Goal: Task Accomplishment & Management: Complete application form

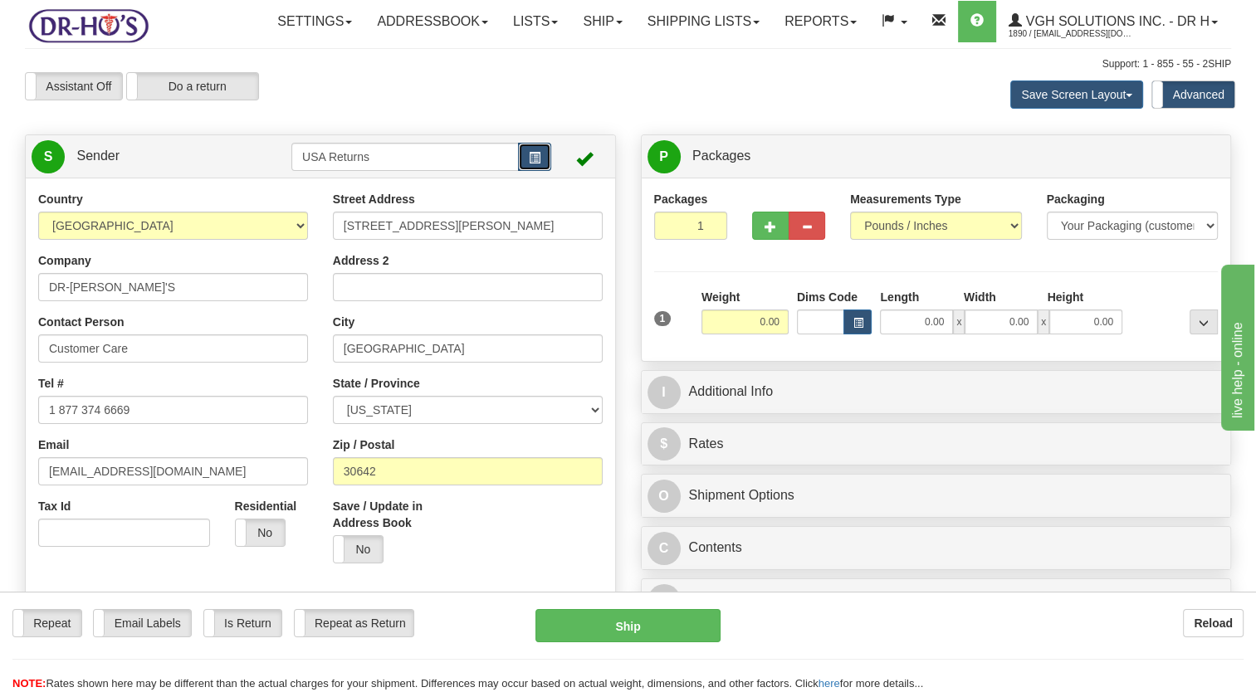
click at [538, 164] on span "button" at bounding box center [535, 158] width 12 height 11
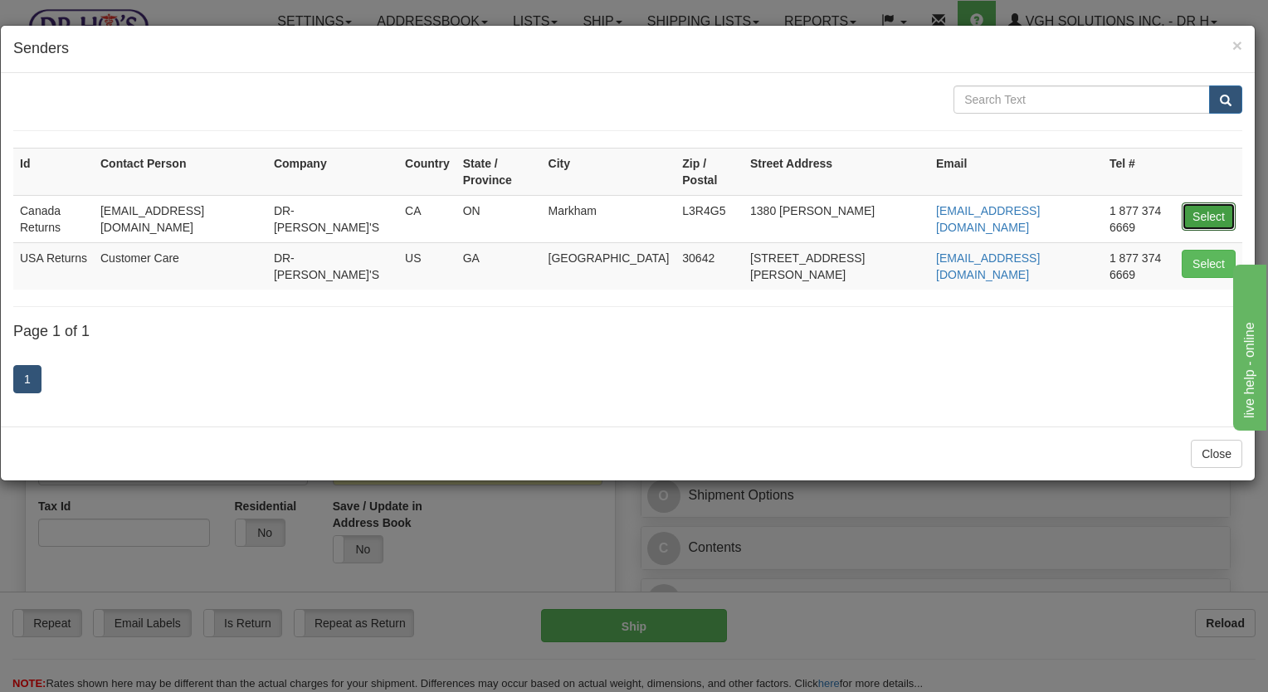
drag, startPoint x: 1191, startPoint y: 198, endPoint x: 189, endPoint y: 378, distance: 1017.8
click at [1189, 203] on button "Select" at bounding box center [1209, 217] width 54 height 28
type input "Canada Returns"
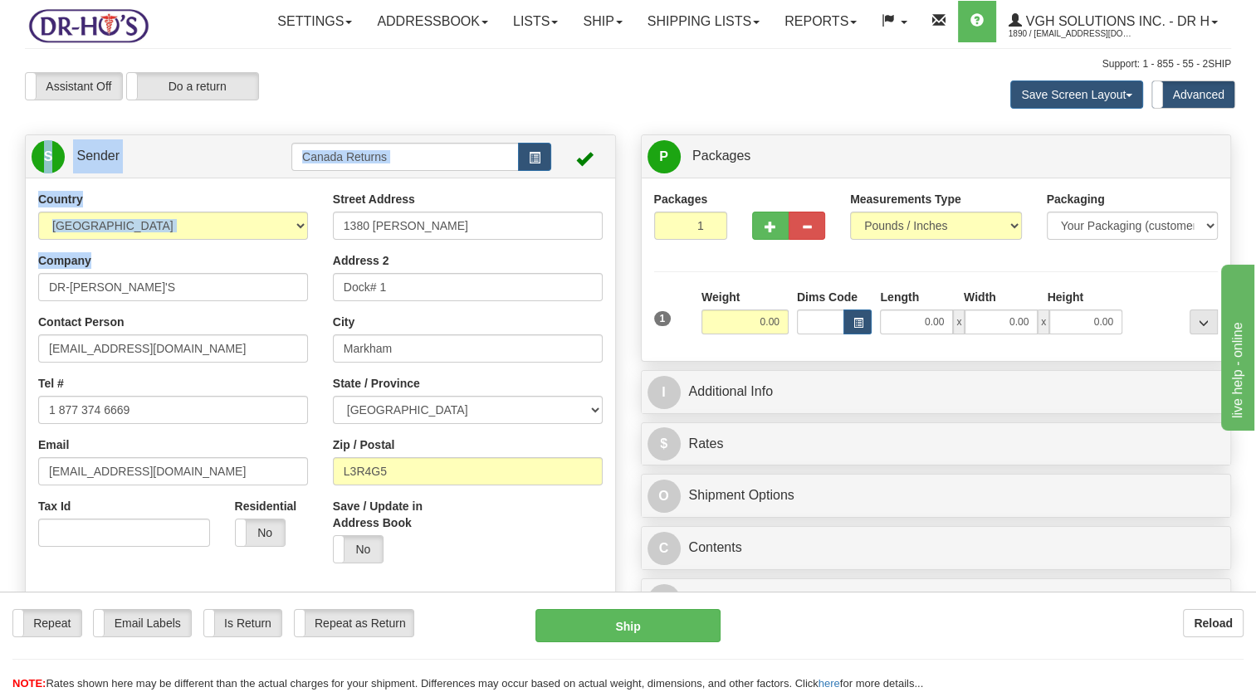
drag, startPoint x: 140, startPoint y: 310, endPoint x: 33, endPoint y: 352, distance: 115.1
click at [0, 340] on html "Training Course Close Toggle navigation Settings Shipping Preferences New Sende…" at bounding box center [628, 346] width 1256 height 692
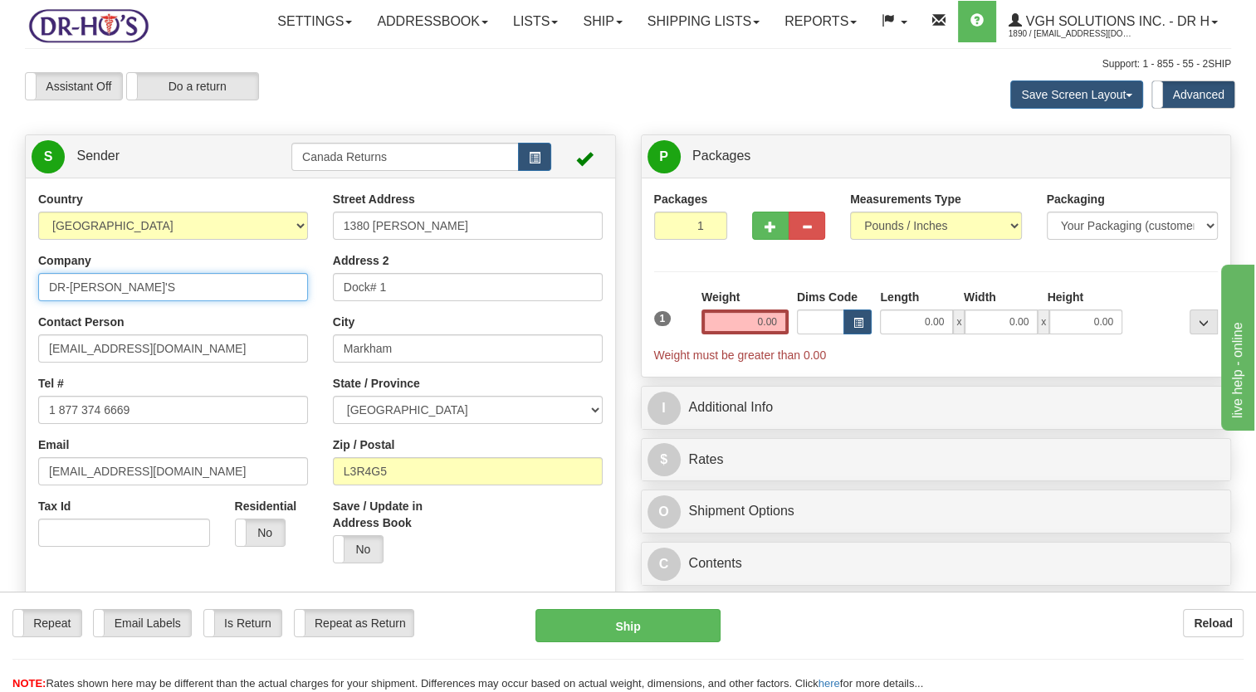
click at [175, 301] on input "DR-[PERSON_NAME]'S" at bounding box center [173, 287] width 270 height 28
drag, startPoint x: -3, startPoint y: 335, endPoint x: 21, endPoint y: 344, distance: 25.7
click at [0, 336] on html "Training Course Close Toggle navigation Settings Shipping Preferences New Sende…" at bounding box center [628, 346] width 1256 height 692
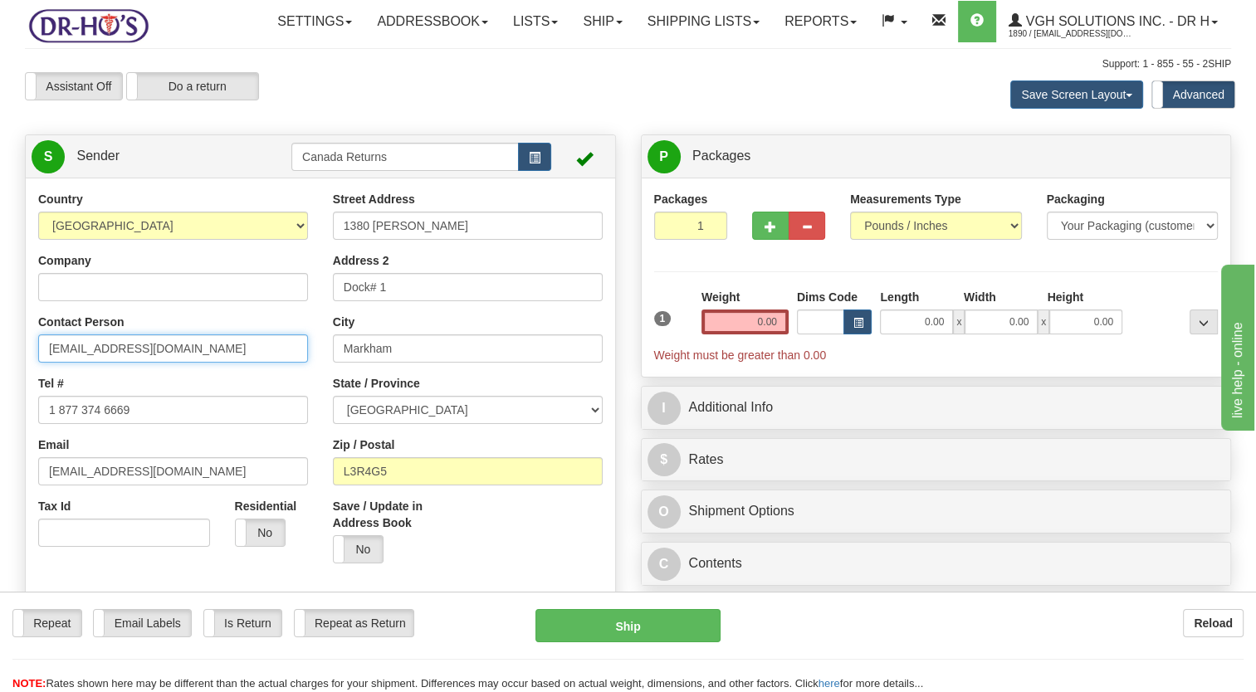
click at [0, 394] on html "Training Course Close Toggle navigation Settings Shipping Preferences New Sende…" at bounding box center [628, 346] width 1256 height 692
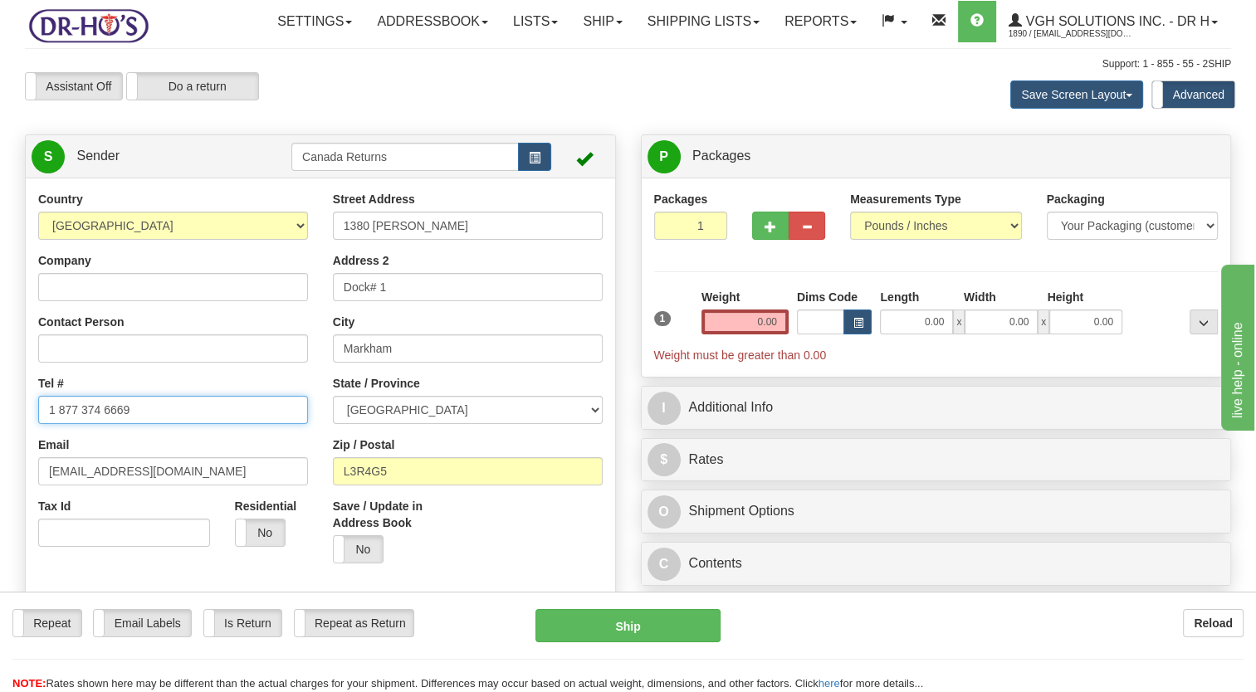
click at [0, 457] on html "Training Course Close Toggle navigation Settings Shipping Preferences New Sende…" at bounding box center [628, 346] width 1256 height 692
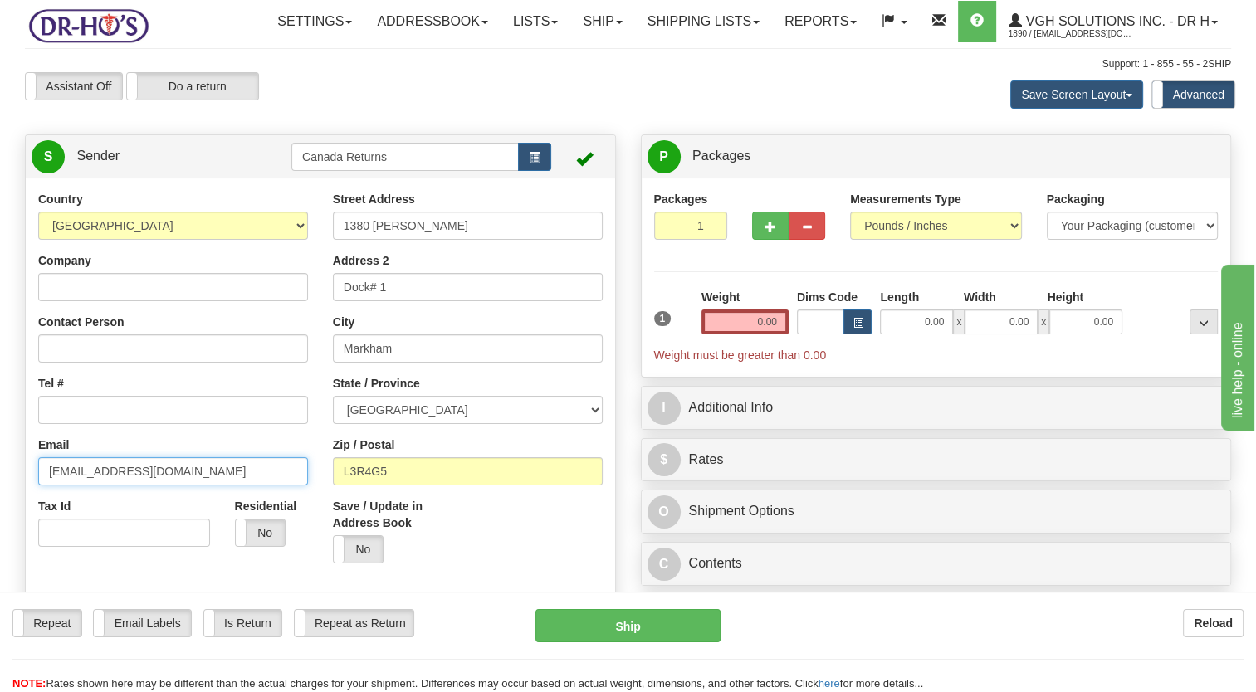
drag, startPoint x: 141, startPoint y: 506, endPoint x: -3, endPoint y: 506, distance: 144.4
click at [0, 506] on html "Training Course Close Toggle navigation Settings Shipping Preferences New Sende…" at bounding box center [628, 346] width 1256 height 692
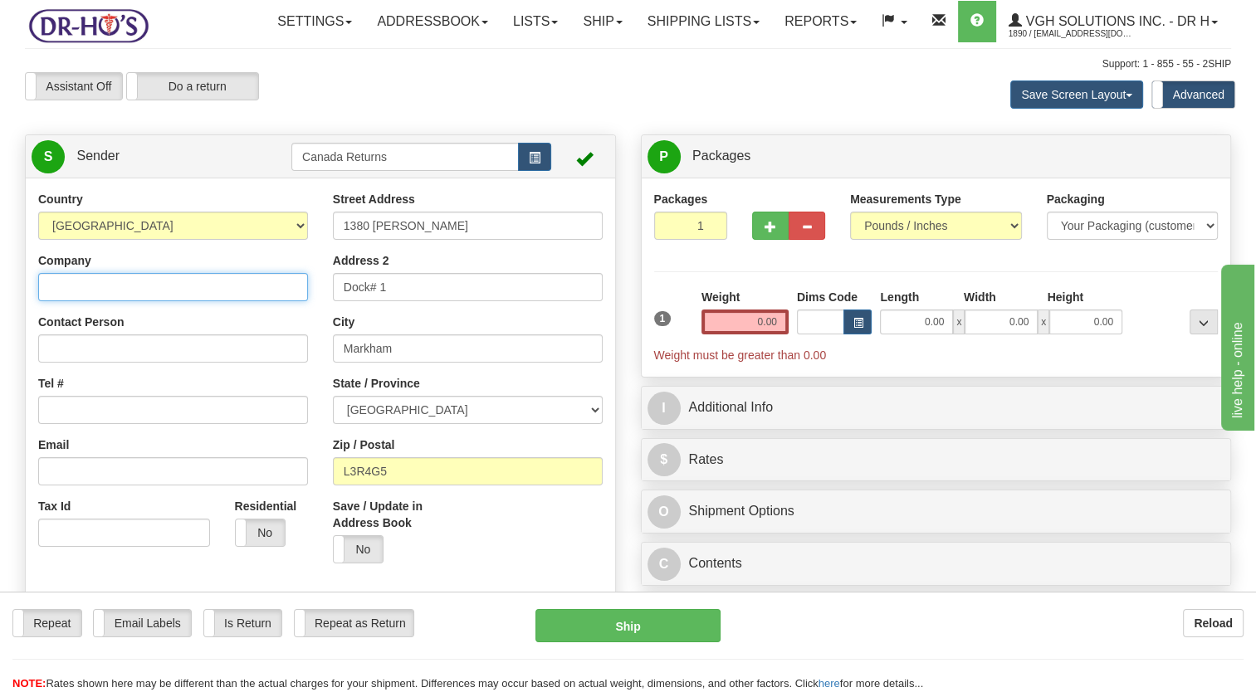
click at [110, 301] on input "Company" at bounding box center [173, 287] width 270 height 28
paste input "[PERSON_NAME]"
type input "[PERSON_NAME]"
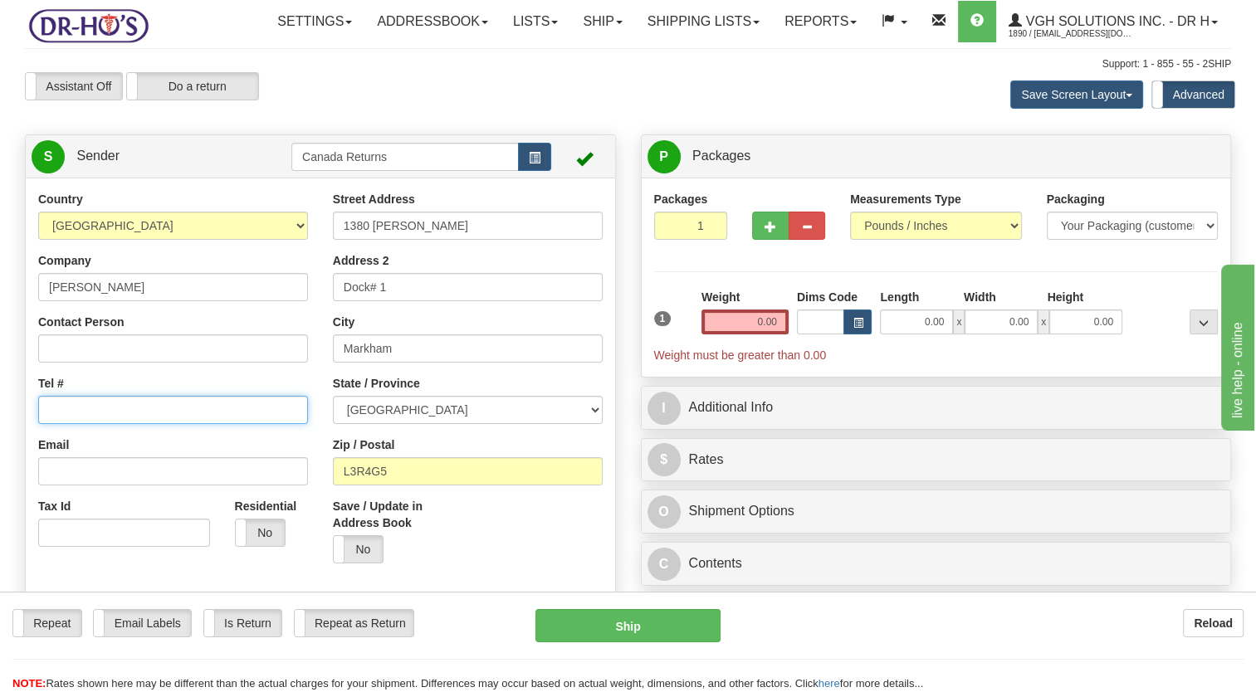
click at [103, 424] on input "Tel #" at bounding box center [173, 410] width 270 height 28
paste input "2048913333"
type input "2048913333"
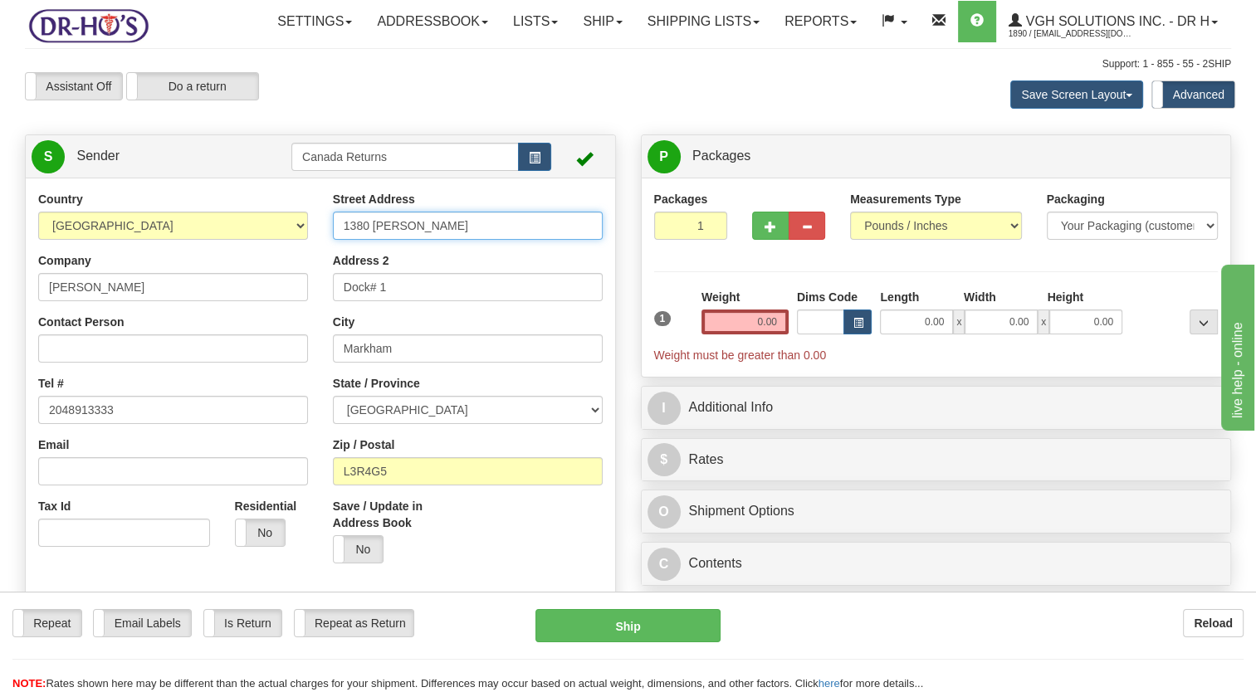
drag, startPoint x: 458, startPoint y: 252, endPoint x: 263, endPoint y: 290, distance: 198.6
click at [265, 290] on div "Country [GEOGRAPHIC_DATA] [GEOGRAPHIC_DATA] [GEOGRAPHIC_DATA] [GEOGRAPHIC_DATA]…" at bounding box center [320, 421] width 589 height 460
paste input "[STREET_ADDRESS]"
type input "[STREET_ADDRESS]"
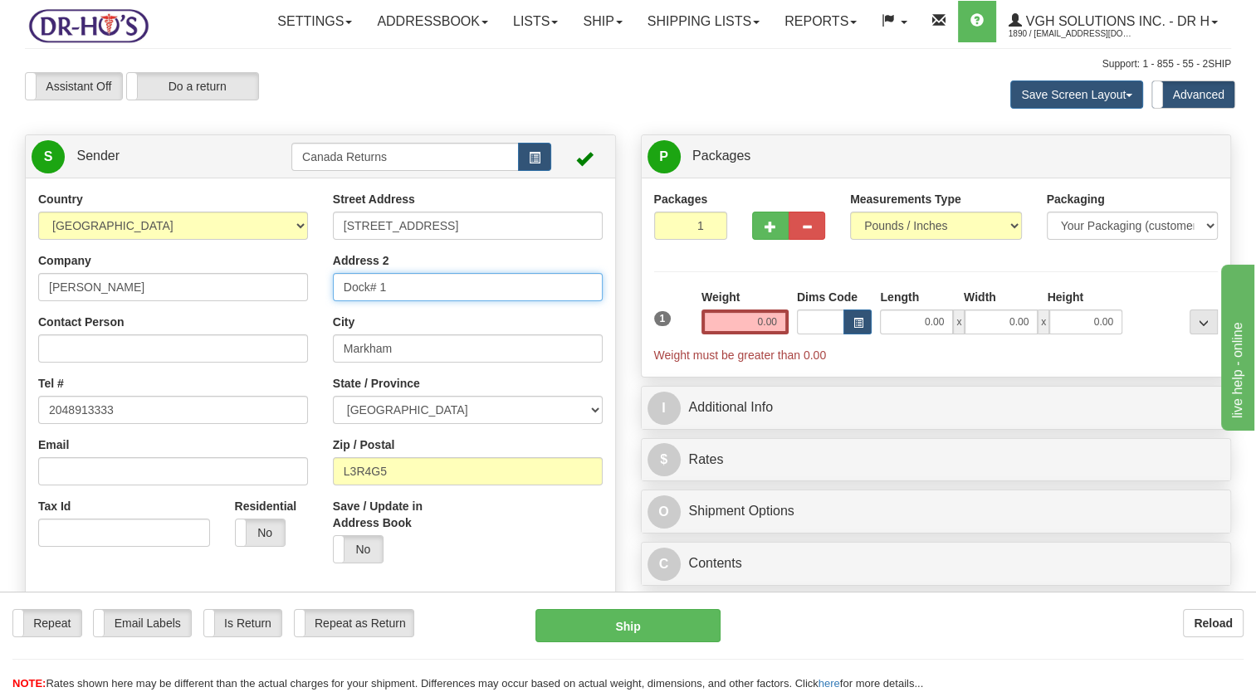
drag, startPoint x: 342, startPoint y: 330, endPoint x: 299, endPoint y: 352, distance: 48.3
click at [313, 342] on div "Country [GEOGRAPHIC_DATA] [GEOGRAPHIC_DATA] [GEOGRAPHIC_DATA] [GEOGRAPHIC_DATA]…" at bounding box center [320, 421] width 589 height 460
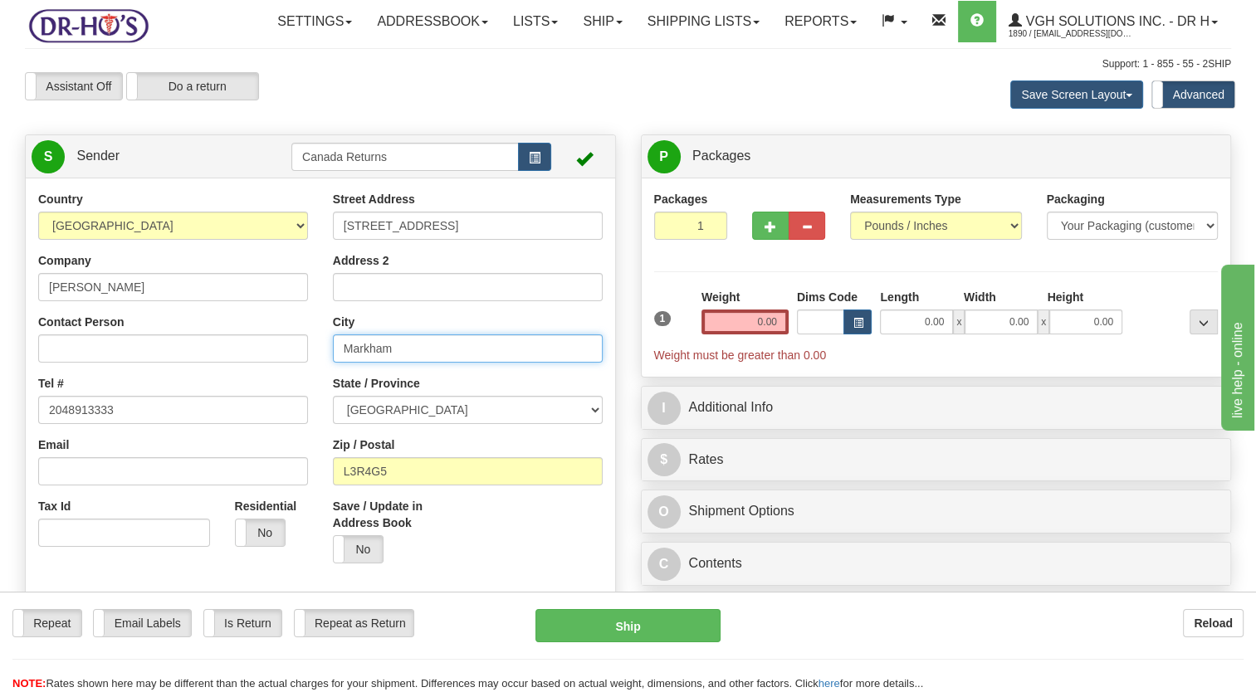
drag, startPoint x: 428, startPoint y: 393, endPoint x: 254, endPoint y: 400, distance: 174.4
click at [254, 400] on div "Country [GEOGRAPHIC_DATA] [GEOGRAPHIC_DATA] [GEOGRAPHIC_DATA] [GEOGRAPHIC_DATA]…" at bounding box center [320, 421] width 589 height 460
paste input "[GEOGRAPHIC_DATA]"
type input "[GEOGRAPHIC_DATA]"
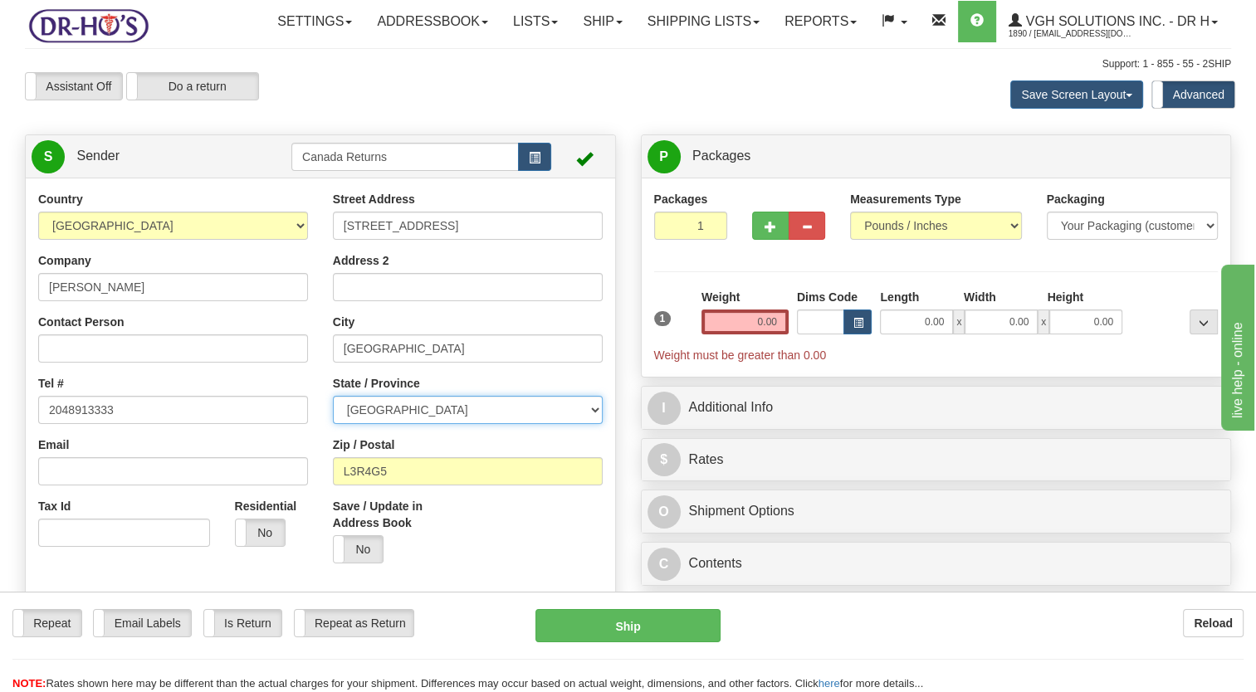
click at [393, 424] on select "[GEOGRAPHIC_DATA] [GEOGRAPHIC_DATA] [GEOGRAPHIC_DATA] [GEOGRAPHIC_DATA] [GEOGRA…" at bounding box center [468, 410] width 270 height 28
select select "MB"
click at [333, 424] on select "[GEOGRAPHIC_DATA] [GEOGRAPHIC_DATA] [GEOGRAPHIC_DATA] [GEOGRAPHIC_DATA] [GEOGRA…" at bounding box center [468, 410] width 270 height 28
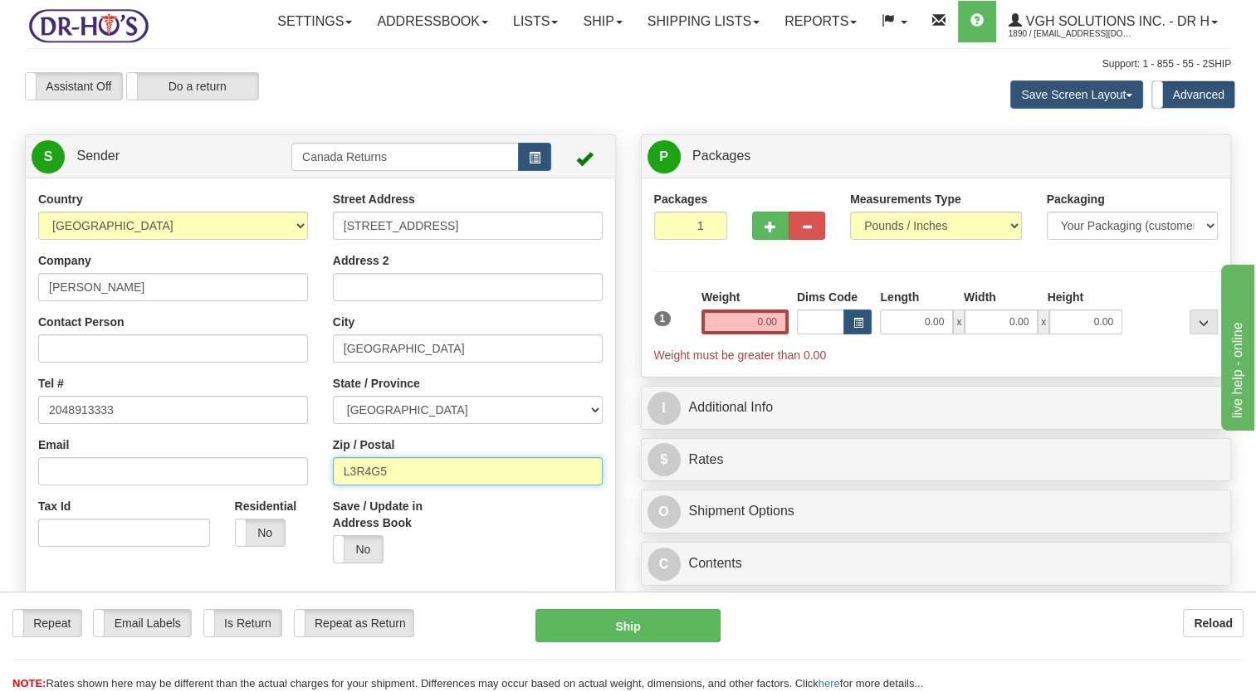
drag, startPoint x: 314, startPoint y: 505, endPoint x: 252, endPoint y: 516, distance: 63.3
click at [252, 516] on div "Country [GEOGRAPHIC_DATA] [GEOGRAPHIC_DATA] [GEOGRAPHIC_DATA] [GEOGRAPHIC_DATA]…" at bounding box center [320, 421] width 589 height 460
paste input "R3C2C9"
type input "R3C2C9"
click at [433, 531] on label "Save / Update in Address Book" at bounding box center [394, 514] width 122 height 33
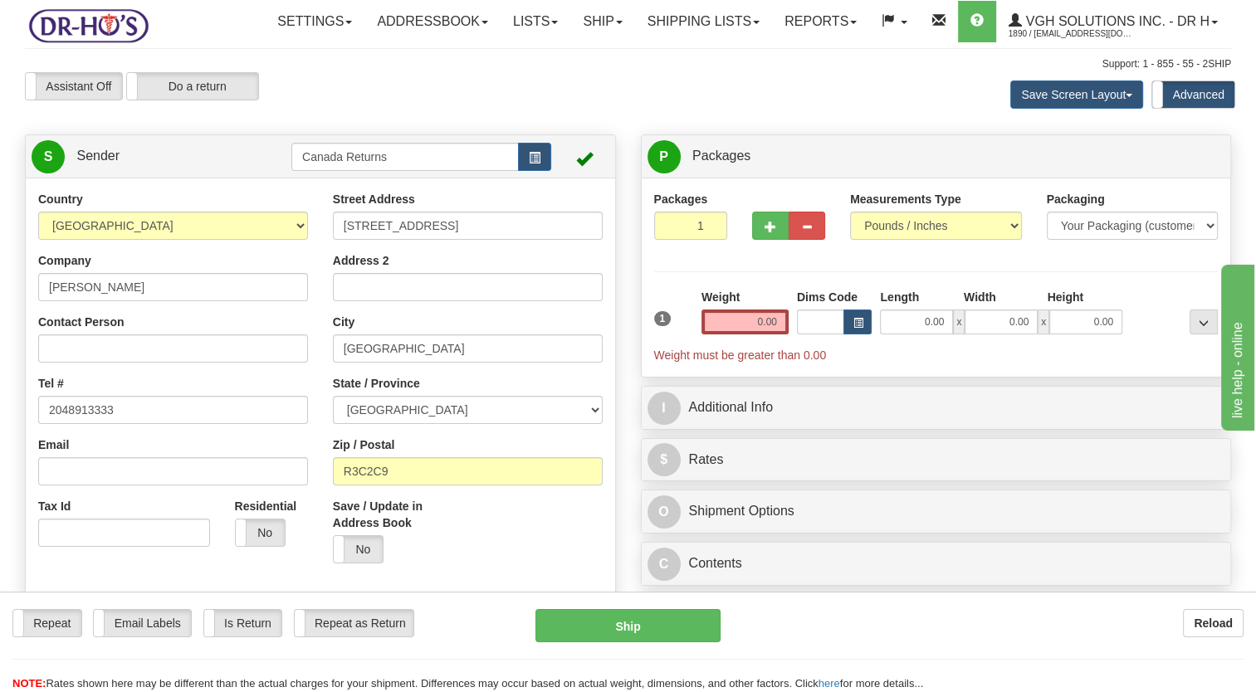
click at [0, 0] on input "Save / Update in Address Book" at bounding box center [0, 0] width 0 height 0
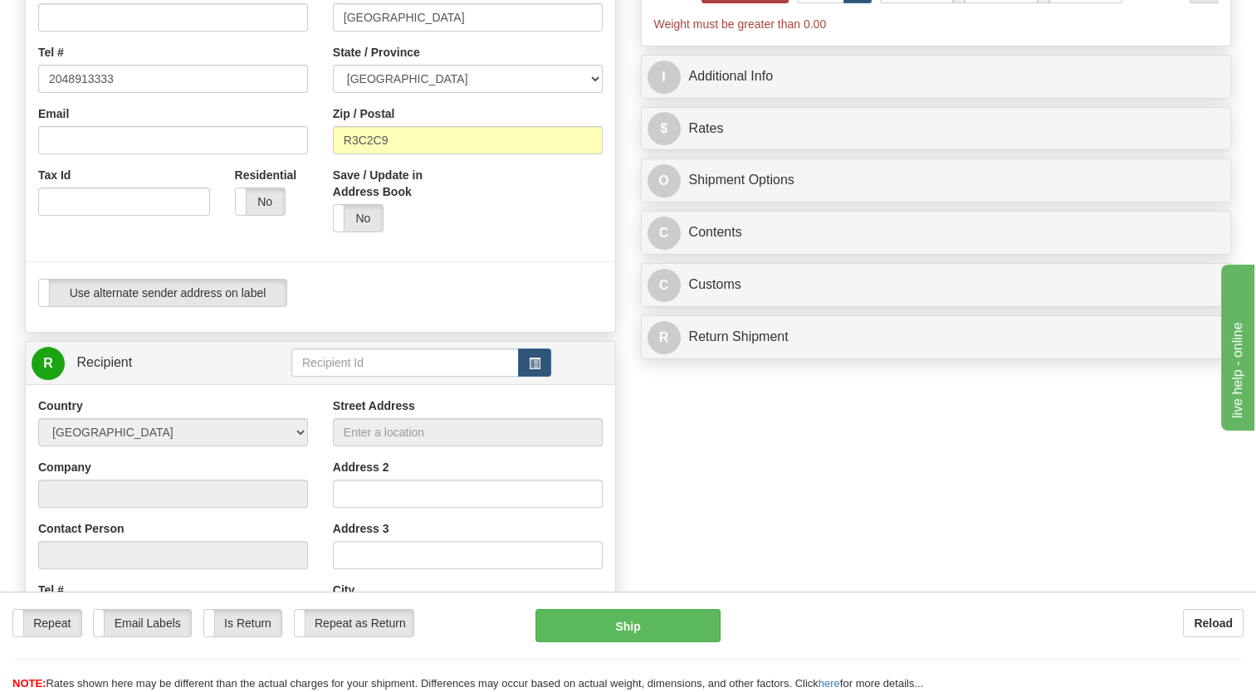
scroll to position [332, 0]
click at [529, 369] on span "button" at bounding box center [535, 363] width 12 height 11
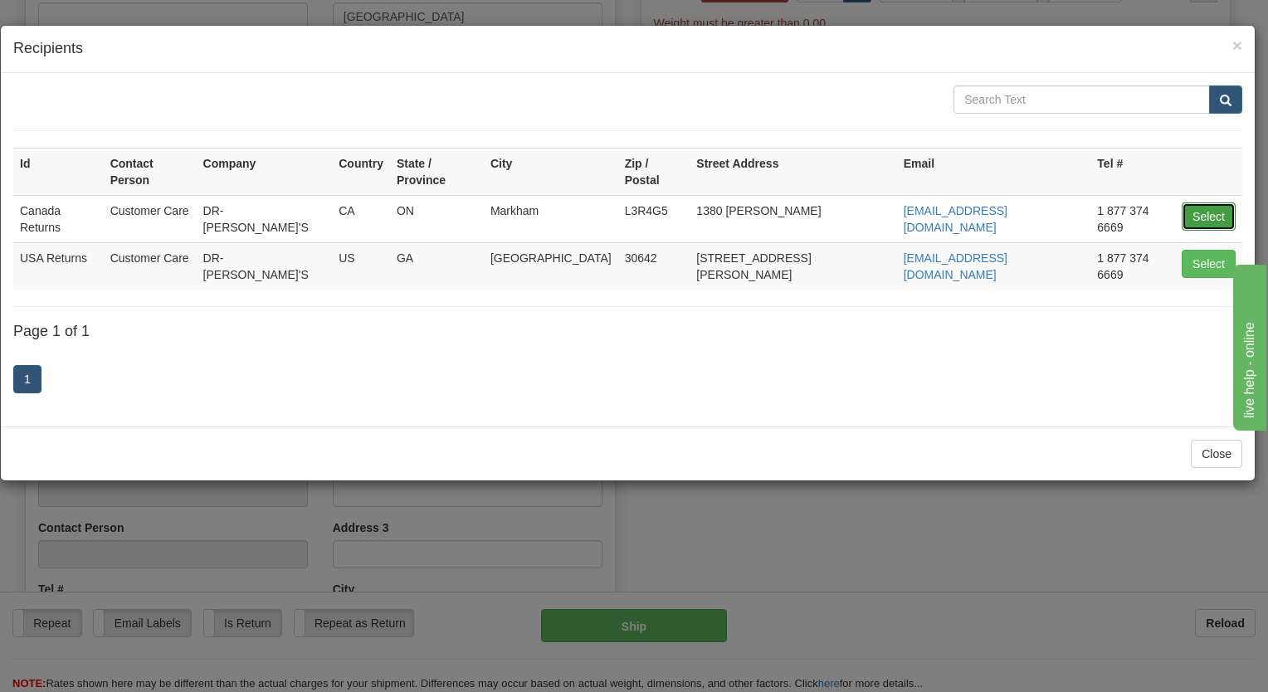
click at [1197, 203] on button "Select" at bounding box center [1209, 217] width 54 height 28
type input "Canada Returns"
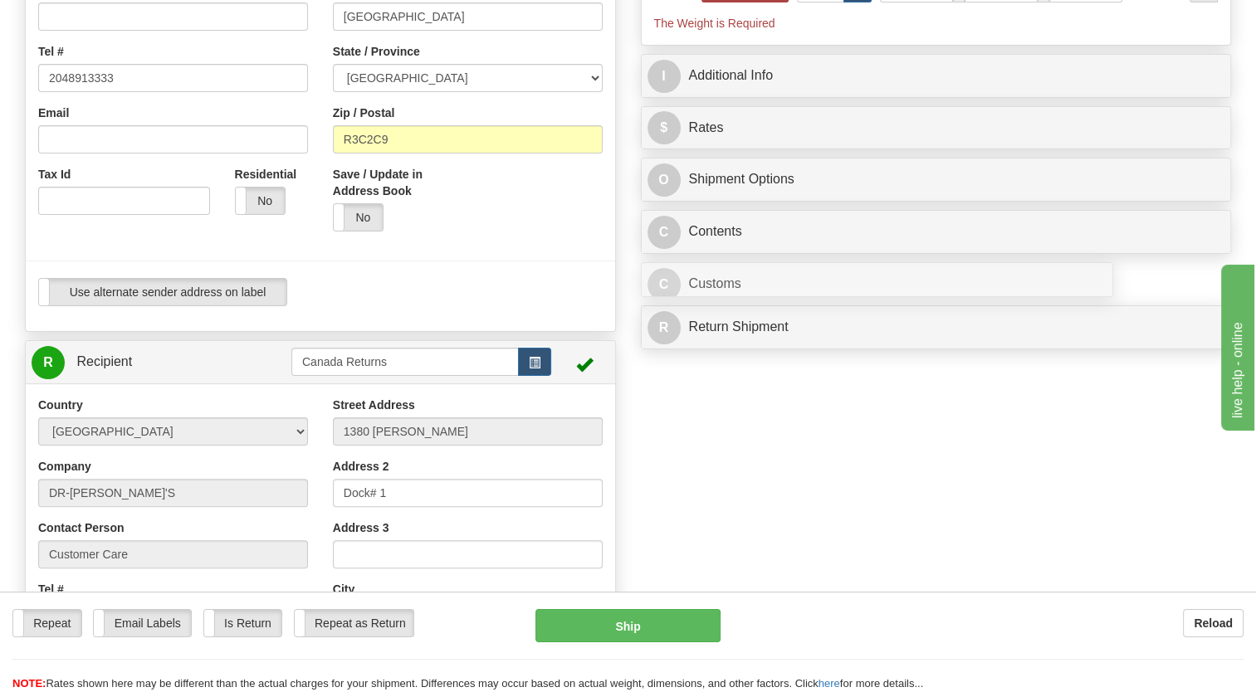
type input "0.00"
click at [523, 278] on div at bounding box center [320, 261] width 614 height 34
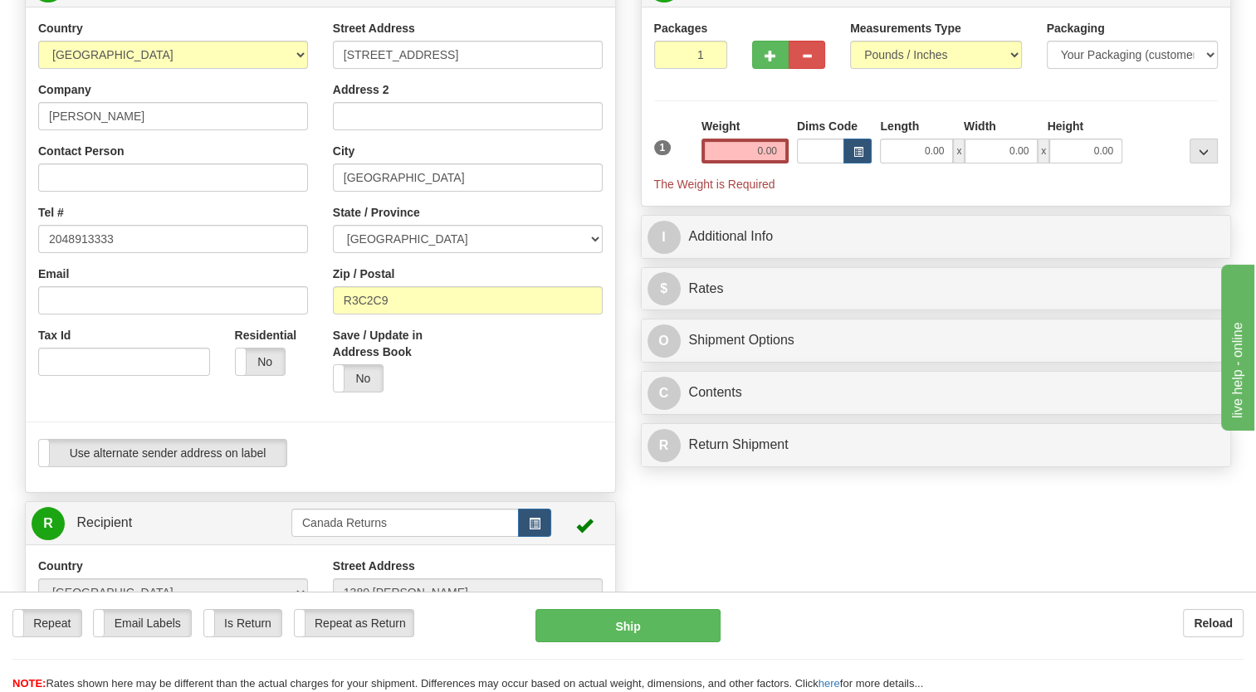
scroll to position [166, 0]
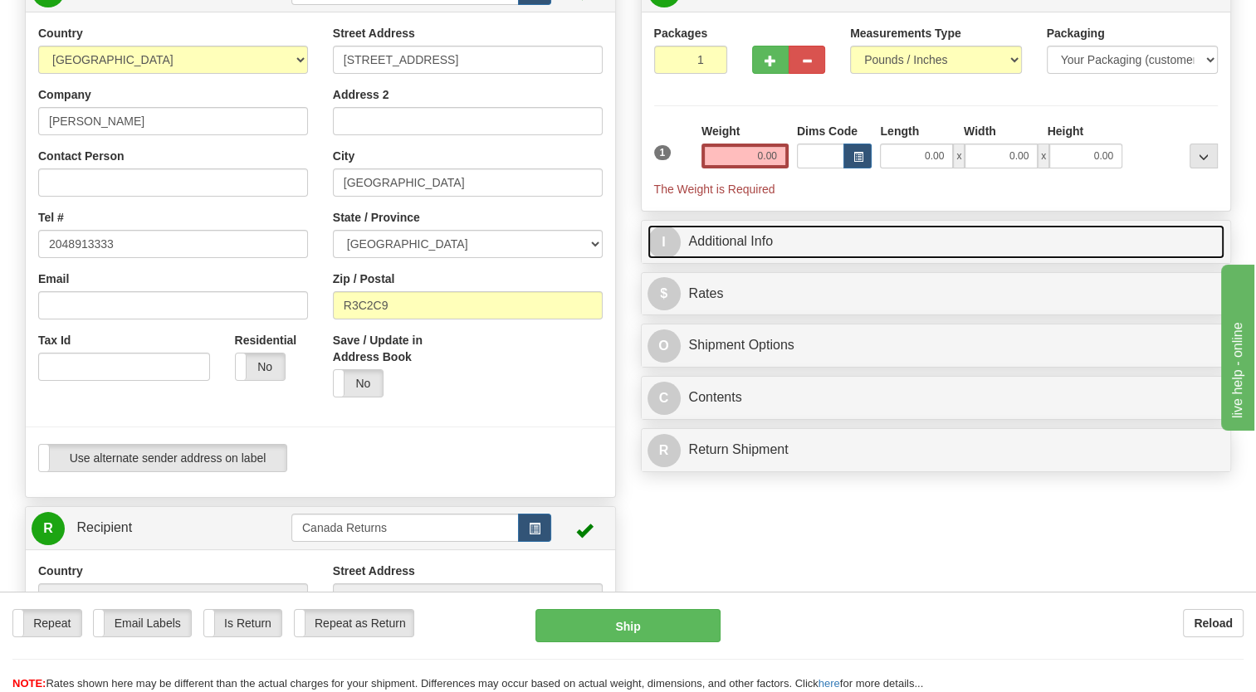
click at [741, 259] on link "I Additional Info" at bounding box center [936, 242] width 578 height 34
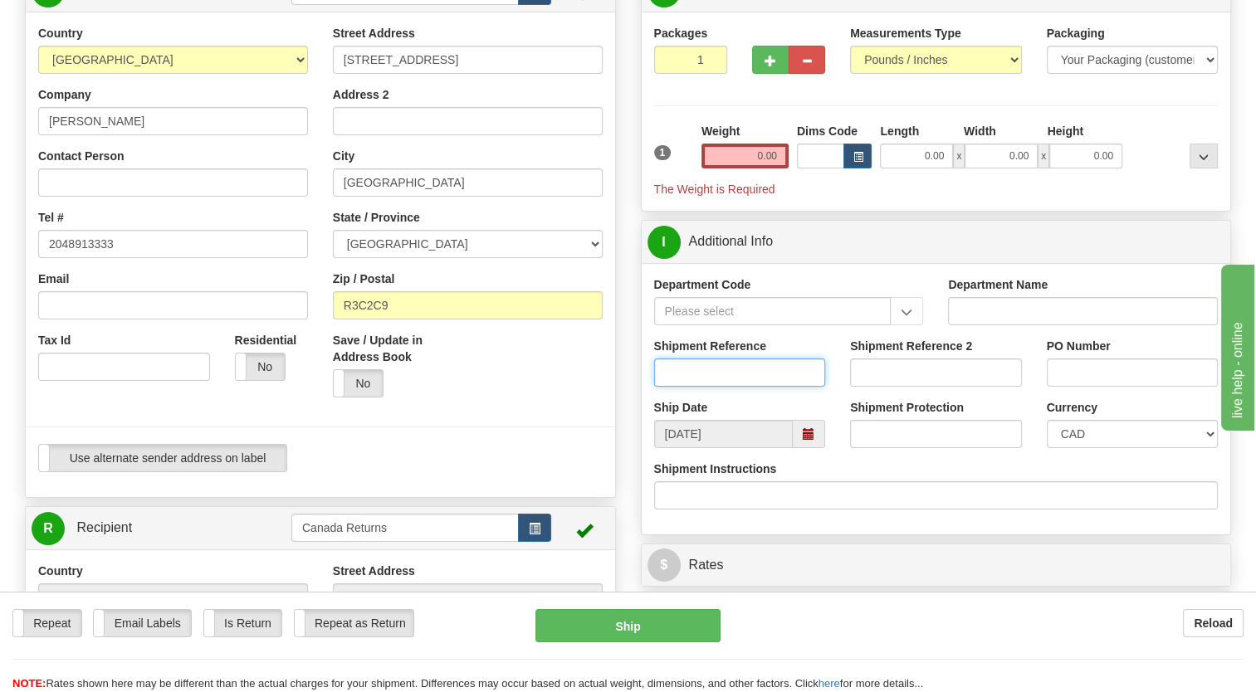
click at [709, 387] on input "Shipment Reference" at bounding box center [740, 373] width 172 height 28
paste input "CU25803192"
type input "CU25803192"
drag, startPoint x: 601, startPoint y: 424, endPoint x: 755, endPoint y: 464, distance: 158.6
click at [614, 410] on div "Save / Update in Address Book Yes No" at bounding box center [467, 371] width 295 height 78
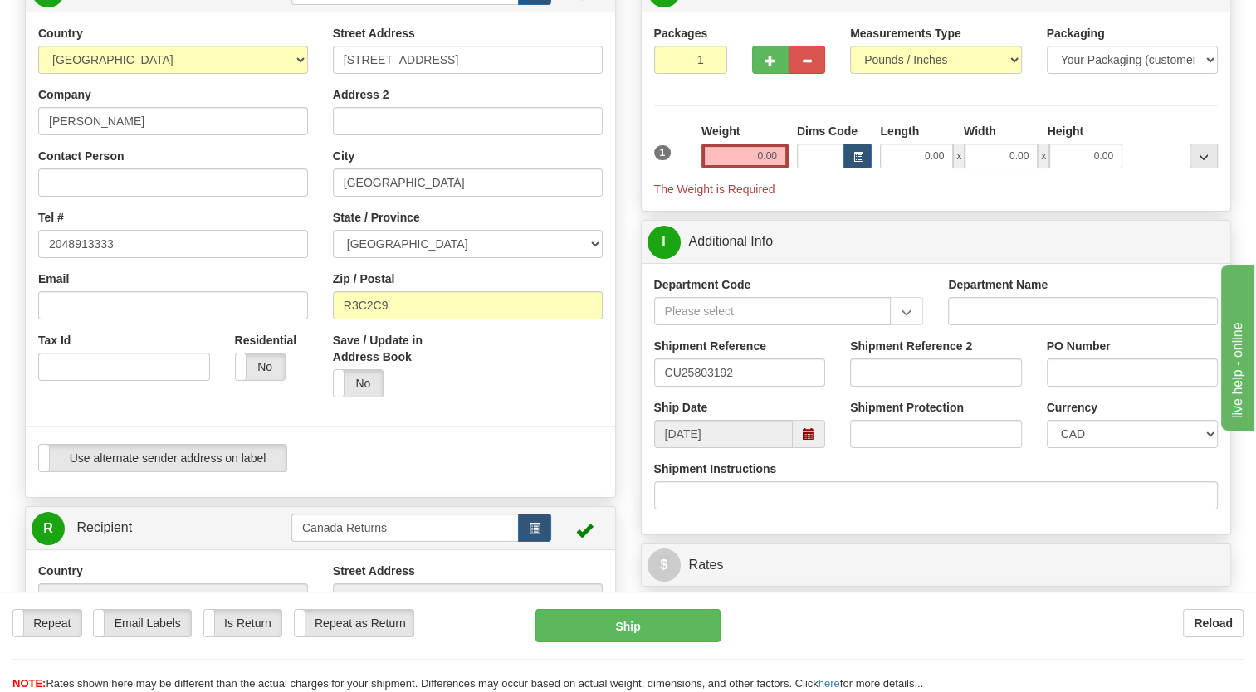
click at [819, 448] on span at bounding box center [809, 434] width 32 height 28
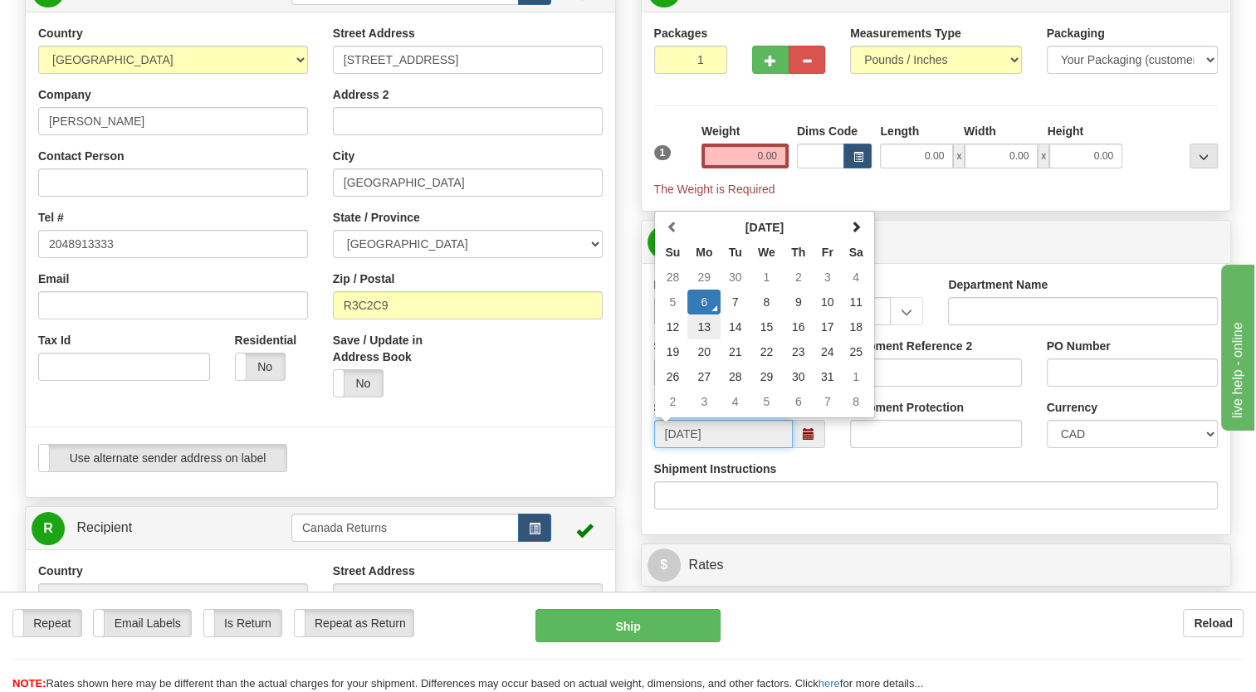
click at [704, 339] on td "13" at bounding box center [703, 327] width 33 height 25
type input "[DATE]"
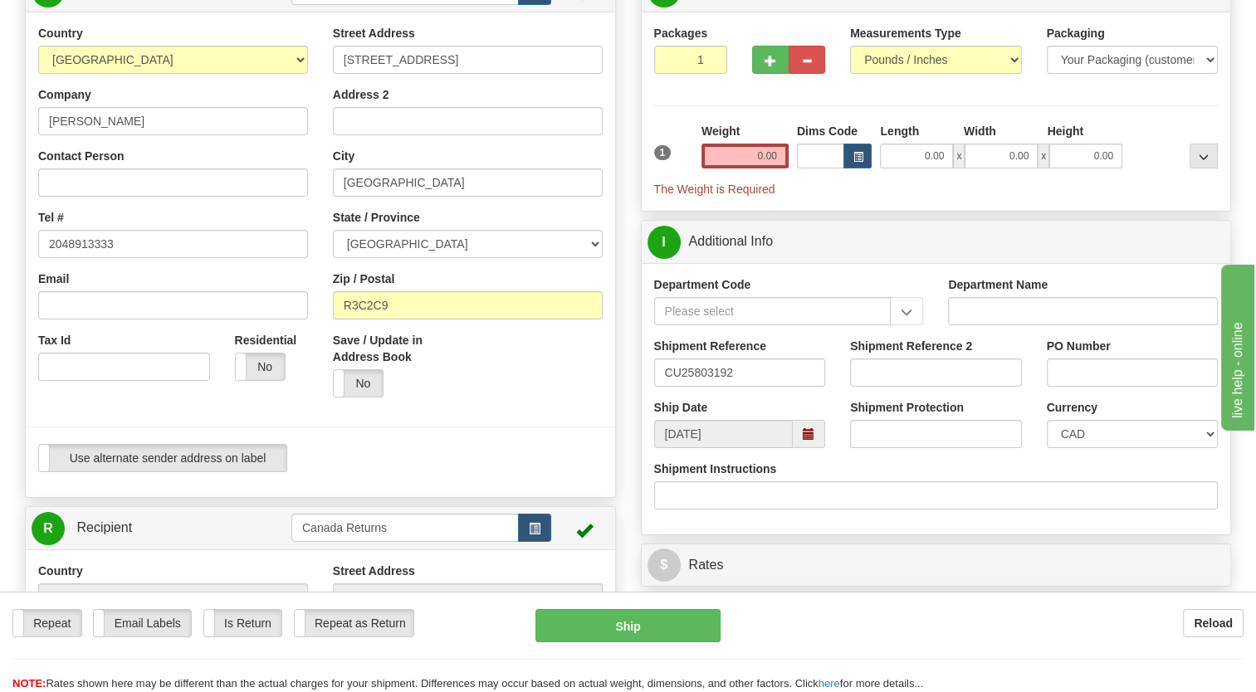
click at [555, 410] on div "Save / Update in Address Book Yes No" at bounding box center [467, 371] width 295 height 78
click at [745, 169] on input "0.00" at bounding box center [744, 156] width 87 height 25
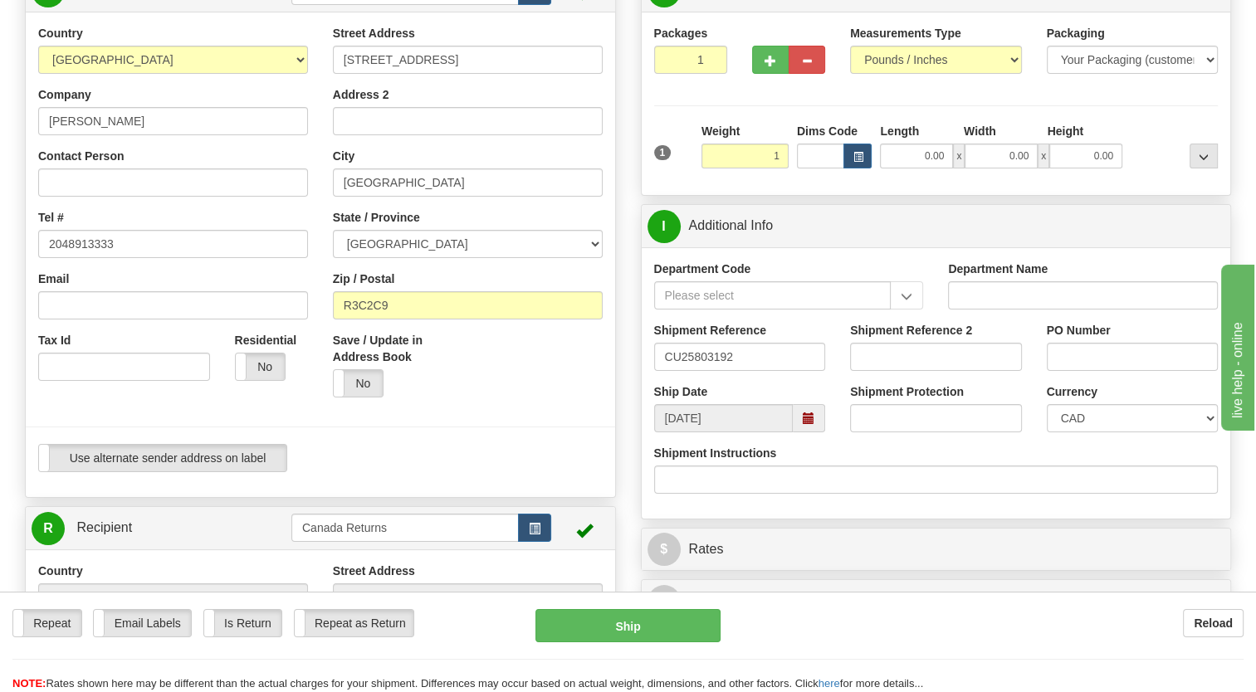
type input "1.00"
click at [690, 160] on div "1" at bounding box center [673, 141] width 47 height 37
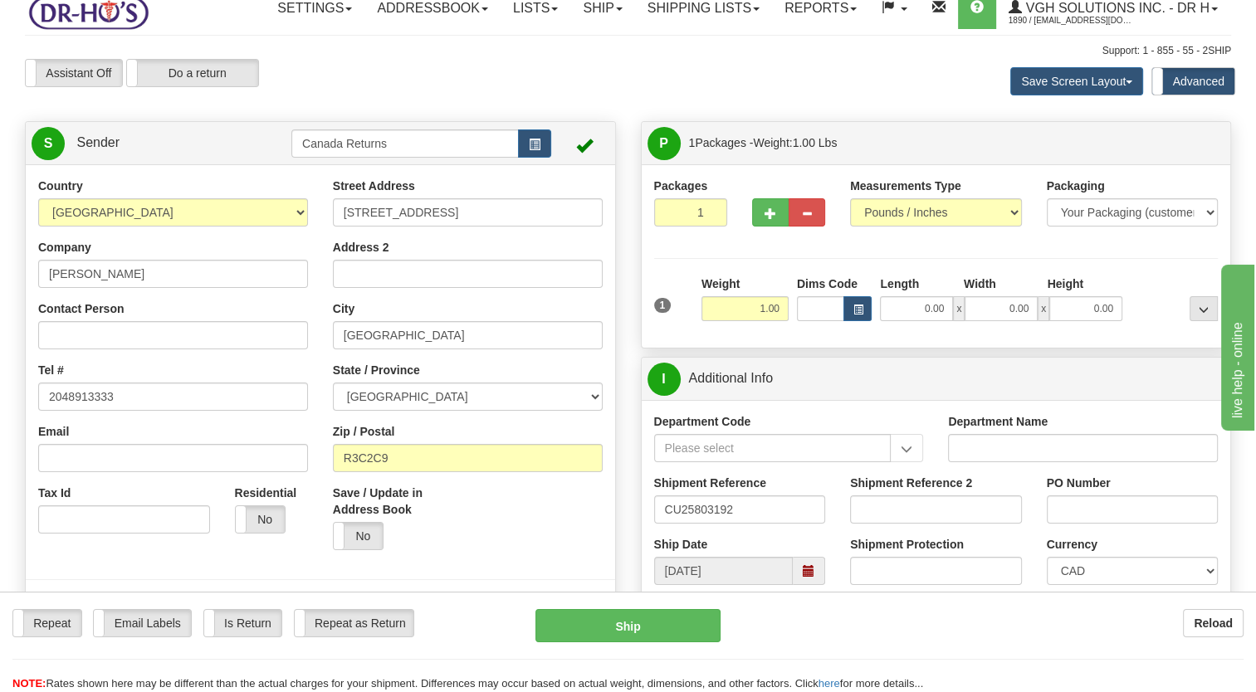
scroll to position [0, 0]
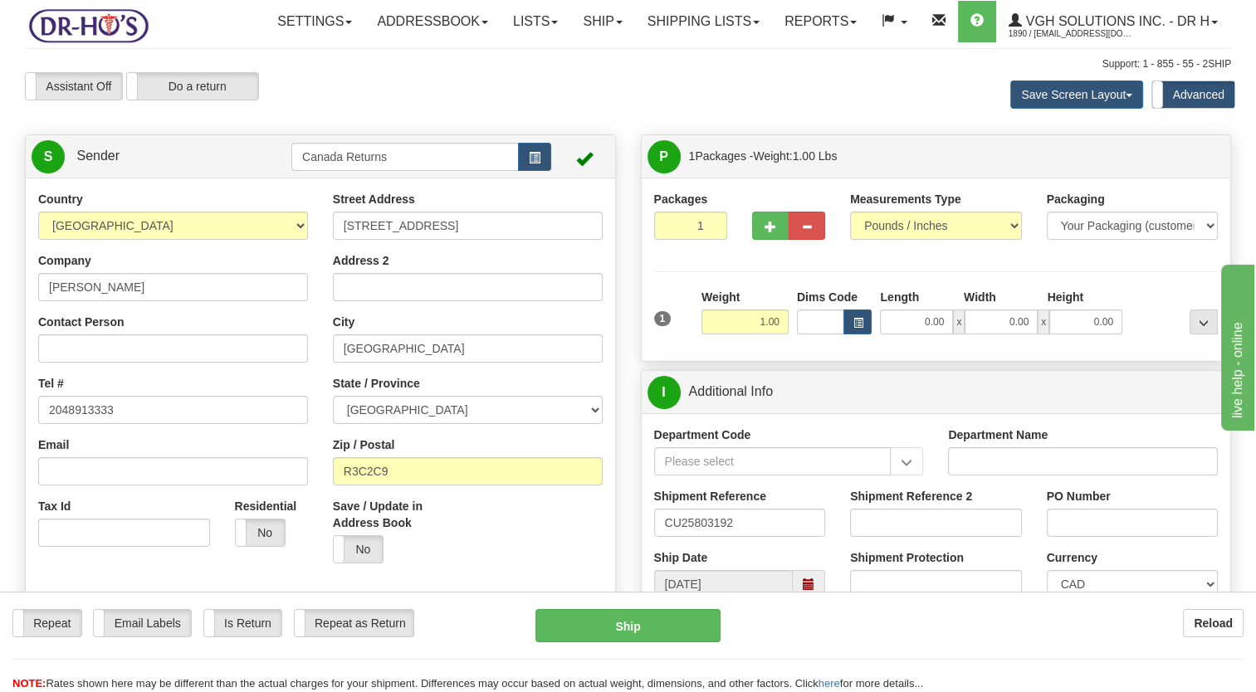
click at [669, 327] on div "Packages 1 1 Measurements Type" at bounding box center [936, 270] width 564 height 158
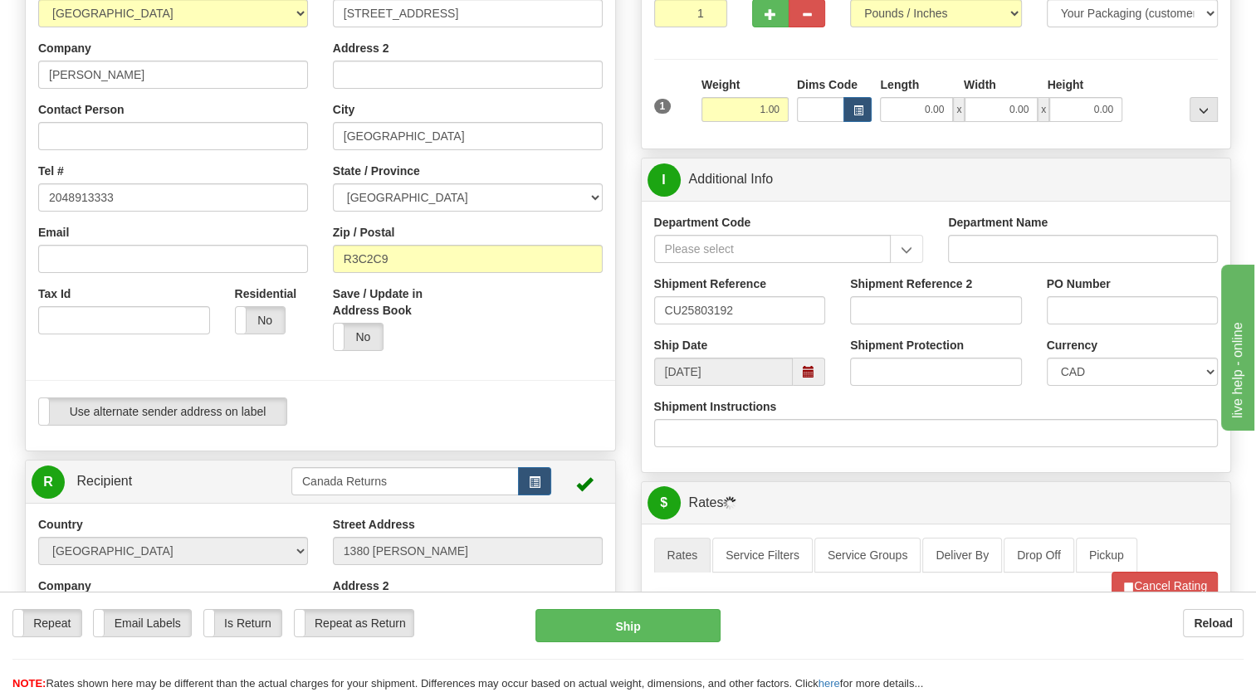
scroll to position [664, 0]
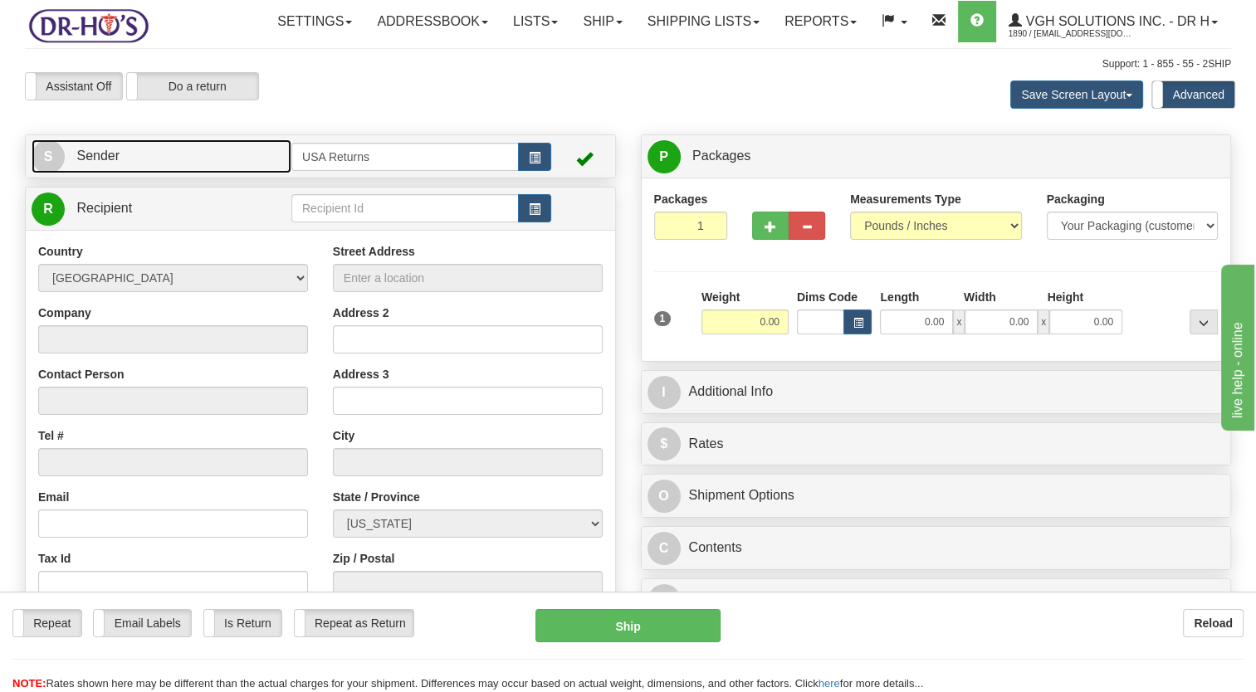
drag, startPoint x: 226, startPoint y: 208, endPoint x: 515, endPoint y: 200, distance: 289.0
click at [226, 173] on link "S Sender" at bounding box center [162, 156] width 260 height 34
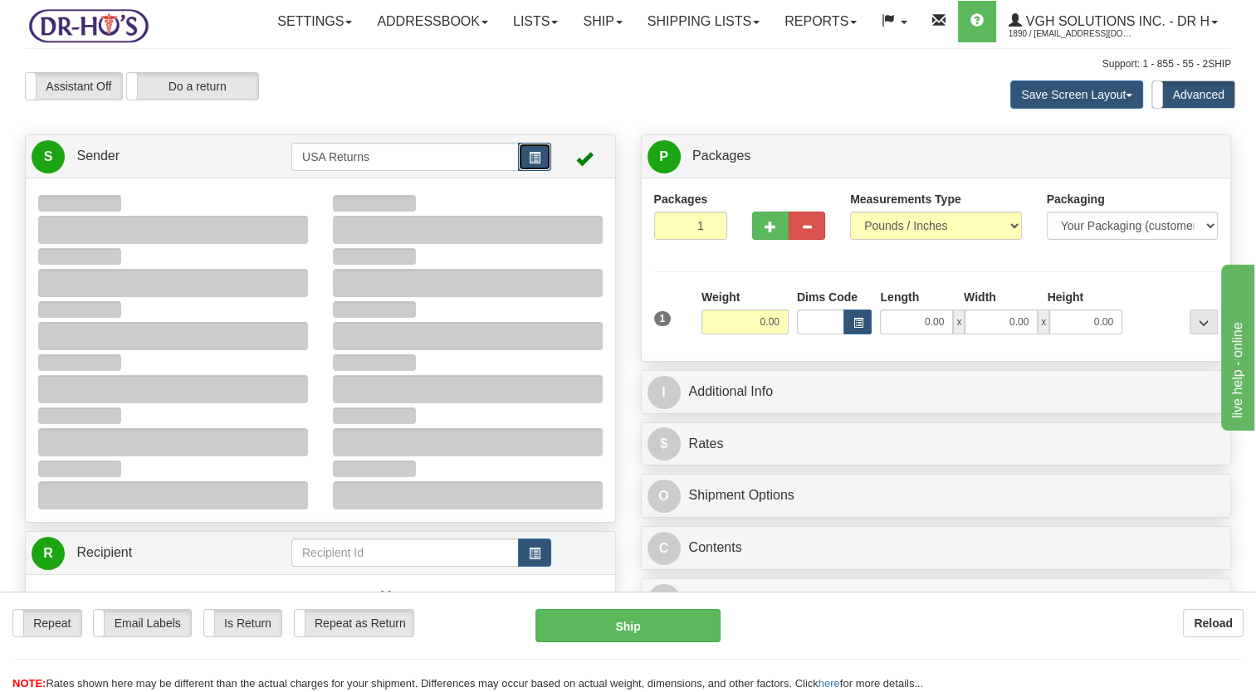
click at [539, 164] on span "button" at bounding box center [535, 158] width 12 height 11
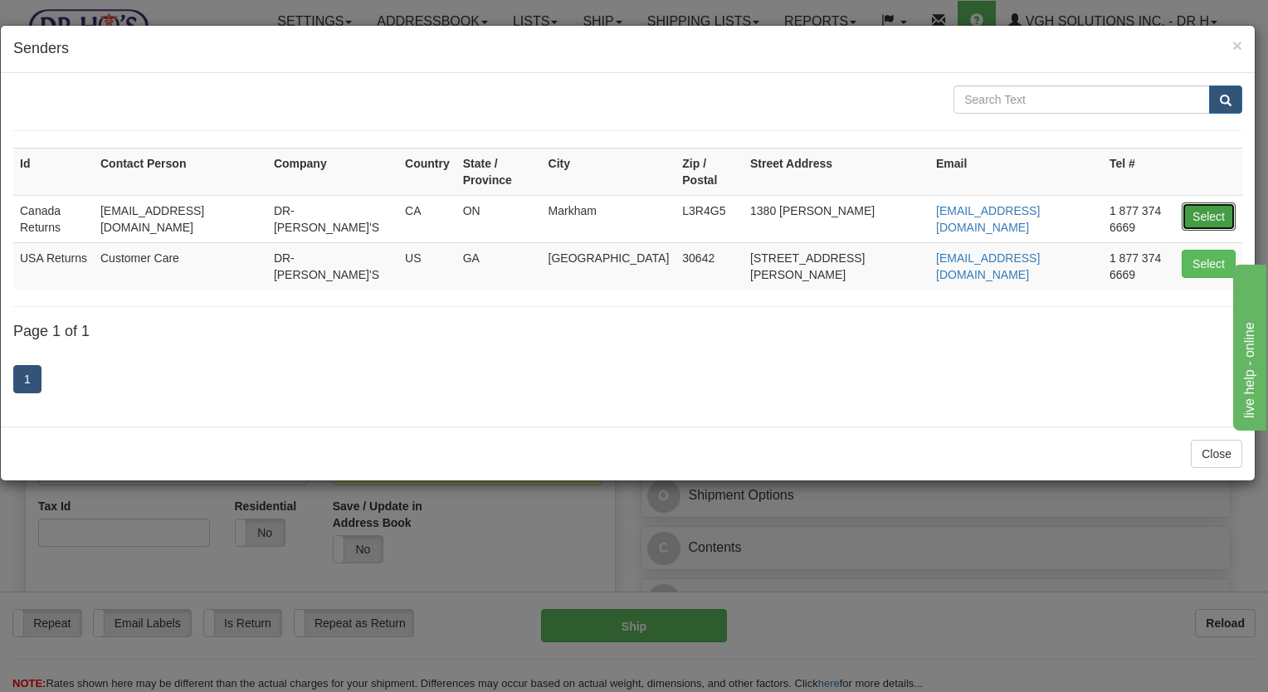
drag, startPoint x: 1205, startPoint y: 199, endPoint x: 1070, endPoint y: 200, distance: 135.3
click at [1201, 203] on button "Select" at bounding box center [1209, 217] width 54 height 28
type input "Canada Returns"
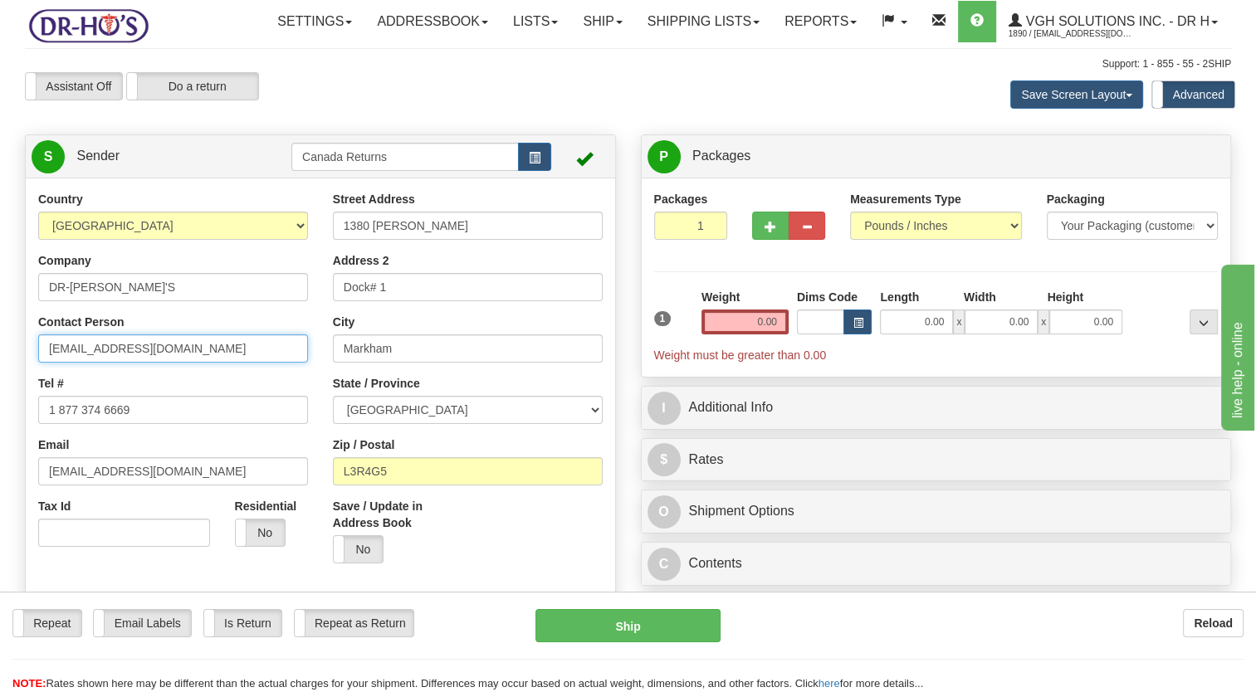
drag, startPoint x: 185, startPoint y: 383, endPoint x: 0, endPoint y: 408, distance: 186.7
click at [0, 407] on html "Training Course Close Toggle navigation Settings Shipping Preferences New Sende…" at bounding box center [628, 346] width 1256 height 692
paste input "[PERSON_NAME]"
type input "[PERSON_NAME]"
drag, startPoint x: 110, startPoint y: 393, endPoint x: 7, endPoint y: 400, distance: 103.2
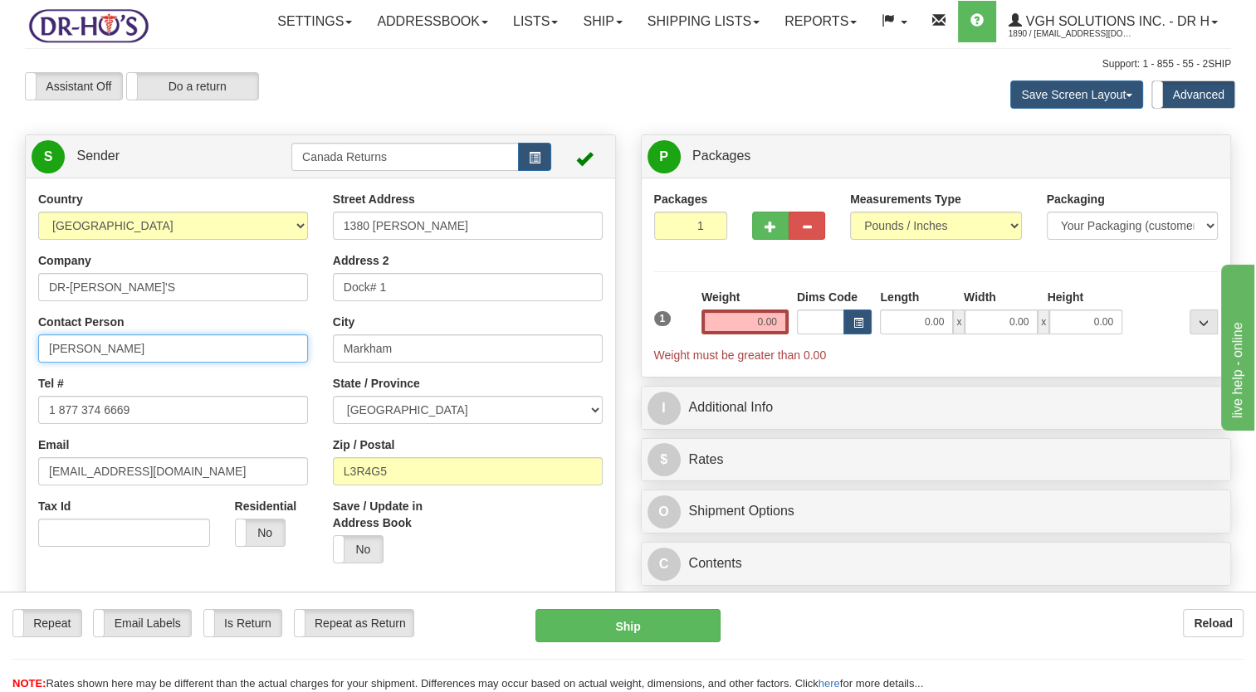
click at [0, 405] on html "Training Course Close Toggle navigation Settings Shipping Preferences New Sende…" at bounding box center [628, 346] width 1256 height 692
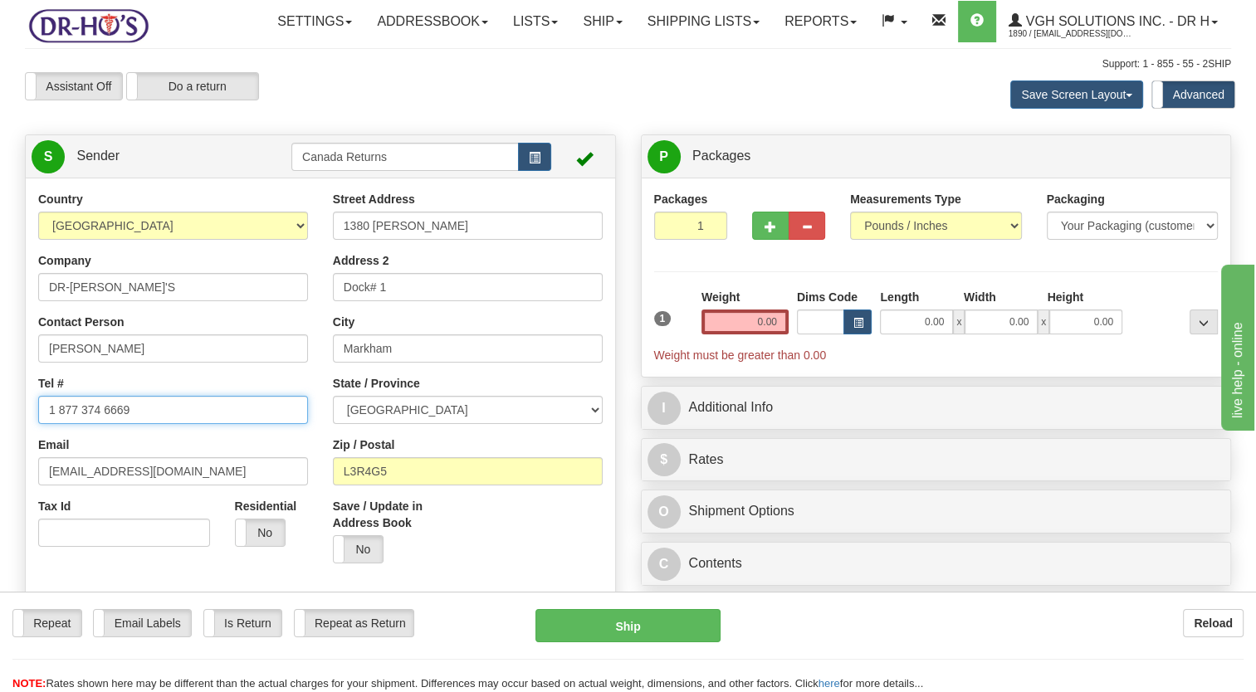
drag, startPoint x: 125, startPoint y: 447, endPoint x: 76, endPoint y: 451, distance: 48.3
click at [26, 453] on div "Country [GEOGRAPHIC_DATA] [GEOGRAPHIC_DATA] [GEOGRAPHIC_DATA] [GEOGRAPHIC_DATA]…" at bounding box center [320, 421] width 589 height 460
click at [149, 424] on input "1 877 374 6669" at bounding box center [173, 410] width 270 height 28
drag, startPoint x: 133, startPoint y: 452, endPoint x: 0, endPoint y: 452, distance: 132.8
click at [0, 452] on html "Training Course Close Toggle navigation Settings Shipping Preferences New Sende…" at bounding box center [628, 346] width 1256 height 692
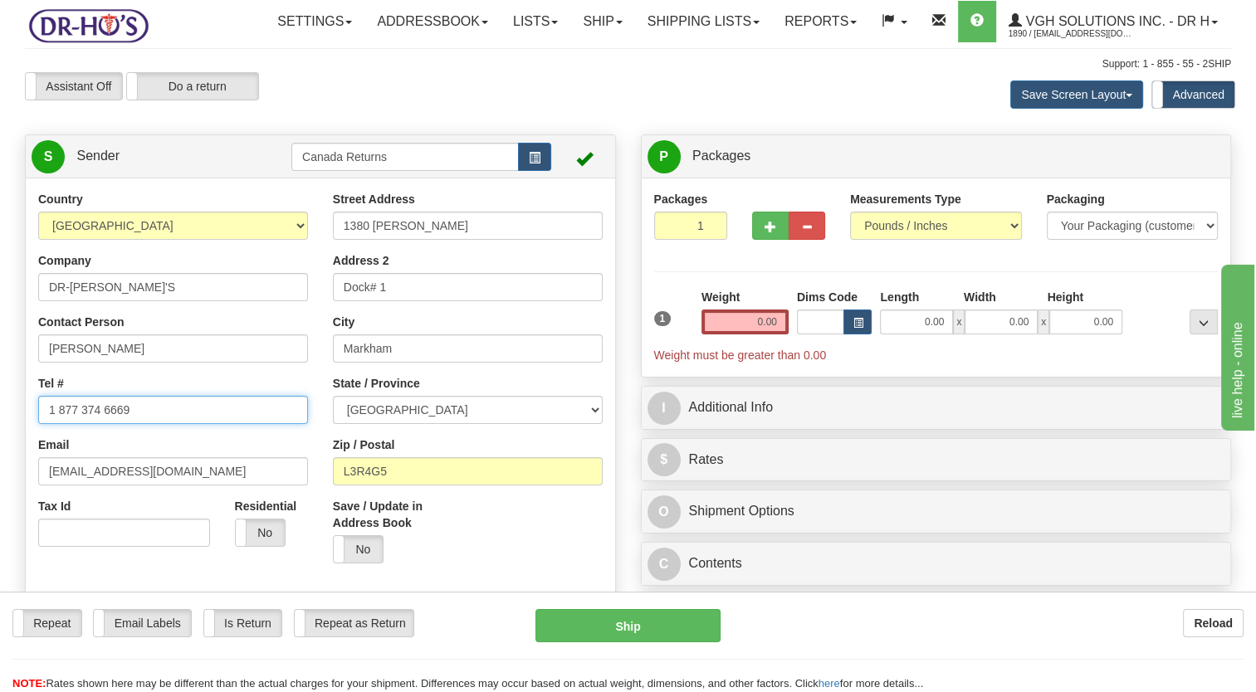
paste input "2048913333"
type input "2048913333"
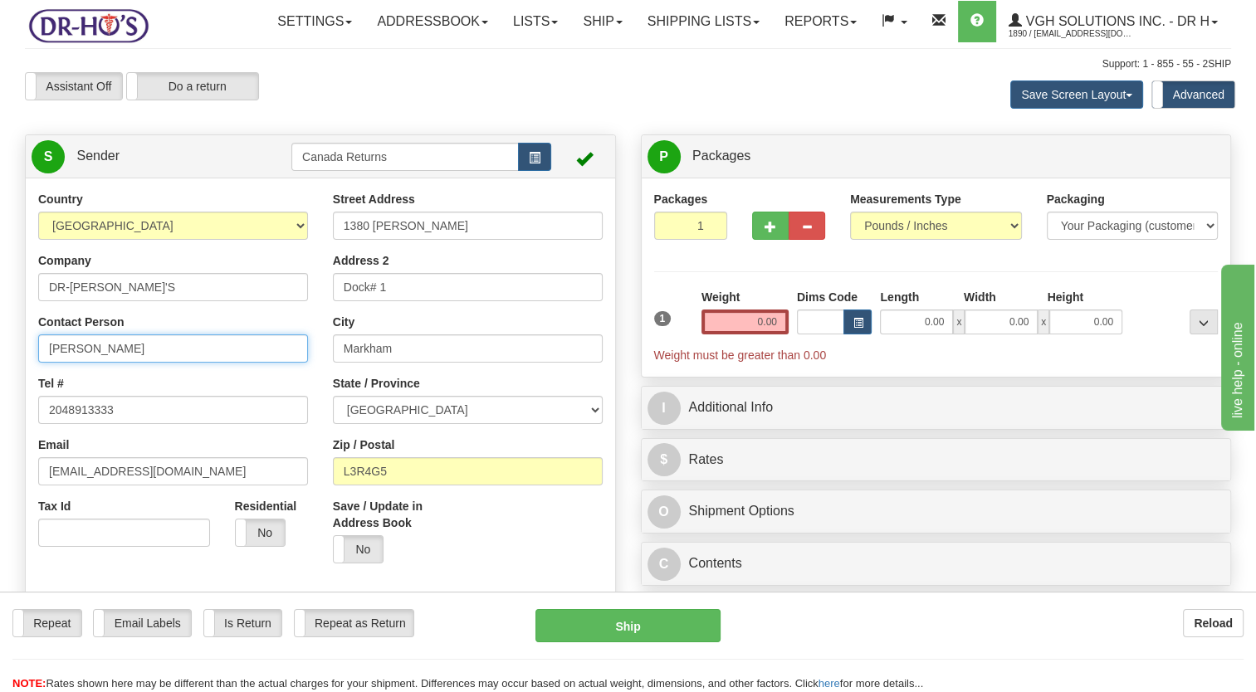
drag, startPoint x: 57, startPoint y: 384, endPoint x: 13, endPoint y: 393, distance: 44.9
click at [0, 397] on html "Training Course Close Toggle navigation Settings Shipping Preferences New Sende…" at bounding box center [628, 346] width 1256 height 692
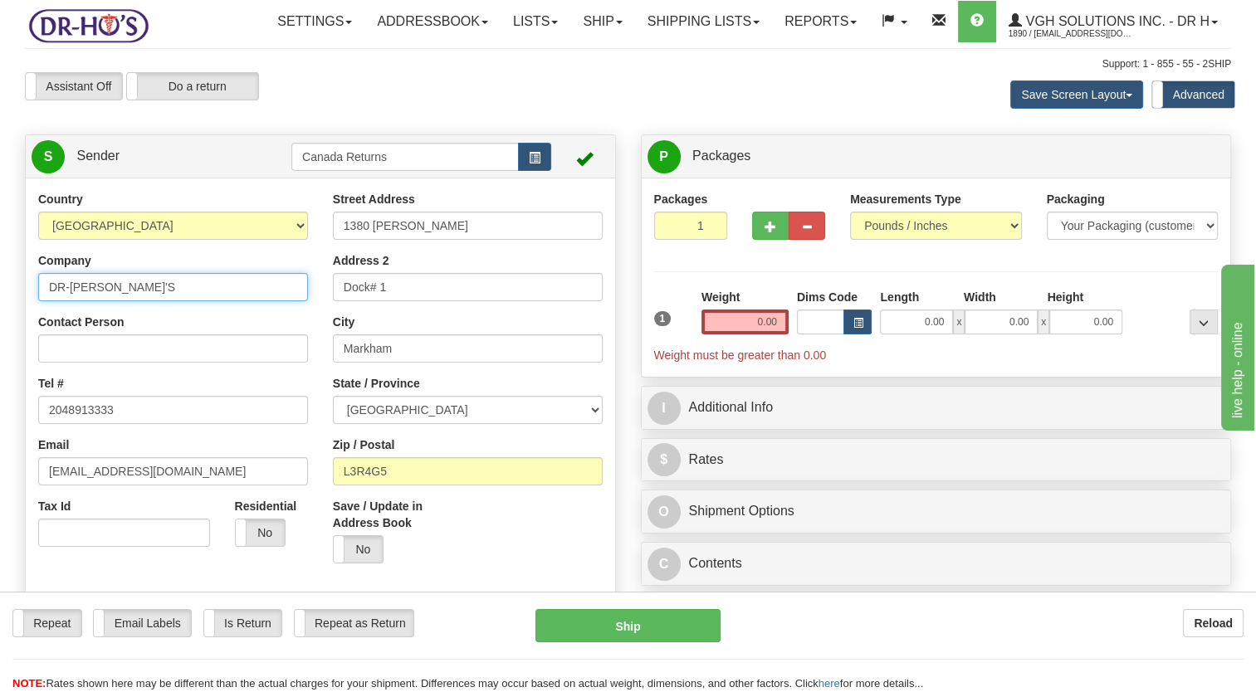
drag, startPoint x: 96, startPoint y: 335, endPoint x: 0, endPoint y: 335, distance: 96.3
click at [0, 335] on html "Training Course Close Toggle navigation Settings Shipping Preferences New Sende…" at bounding box center [628, 346] width 1256 height 692
paste input "[PERSON_NAME]"
type input "[PERSON_NAME]"
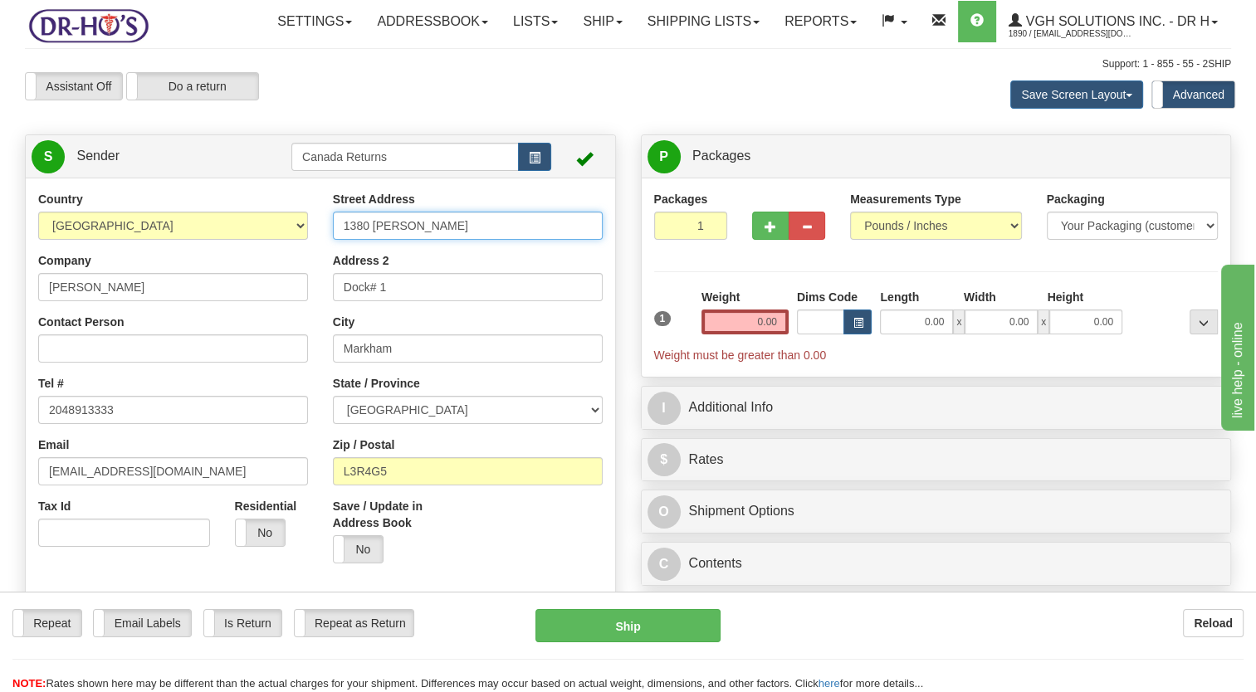
click at [230, 293] on div "Country [GEOGRAPHIC_DATA] [GEOGRAPHIC_DATA] [GEOGRAPHIC_DATA] [GEOGRAPHIC_DATA]…" at bounding box center [320, 421] width 589 height 460
paste input "[STREET_ADDRESS]"
type input "[STREET_ADDRESS]"
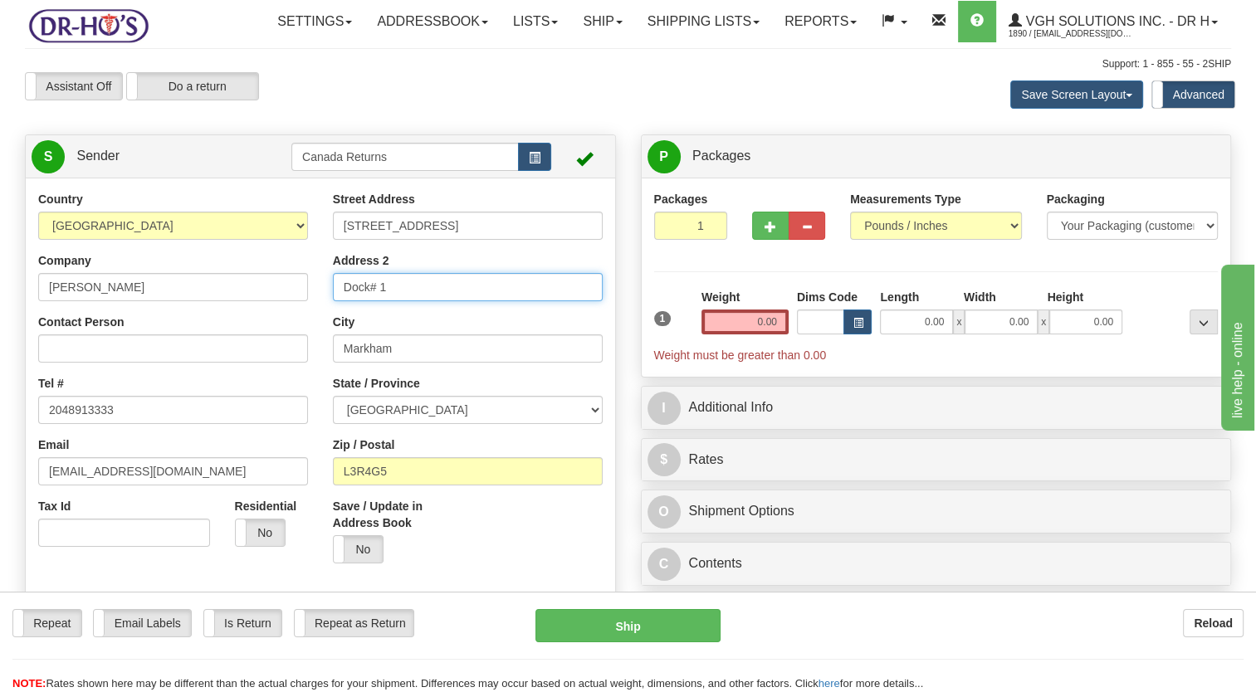
drag, startPoint x: 404, startPoint y: 315, endPoint x: 276, endPoint y: 314, distance: 127.8
click at [282, 315] on div "Country [GEOGRAPHIC_DATA] [GEOGRAPHIC_DATA] [GEOGRAPHIC_DATA] [GEOGRAPHIC_DATA]…" at bounding box center [320, 421] width 589 height 460
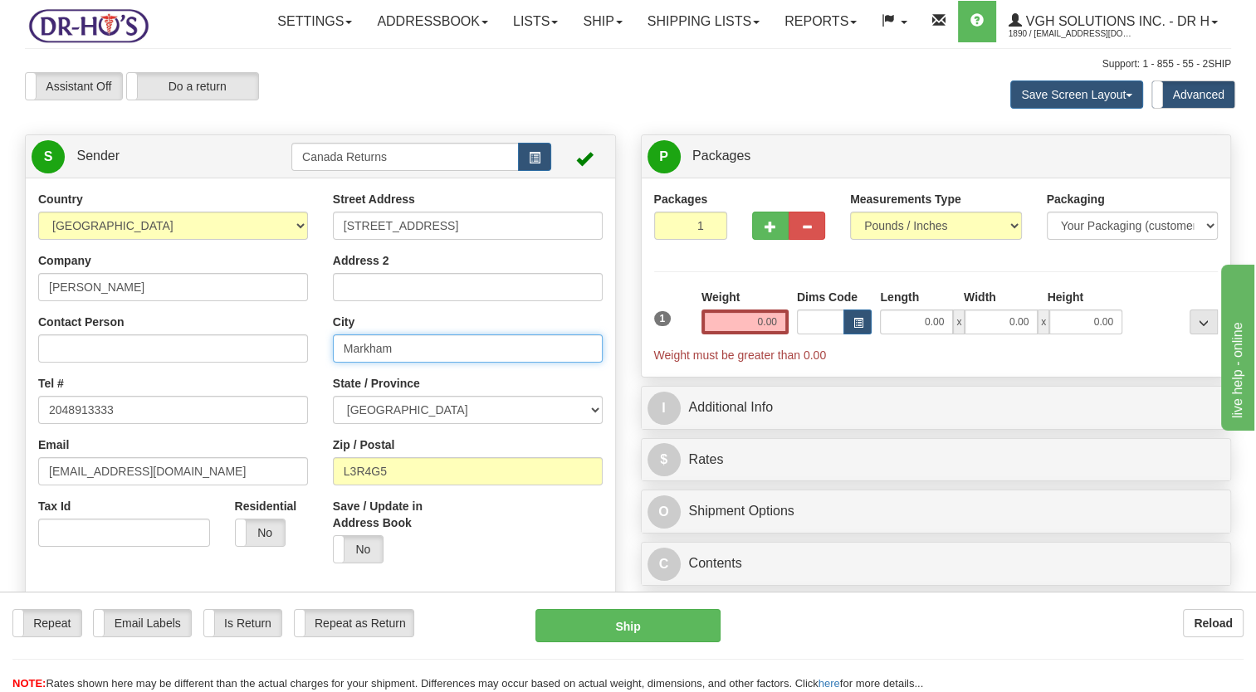
drag, startPoint x: 433, startPoint y: 383, endPoint x: 321, endPoint y: 382, distance: 112.1
click at [321, 383] on div "Street Address [STREET_ADDRESS] Address 2 City [GEOGRAPHIC_DATA] State / Provin…" at bounding box center [467, 383] width 295 height 385
paste input "[GEOGRAPHIC_DATA],"
type input "[GEOGRAPHIC_DATA]"
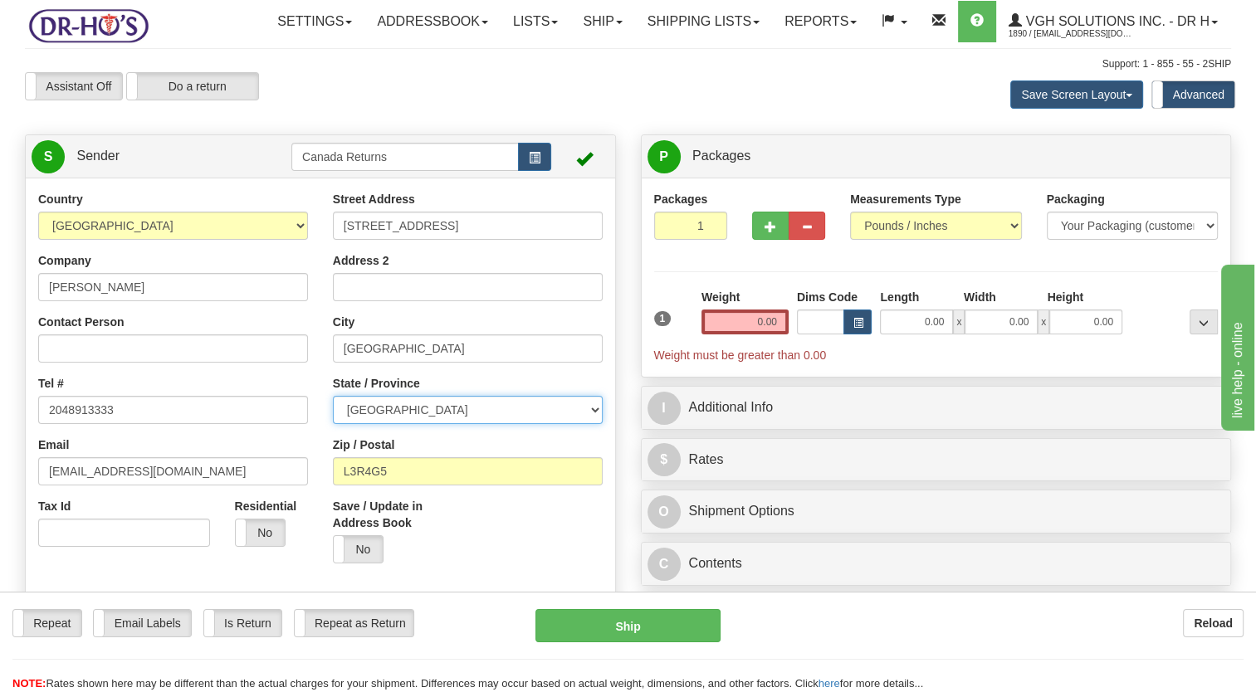
drag, startPoint x: 415, startPoint y: 447, endPoint x: 416, endPoint y: 432, distance: 15.0
click at [415, 424] on select "[GEOGRAPHIC_DATA] [GEOGRAPHIC_DATA] [GEOGRAPHIC_DATA] [GEOGRAPHIC_DATA] [GEOGRA…" at bounding box center [468, 410] width 270 height 28
select select "MB"
click at [333, 424] on select "[GEOGRAPHIC_DATA] [GEOGRAPHIC_DATA] [GEOGRAPHIC_DATA] [GEOGRAPHIC_DATA] [GEOGRA…" at bounding box center [468, 410] width 270 height 28
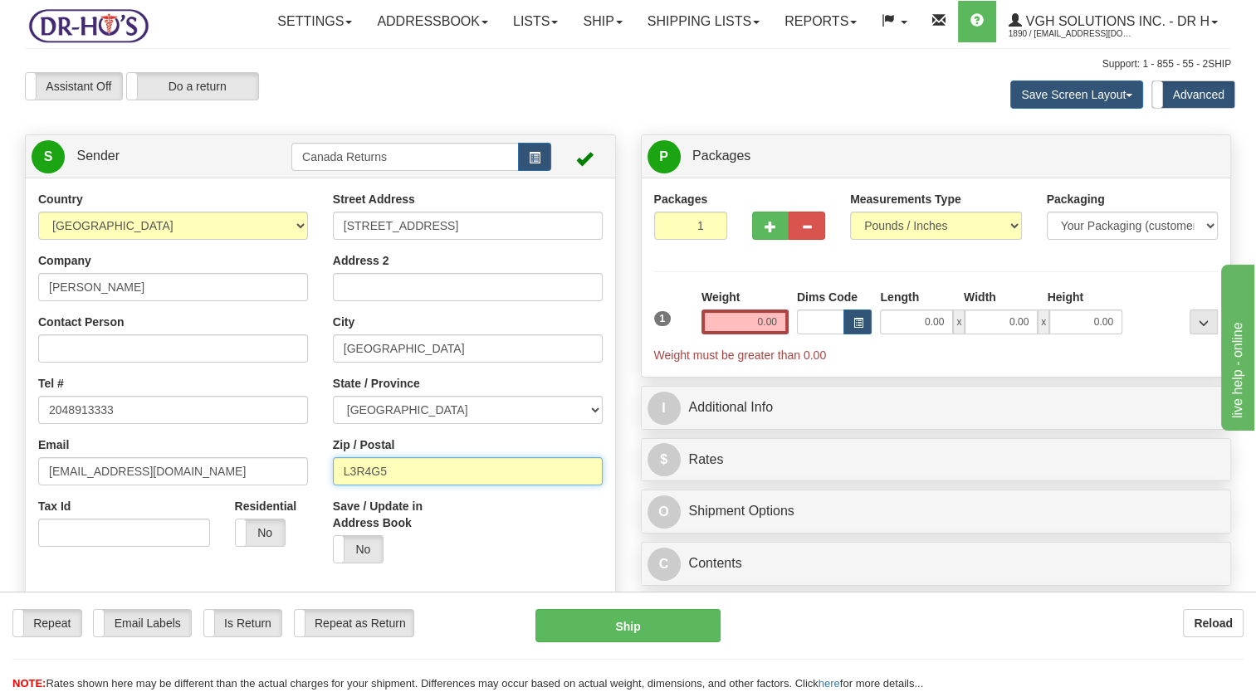
click at [340, 486] on input "L3R4G5" at bounding box center [468, 471] width 270 height 28
paste input "R3C2C9"
type input "R3C2C9"
click at [506, 550] on div "Save / Update in Address Book Yes No" at bounding box center [467, 537] width 295 height 78
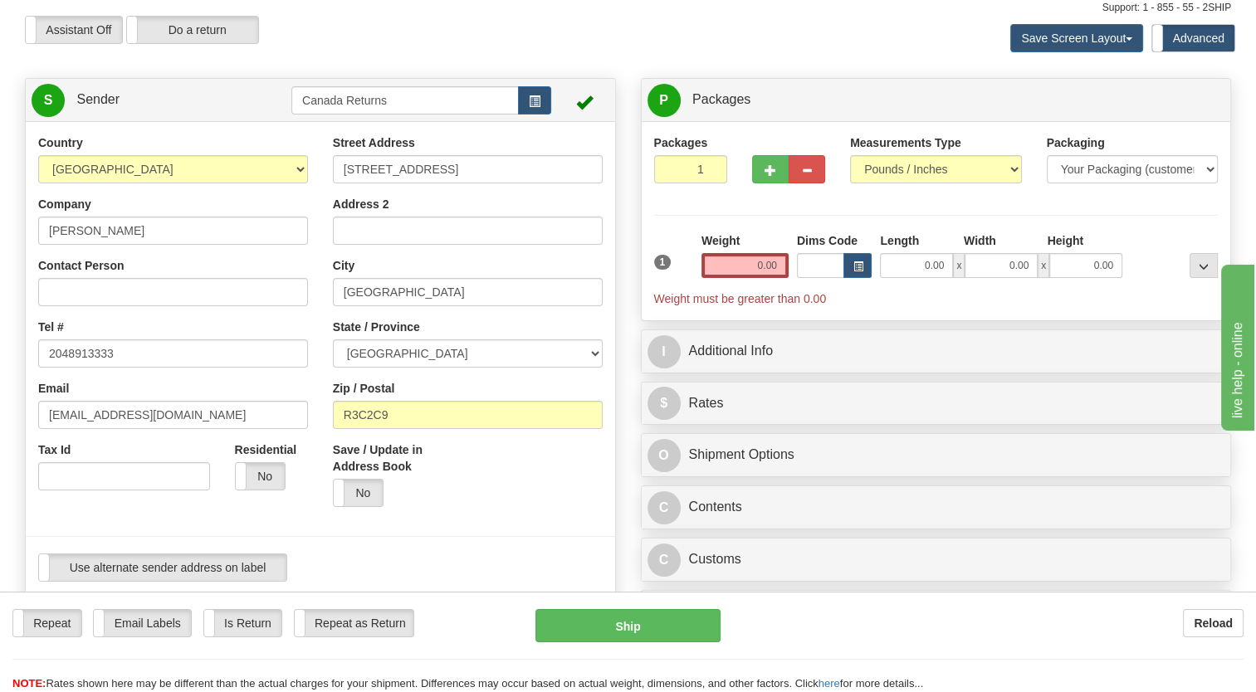
scroll to position [249, 0]
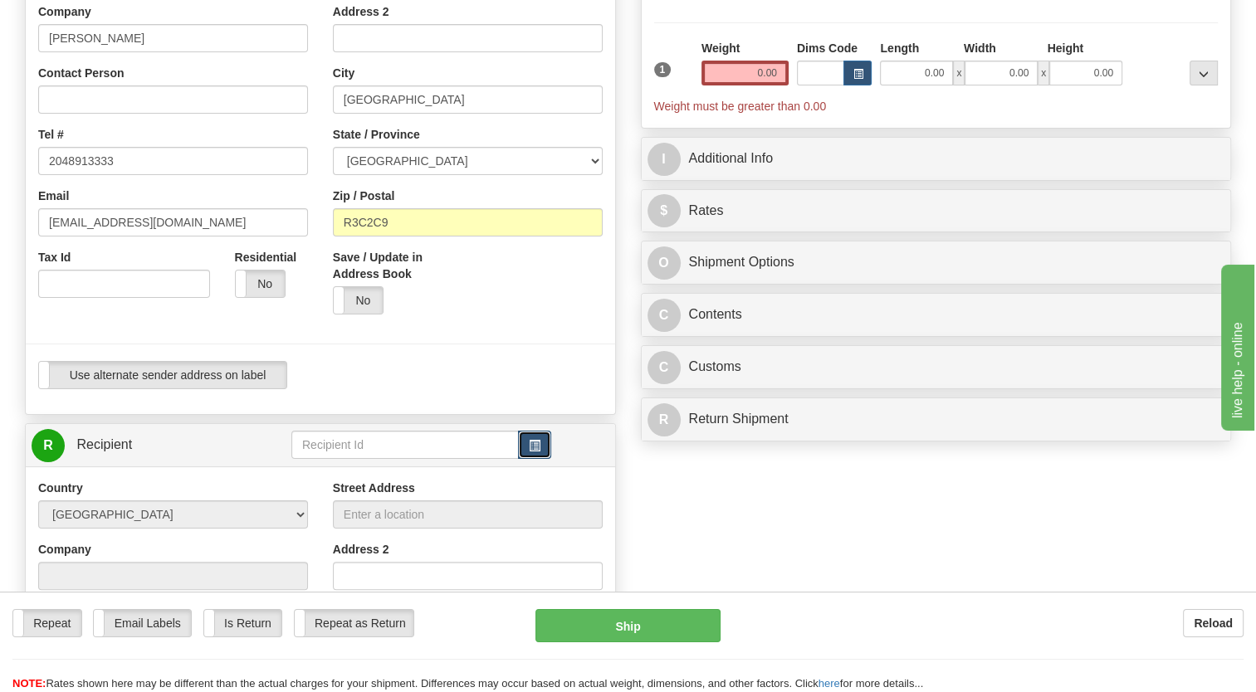
click at [529, 452] on span "button" at bounding box center [535, 446] width 12 height 11
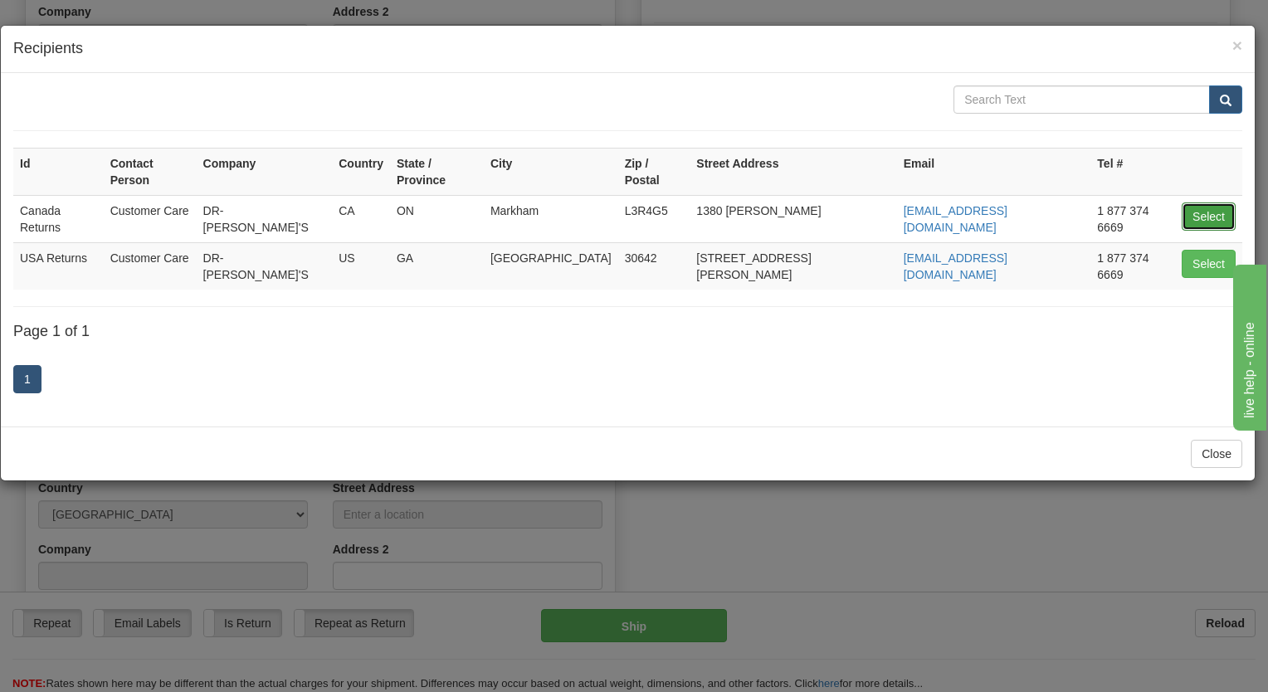
click at [1199, 203] on button "Select" at bounding box center [1209, 217] width 54 height 28
type input "Canada Returns"
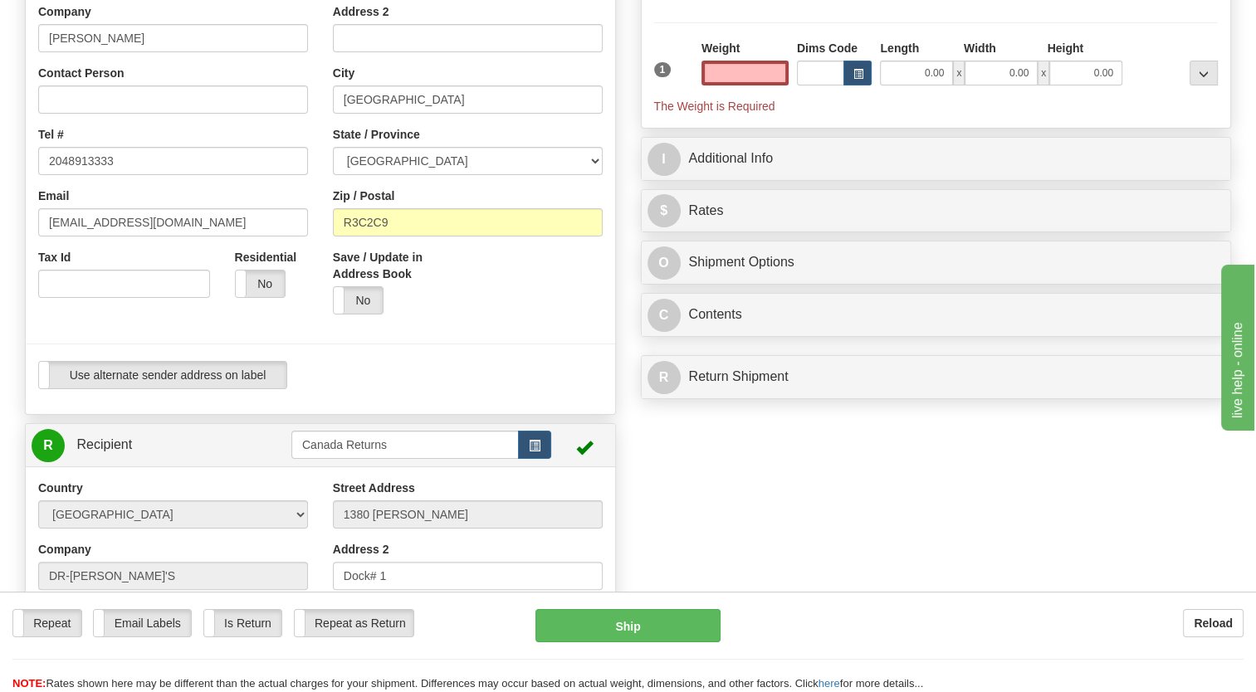
type input "0.00"
click at [501, 361] on div at bounding box center [320, 344] width 614 height 34
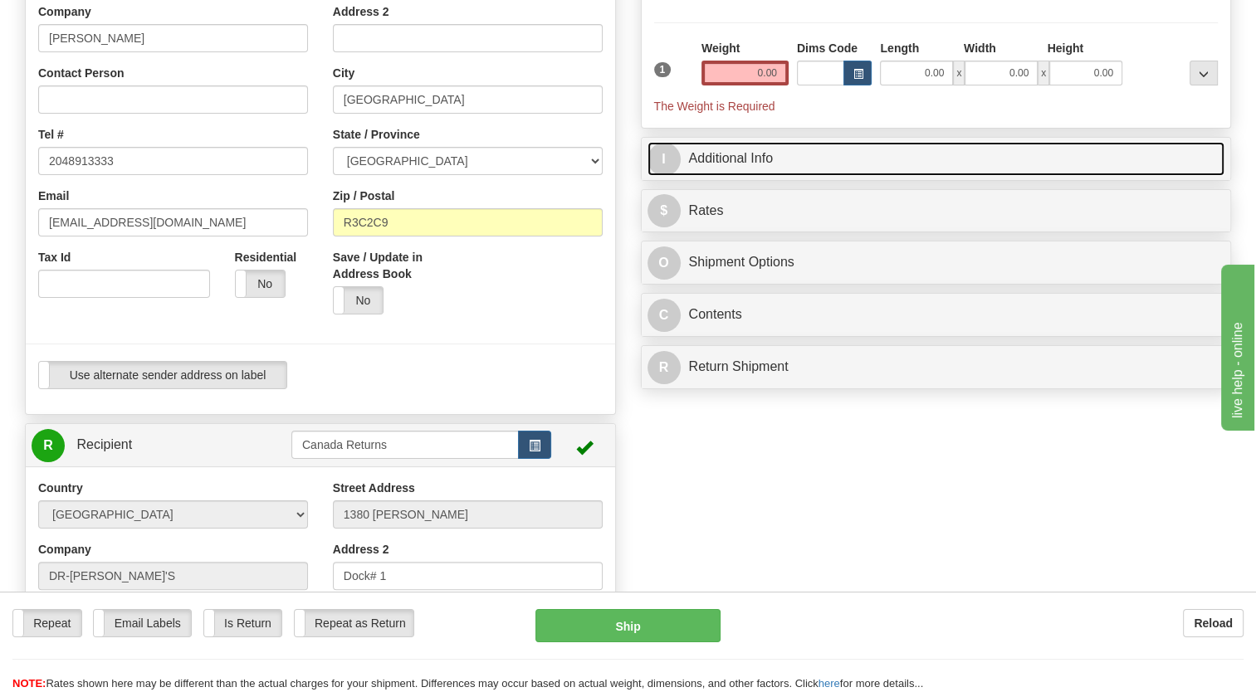
click at [725, 176] on link "I Additional Info" at bounding box center [936, 159] width 578 height 34
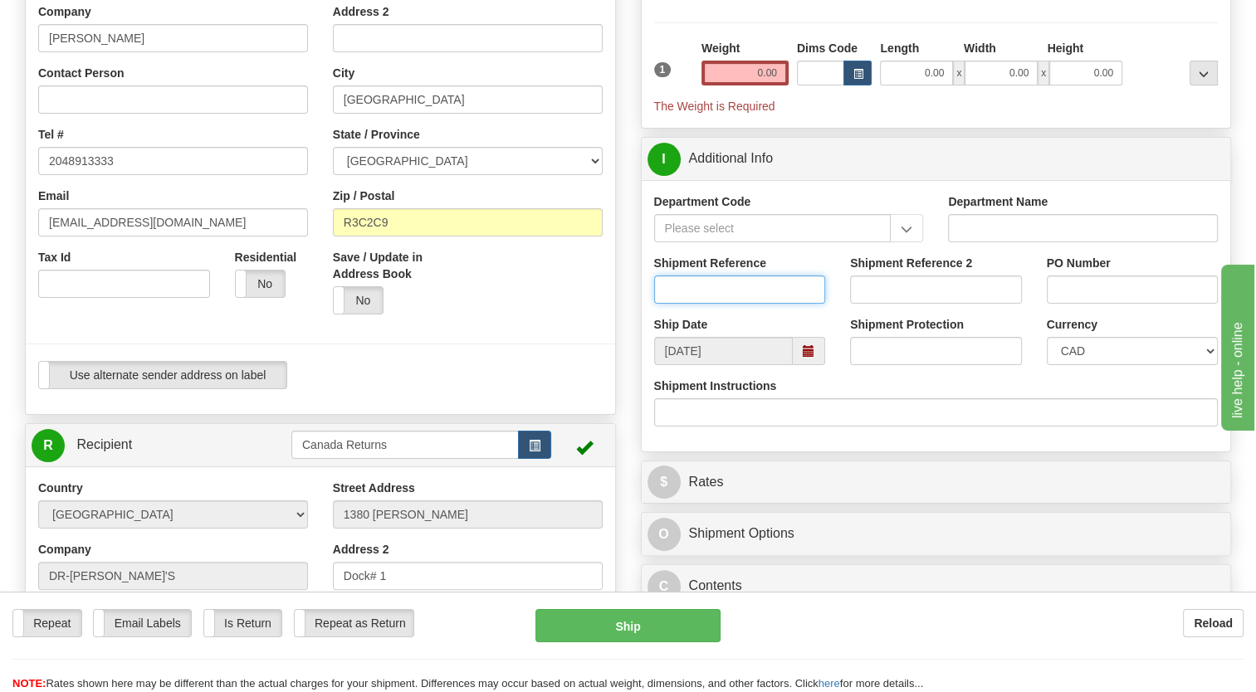
click at [703, 304] on input "Shipment Reference" at bounding box center [740, 290] width 172 height 28
paste input "CU25803192"
type input "CU25803192"
drag, startPoint x: 578, startPoint y: 369, endPoint x: 628, endPoint y: 376, distance: 50.2
click at [583, 361] on div at bounding box center [320, 344] width 614 height 34
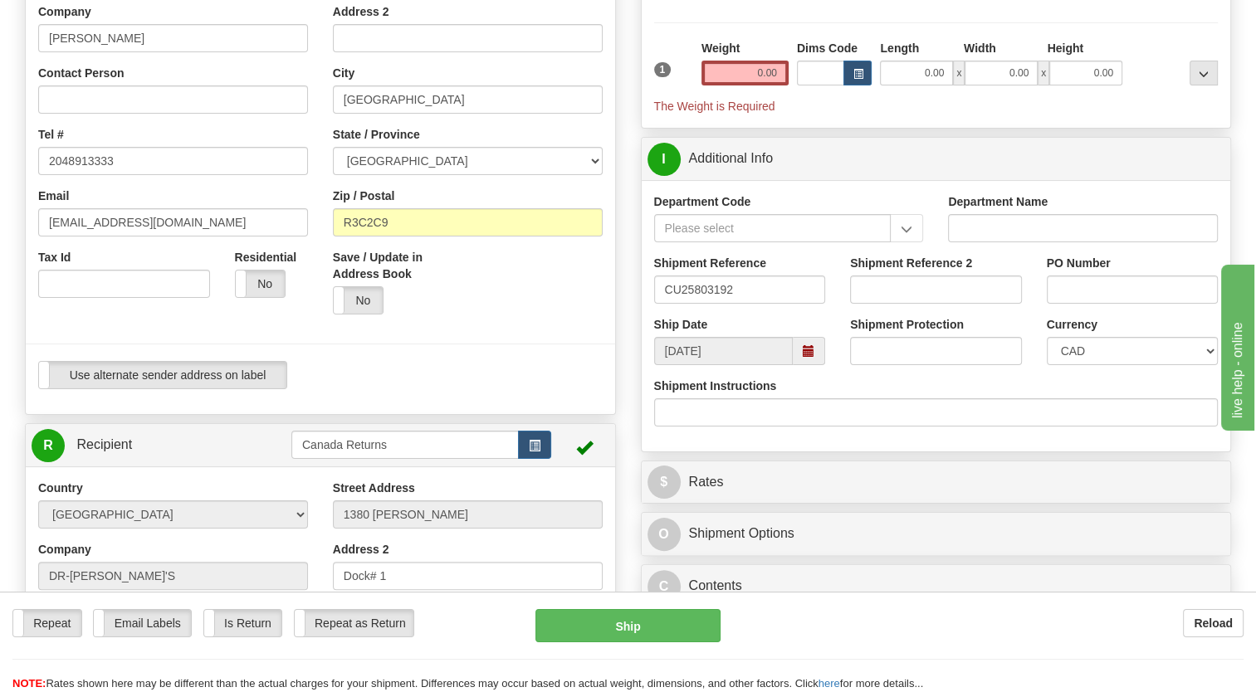
click at [800, 365] on span at bounding box center [809, 351] width 32 height 28
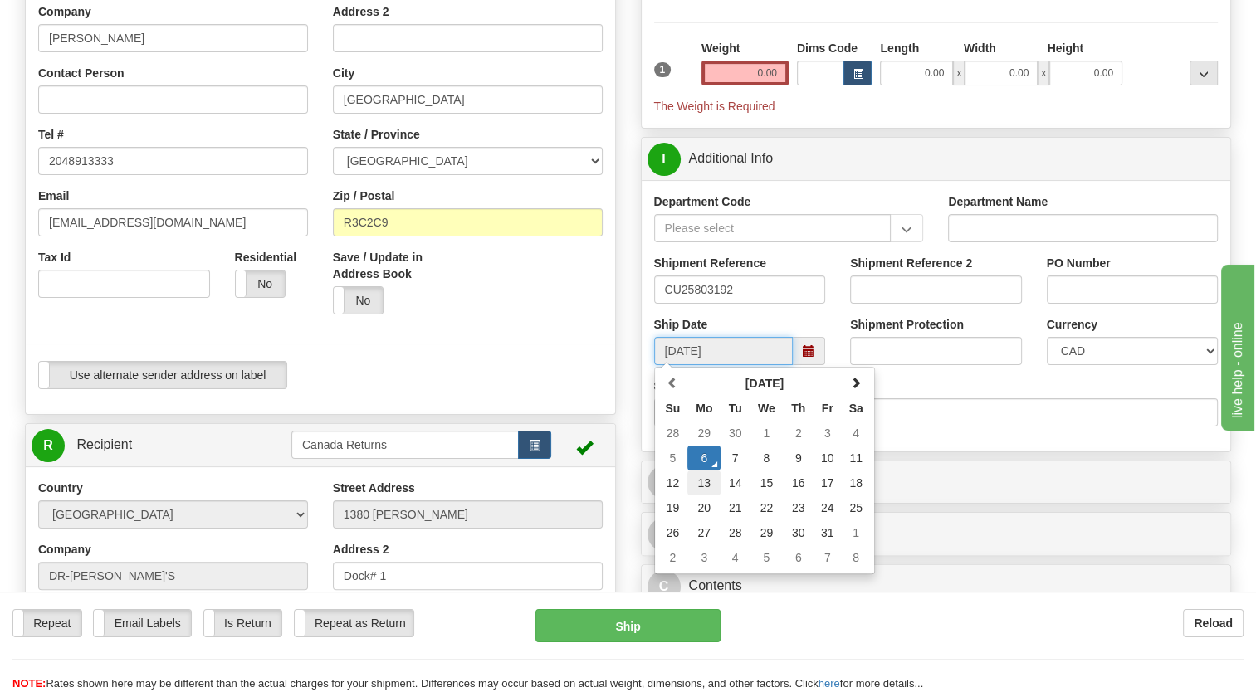
click at [711, 496] on td "13" at bounding box center [703, 483] width 33 height 25
type input "[DATE]"
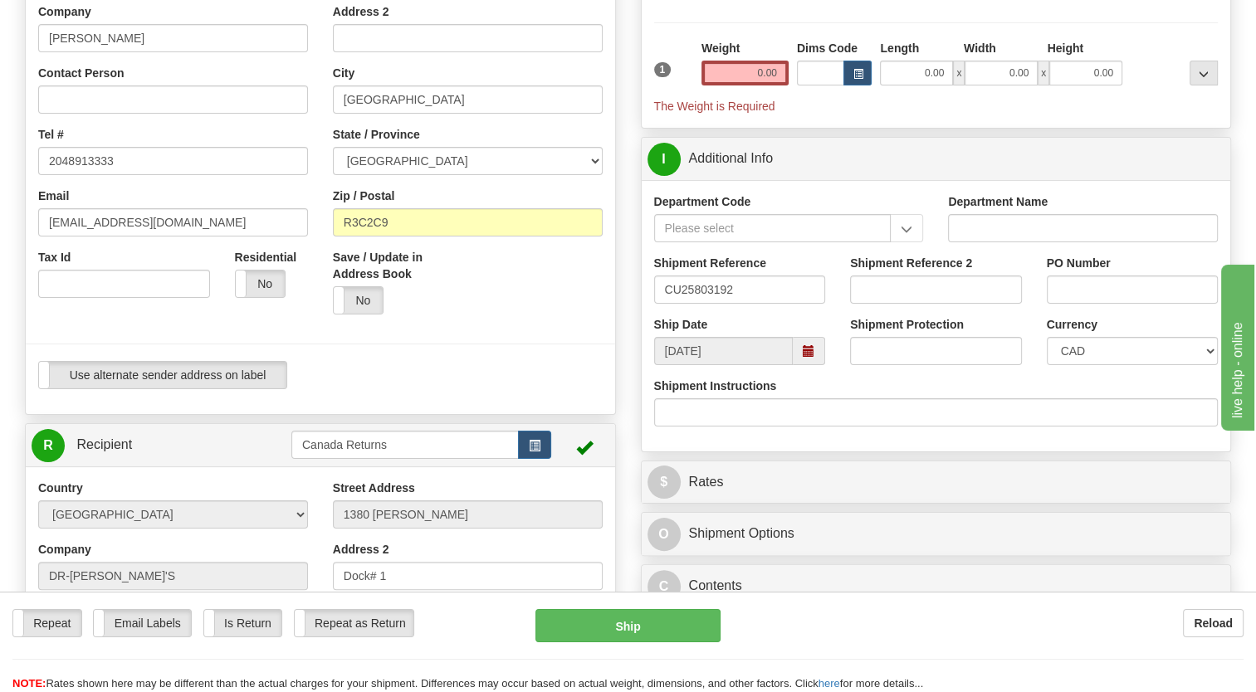
drag, startPoint x: 510, startPoint y: 466, endPoint x: 522, endPoint y: 419, distance: 47.9
click at [510, 464] on div "R Recipient Canada Returns" at bounding box center [320, 445] width 589 height 42
click at [747, 85] on input "0.00" at bounding box center [744, 73] width 87 height 25
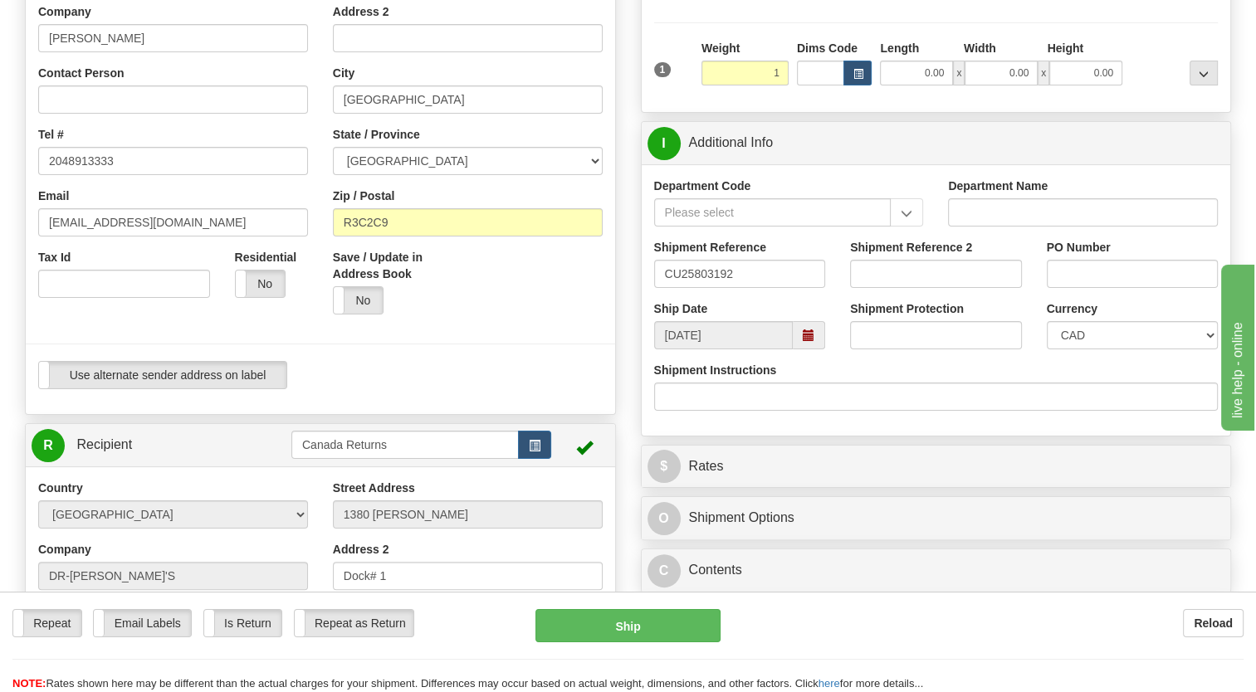
type input "1.00"
click at [651, 48] on div "Packages 1 1 Measurements Type" at bounding box center [936, 20] width 589 height 183
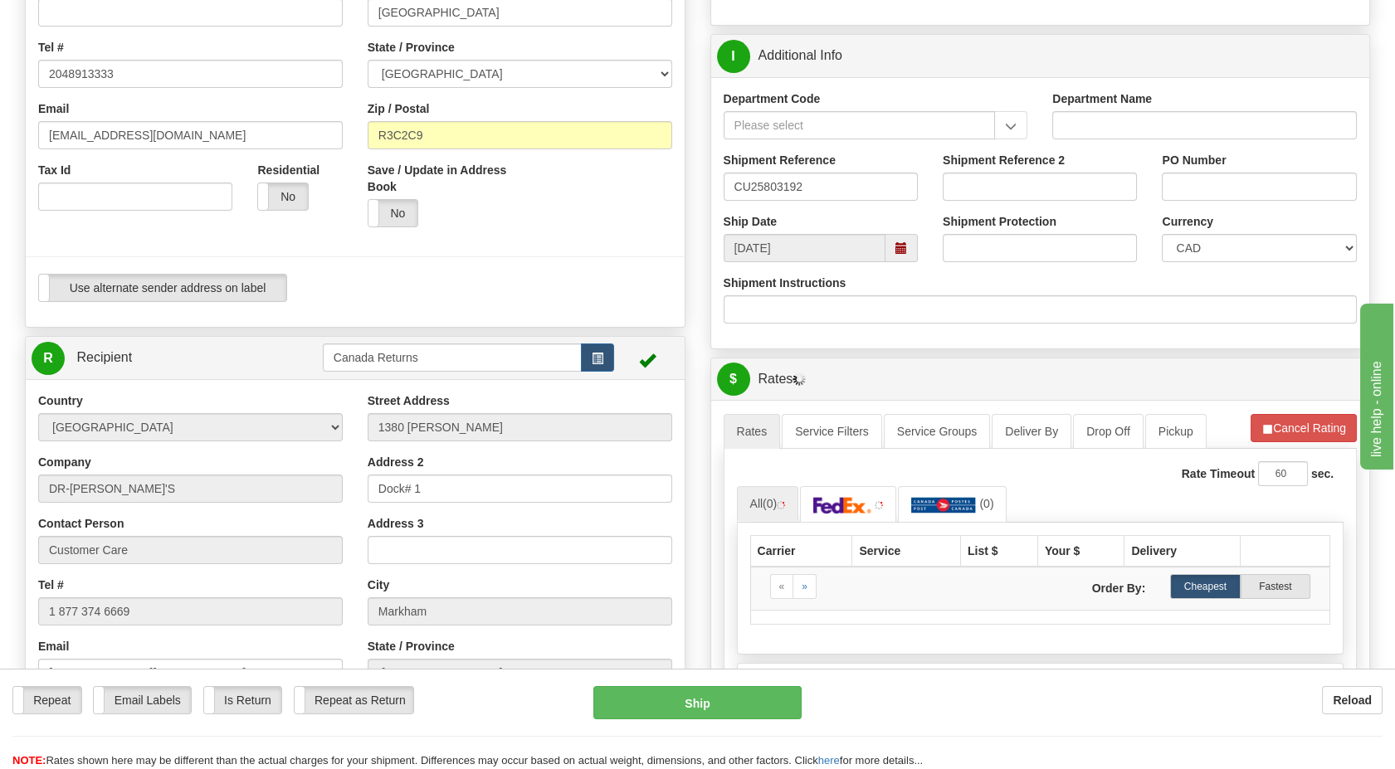
scroll to position [323, 0]
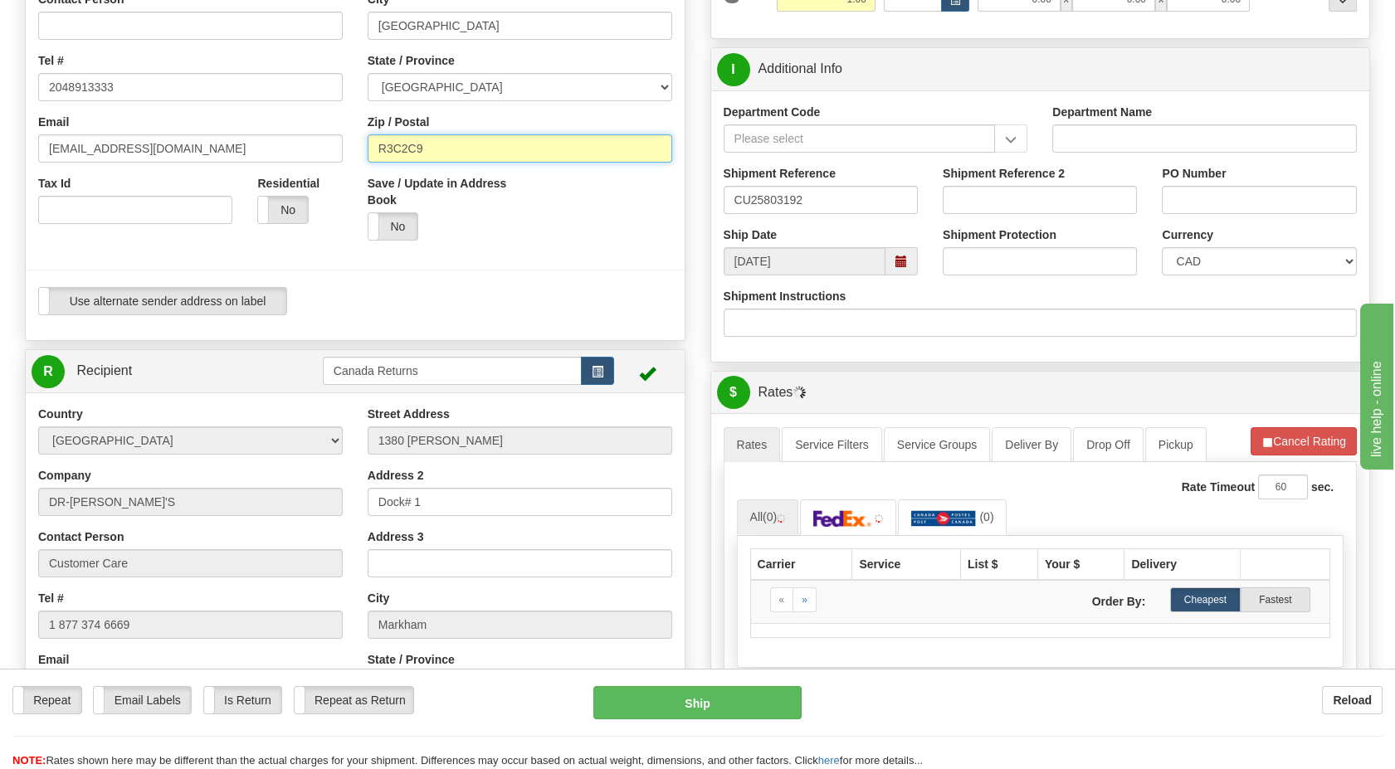
click at [401, 144] on input "R3C2C9" at bounding box center [520, 148] width 305 height 28
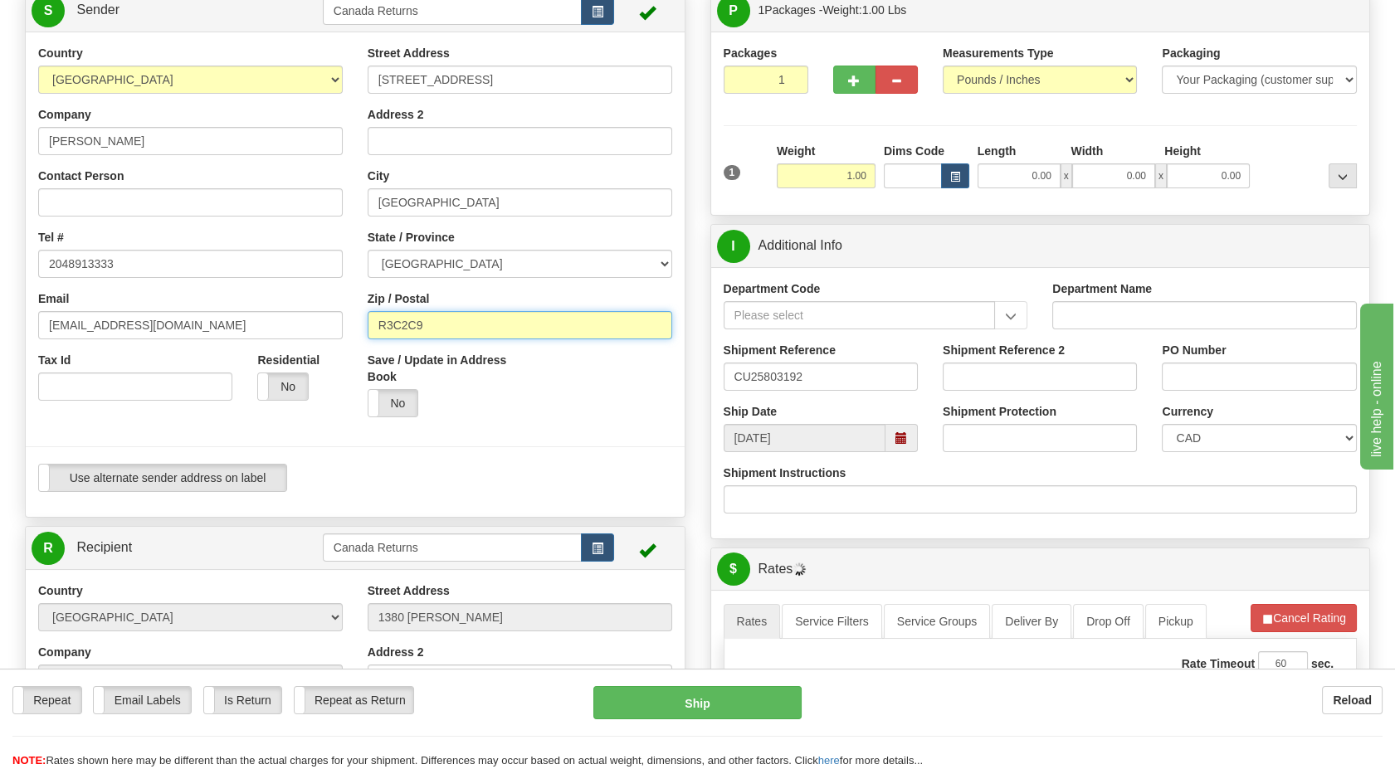
scroll to position [139, 0]
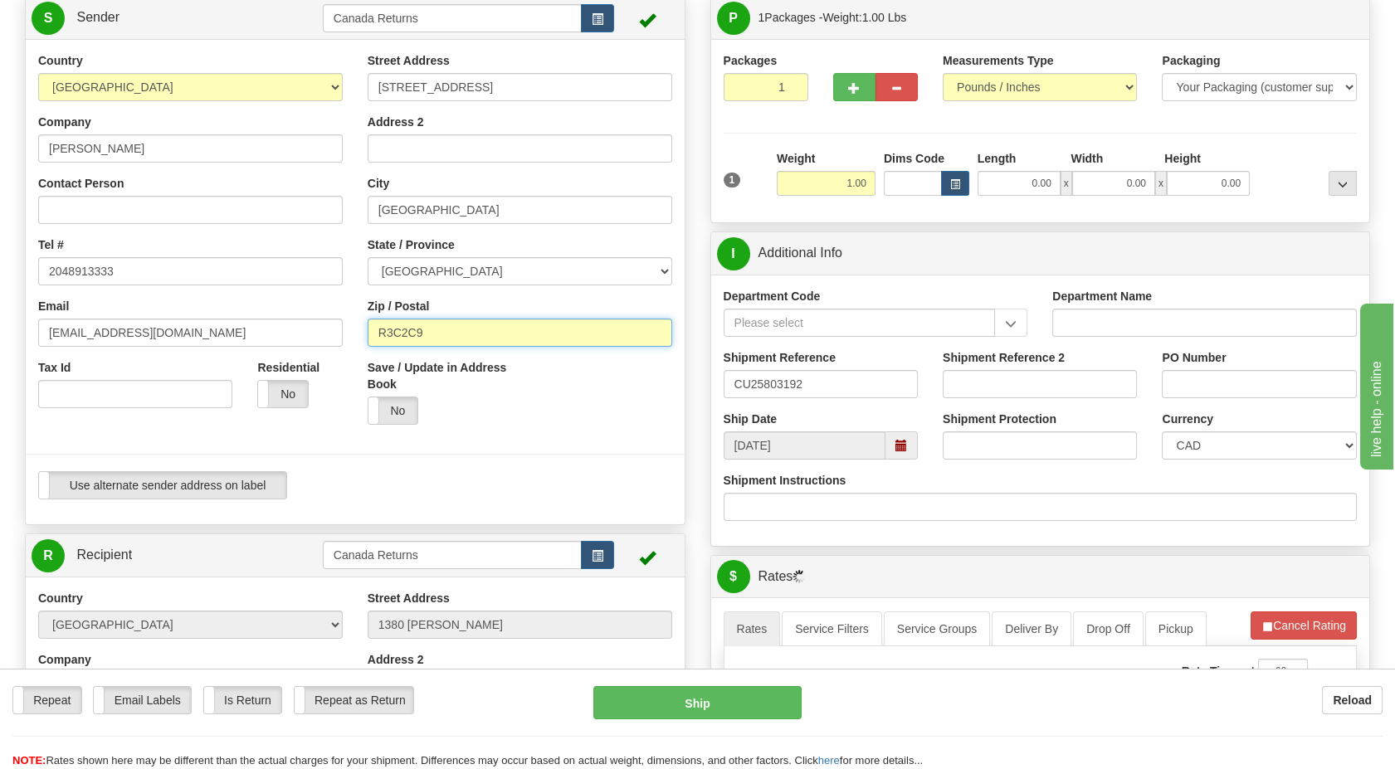
click at [376, 326] on input "R3C2C9" at bounding box center [520, 333] width 305 height 28
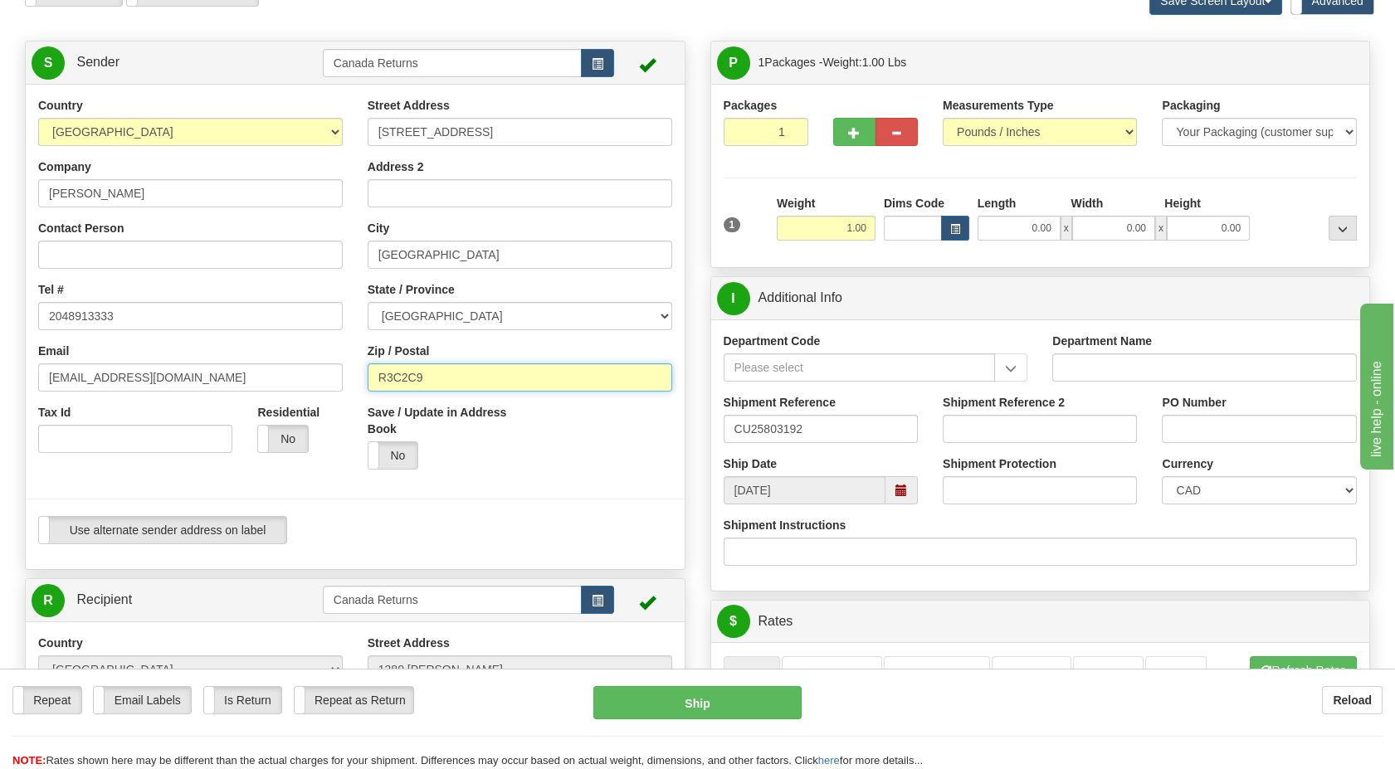
scroll to position [46, 0]
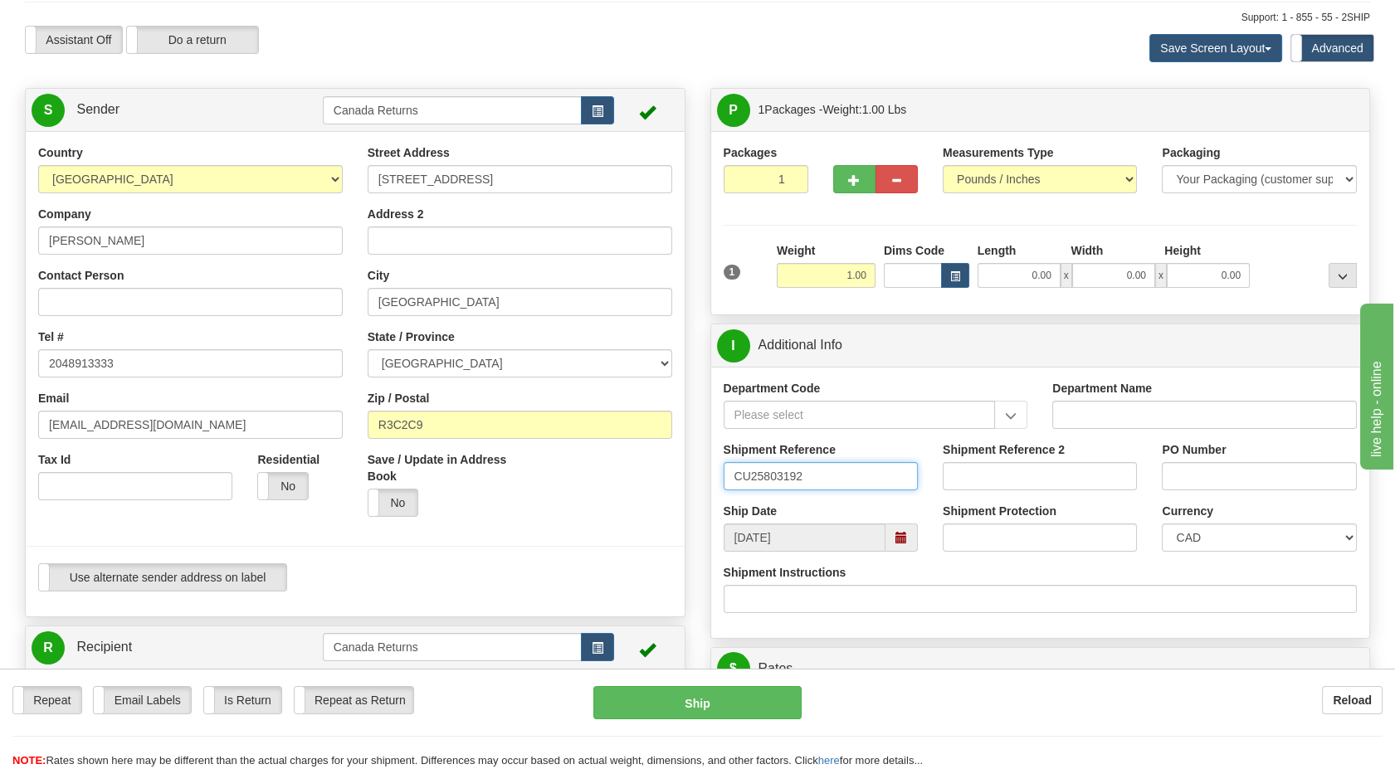
click at [825, 475] on input "CU25803192" at bounding box center [821, 476] width 194 height 28
click at [403, 421] on input "R3C2C9" at bounding box center [520, 425] width 305 height 28
type input "R3C 2C9"
click at [515, 496] on div "Save / Update in Address Book Yes No" at bounding box center [437, 491] width 164 height 78
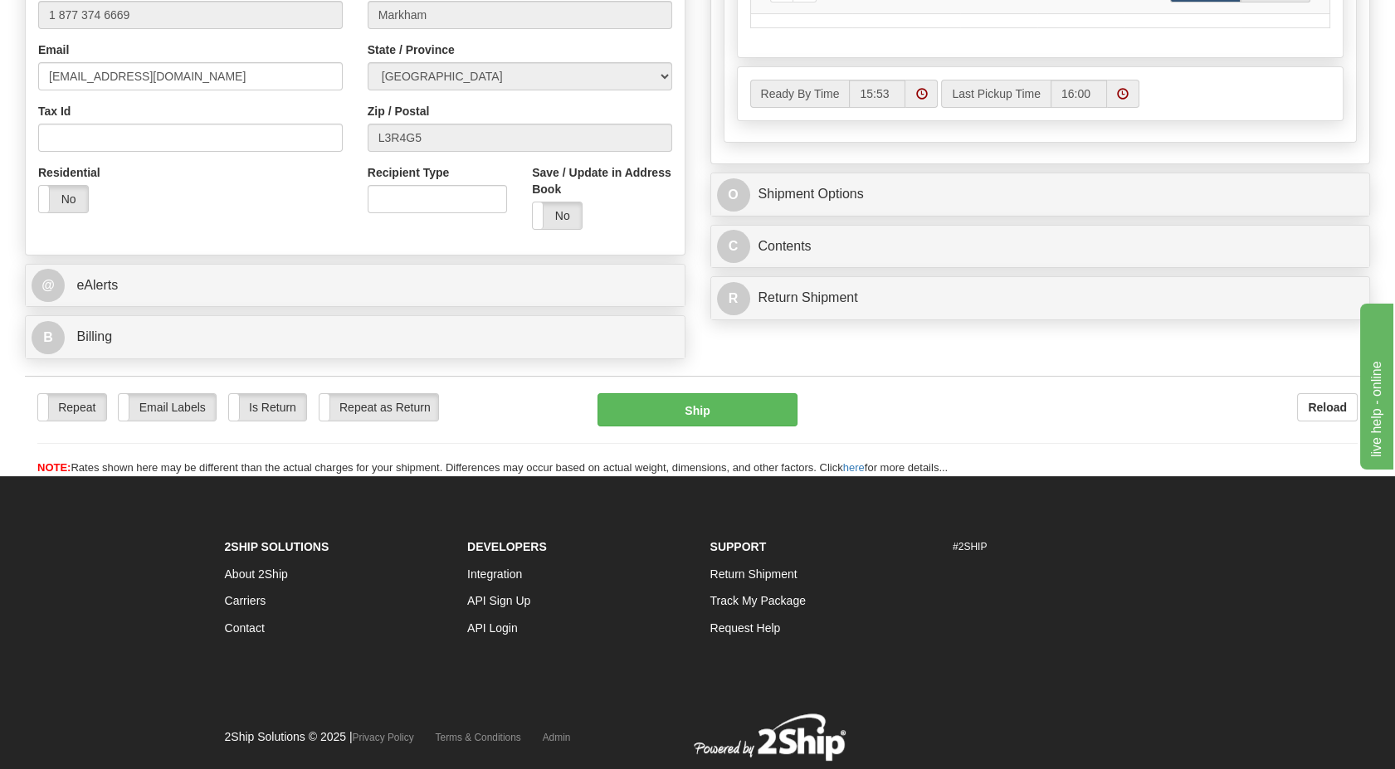
scroll to position [828, 0]
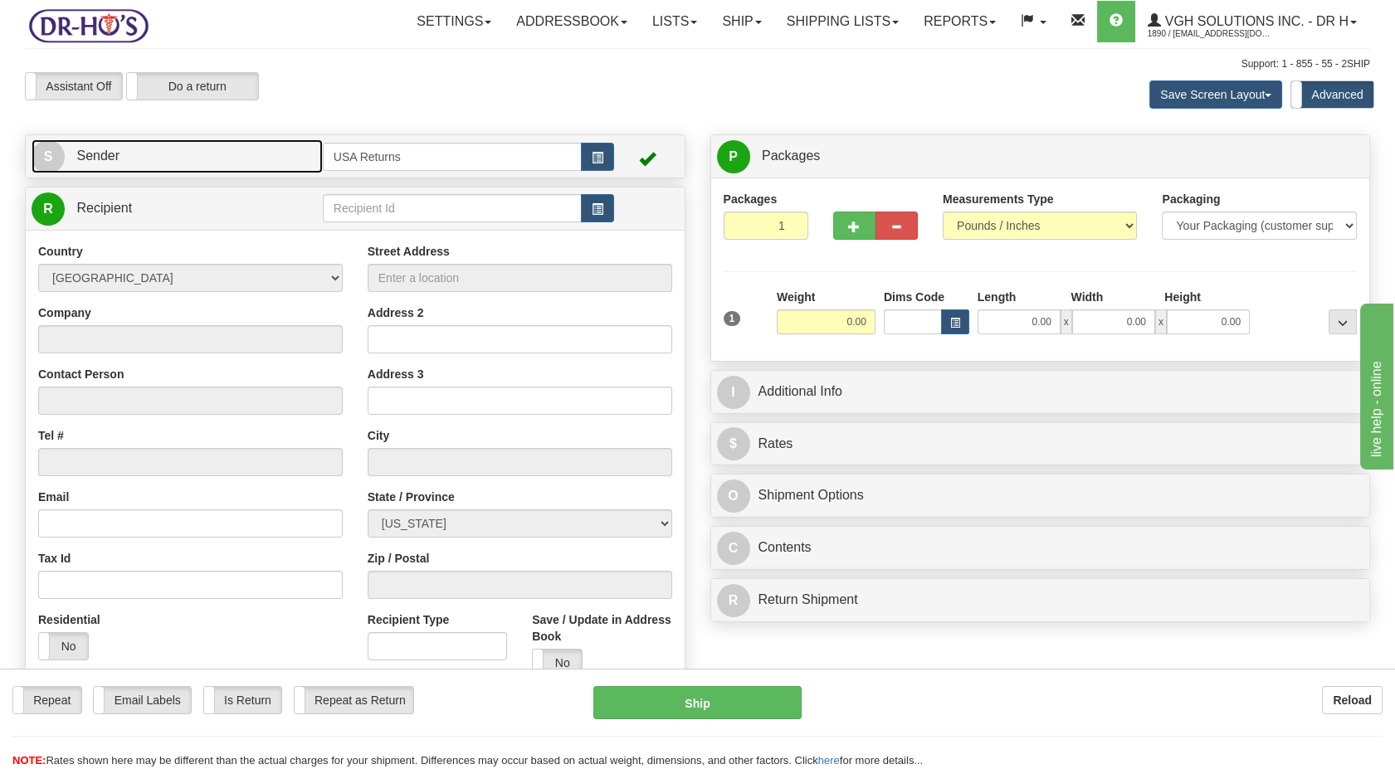
click at [238, 166] on link "S Sender" at bounding box center [177, 156] width 291 height 34
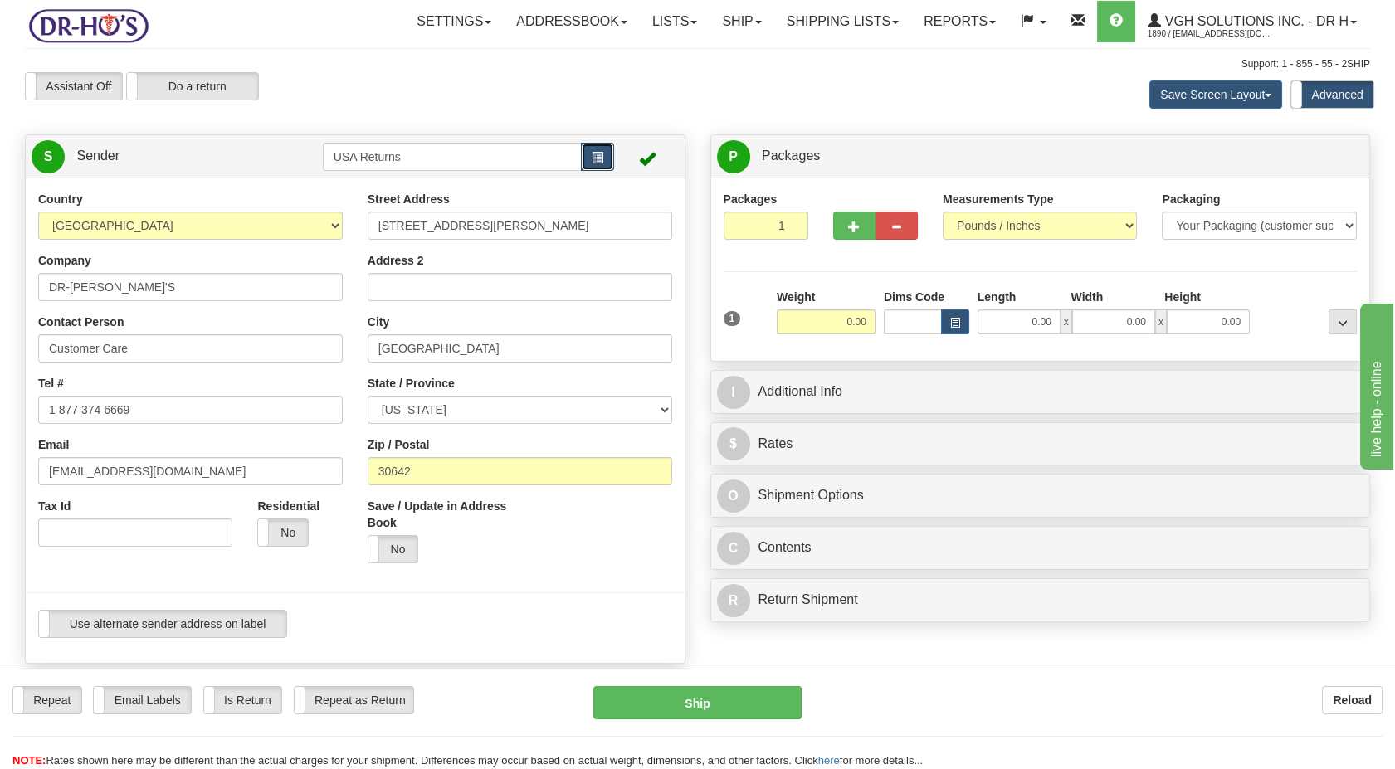
click at [605, 161] on button "button" at bounding box center [597, 157] width 33 height 28
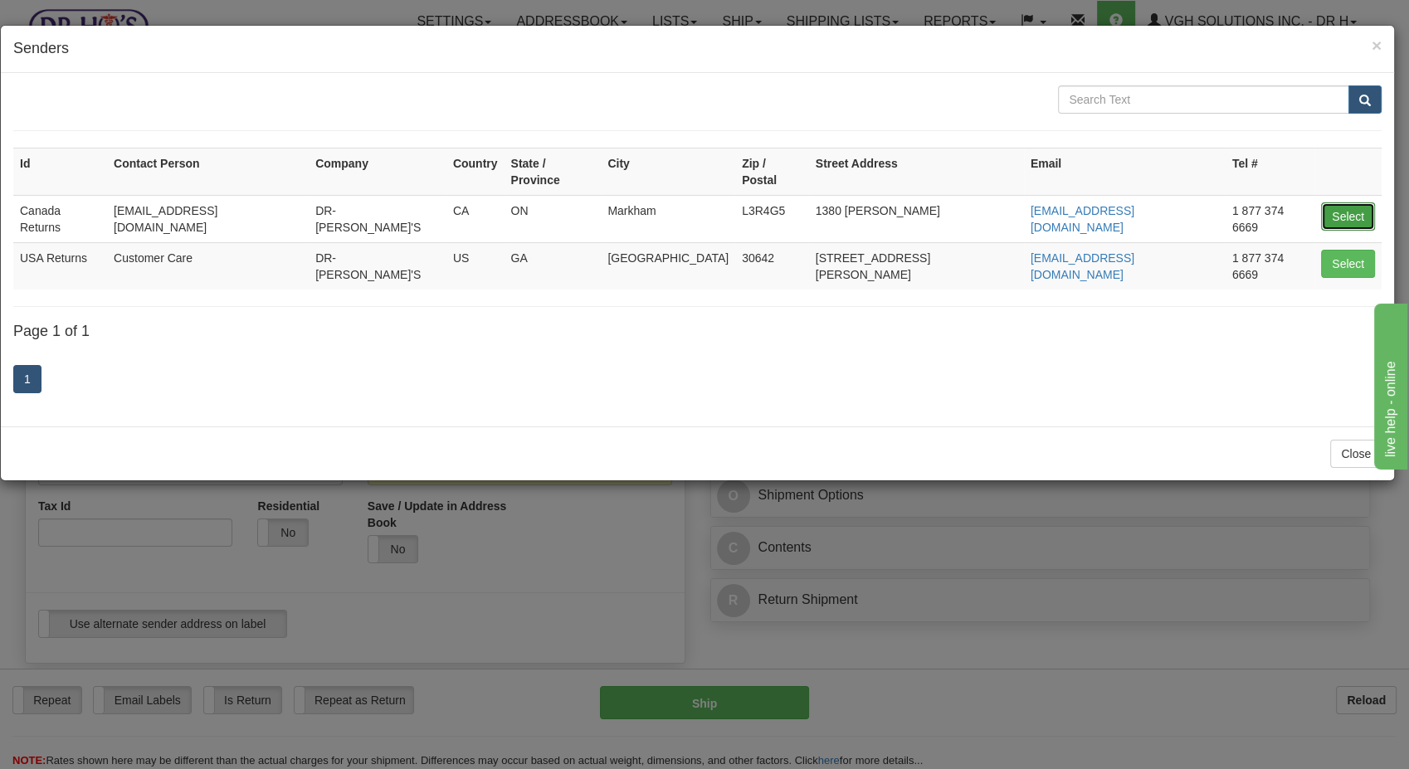
click at [1255, 203] on button "Select" at bounding box center [1348, 217] width 54 height 28
type input "Canada Returns"
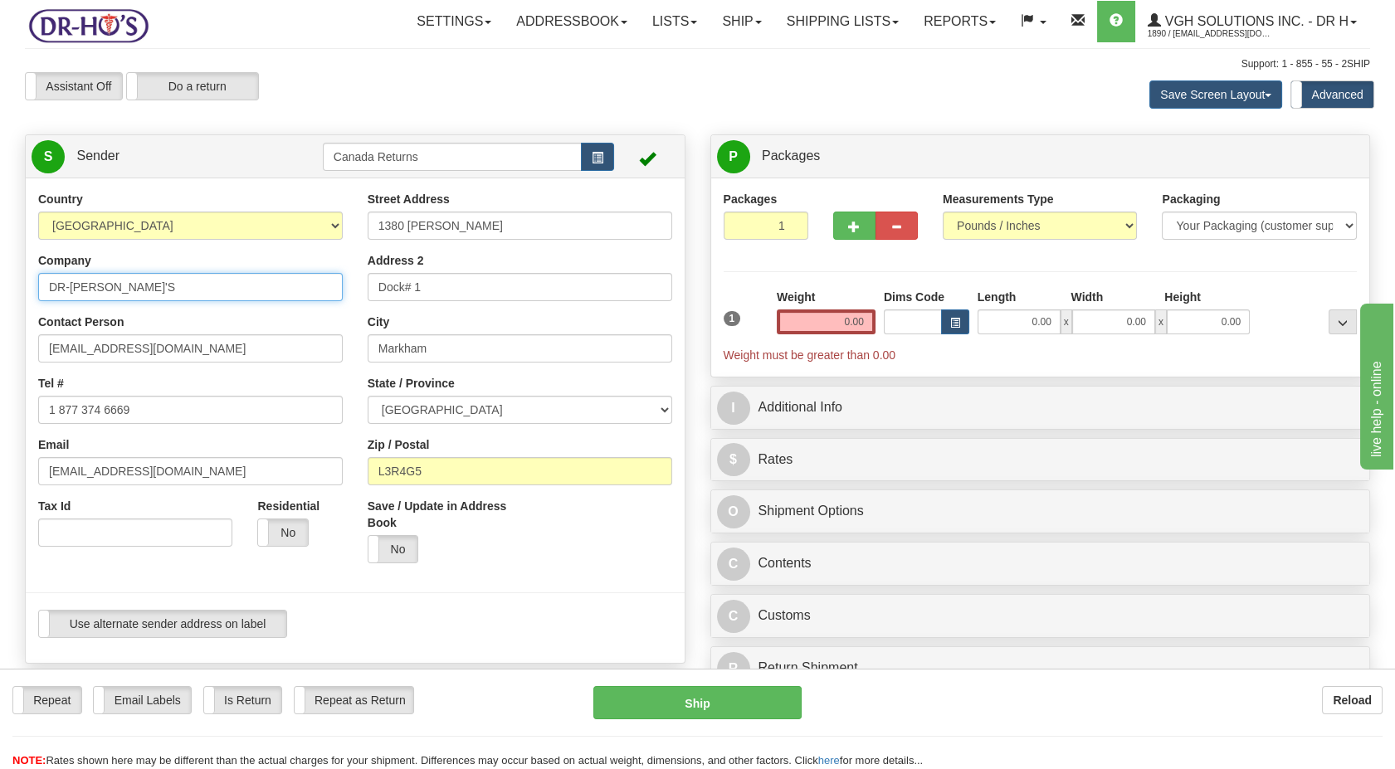
drag, startPoint x: 62, startPoint y: 281, endPoint x: 163, endPoint y: 341, distance: 116.9
click at [26, 281] on div "Country [GEOGRAPHIC_DATA] [GEOGRAPHIC_DATA] [GEOGRAPHIC_DATA] [GEOGRAPHIC_DATA]…" at bounding box center [355, 421] width 659 height 460
drag, startPoint x: 129, startPoint y: 346, endPoint x: 7, endPoint y: 359, distance: 122.7
click at [0, 352] on html "Training Course Close Toggle navigation Settings Shipping Preferences New Sende…" at bounding box center [697, 384] width 1395 height 769
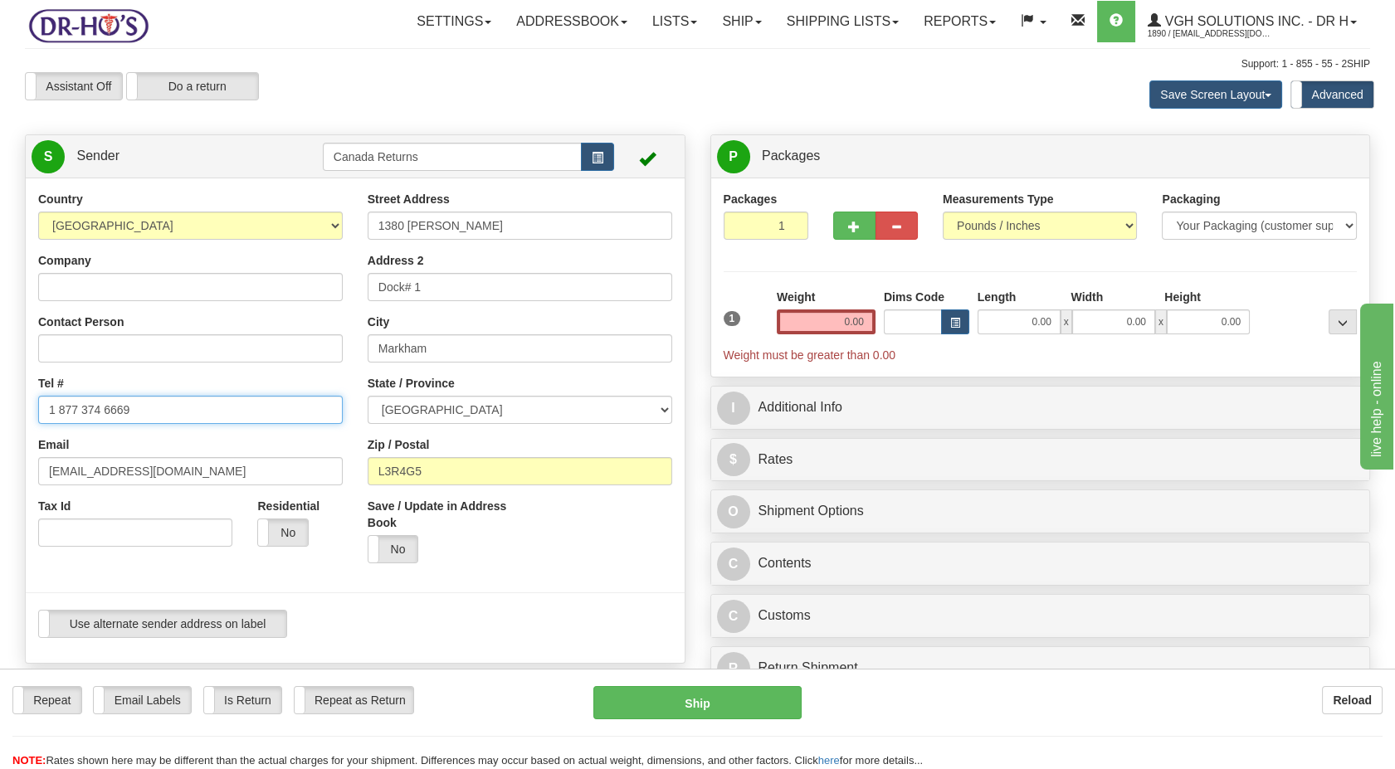
drag, startPoint x: 159, startPoint y: 400, endPoint x: 0, endPoint y: 403, distance: 158.6
click at [0, 403] on html "Training Course Close Toggle navigation Settings Shipping Preferences New Sende…" at bounding box center [697, 384] width 1395 height 769
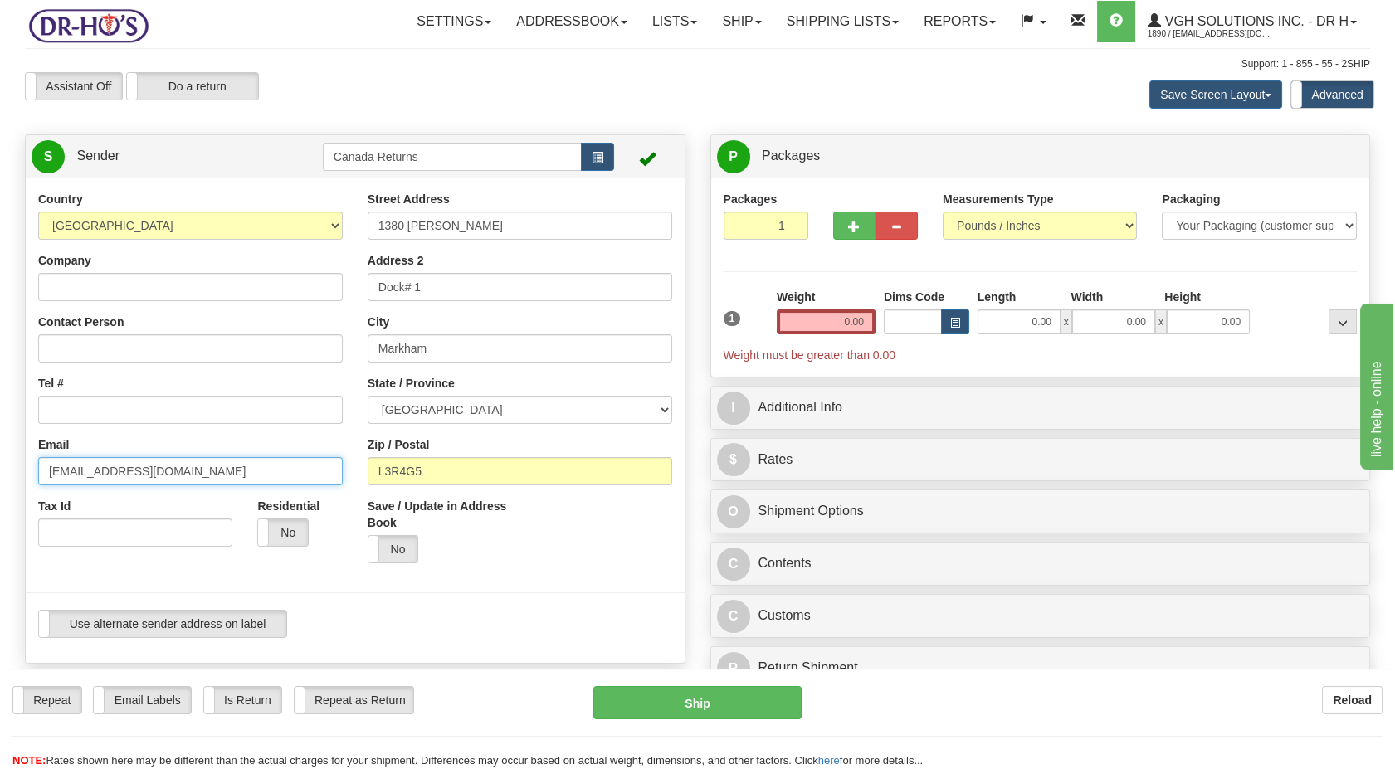
drag, startPoint x: 147, startPoint y: 467, endPoint x: 0, endPoint y: 466, distance: 146.9
click at [0, 467] on html "Training Course Close Toggle navigation Settings Shipping Preferences New Sende…" at bounding box center [697, 384] width 1395 height 769
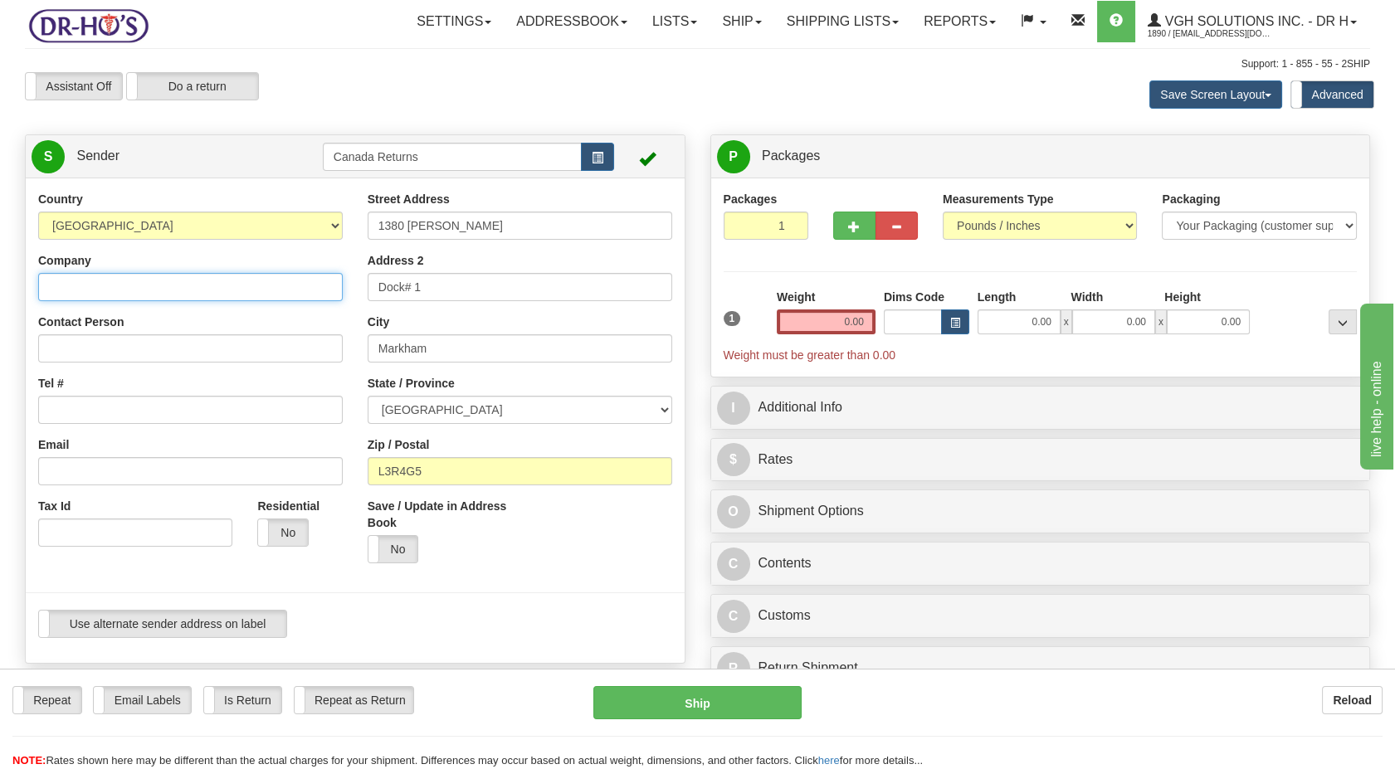
click at [83, 293] on input "Company" at bounding box center [190, 287] width 305 height 28
paste input "[PERSON_NAME]"
type input "[PERSON_NAME]"
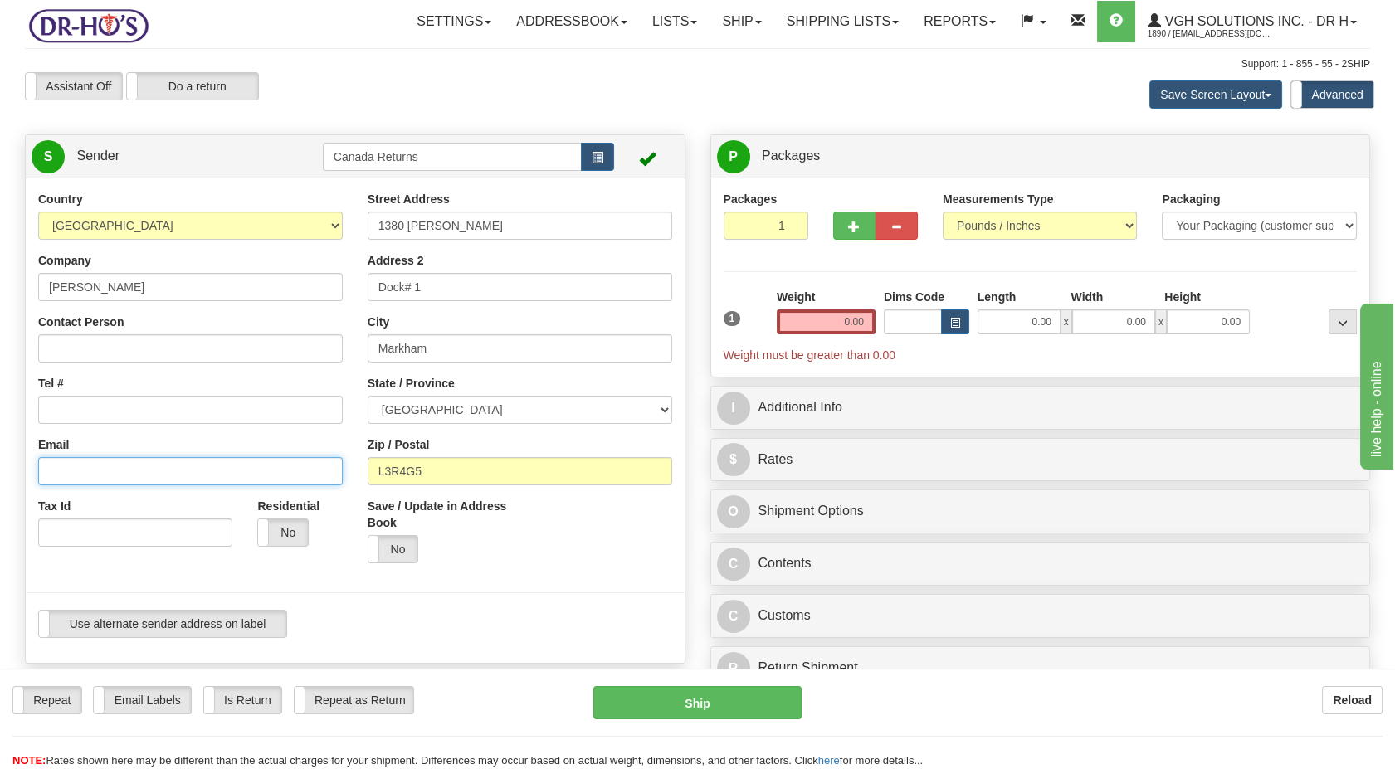
drag, startPoint x: 133, startPoint y: 459, endPoint x: 120, endPoint y: 417, distance: 44.1
click at [129, 454] on div "Email" at bounding box center [190, 461] width 305 height 49
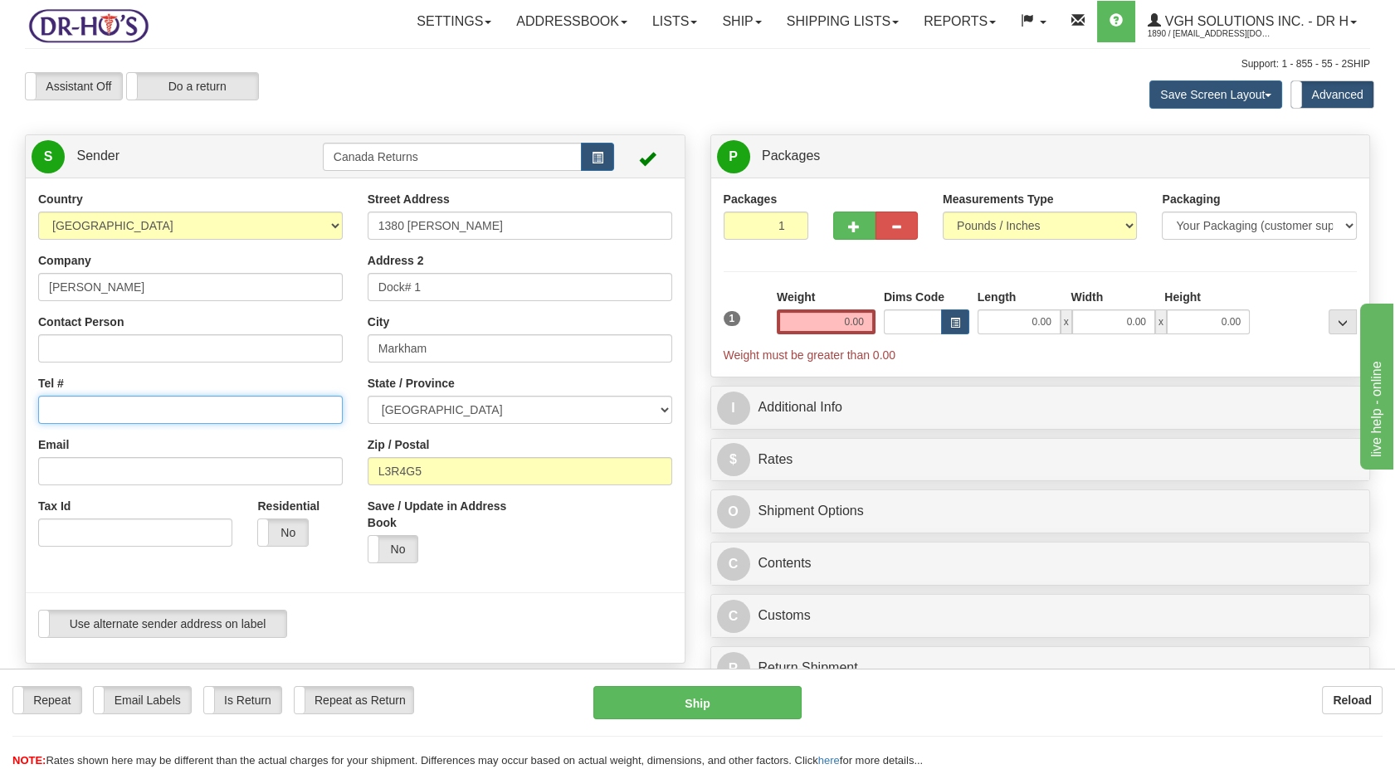
click at [120, 415] on input "Tel #" at bounding box center [190, 410] width 305 height 28
paste input "204 891 3333"
type input "204 891 3333"
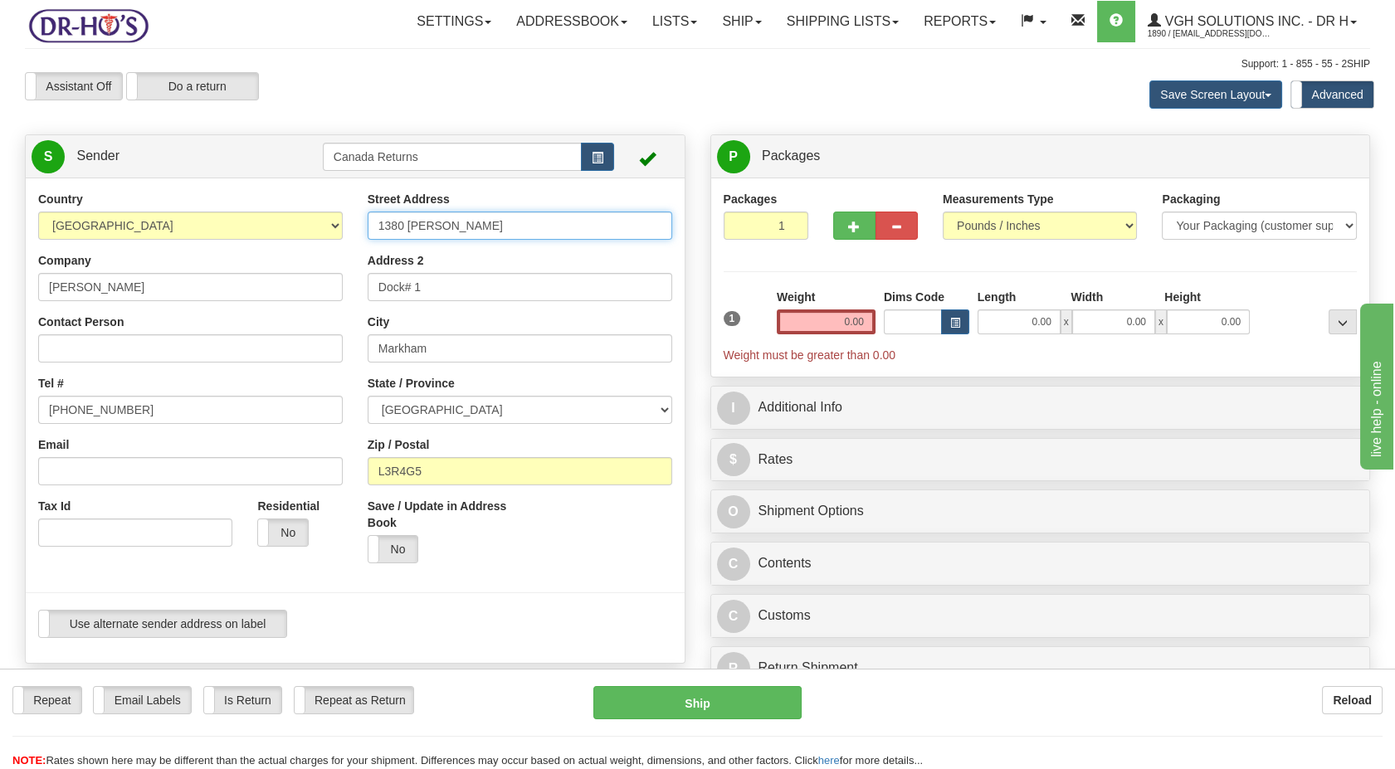
drag, startPoint x: 467, startPoint y: 231, endPoint x: 342, endPoint y: 235, distance: 125.4
click at [344, 235] on div "Country [GEOGRAPHIC_DATA] [GEOGRAPHIC_DATA] [GEOGRAPHIC_DATA] [GEOGRAPHIC_DATA]…" at bounding box center [355, 421] width 659 height 460
paste input "[STREET_ADDRESS]"
type input "[STREET_ADDRESS]"
drag, startPoint x: 458, startPoint y: 342, endPoint x: 445, endPoint y: 262, distance: 80.8
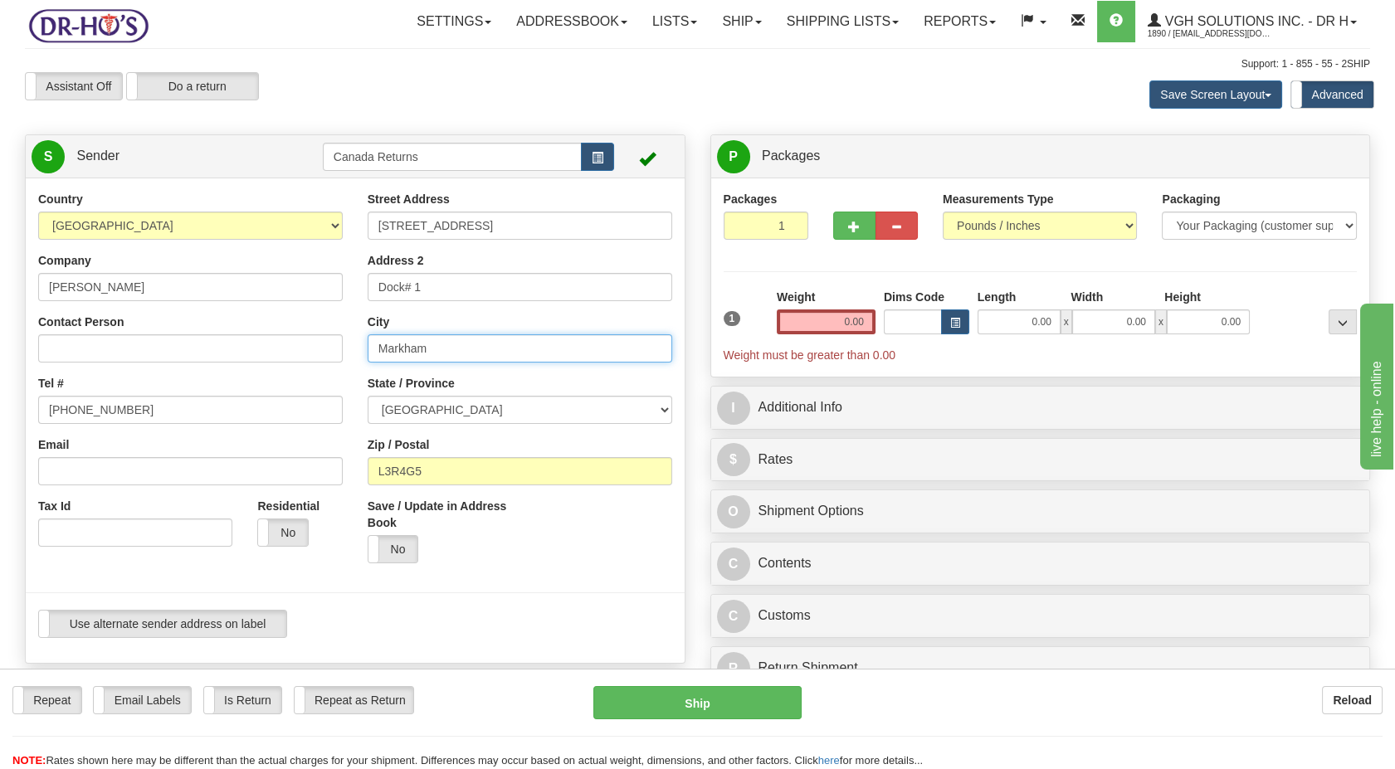
click at [359, 343] on div "Street Address 79 West Gate Address 2 Dock# 1 City Markham State / Province ALB…" at bounding box center [520, 383] width 330 height 385
drag, startPoint x: 445, startPoint y: 294, endPoint x: 339, endPoint y: 307, distance: 107.1
click at [325, 294] on div "Country [GEOGRAPHIC_DATA] [GEOGRAPHIC_DATA] [GEOGRAPHIC_DATA] [GEOGRAPHIC_DATA]…" at bounding box center [355, 421] width 659 height 460
click at [294, 351] on div "Country [GEOGRAPHIC_DATA] [GEOGRAPHIC_DATA] [GEOGRAPHIC_DATA] [GEOGRAPHIC_DATA]…" at bounding box center [355, 421] width 659 height 460
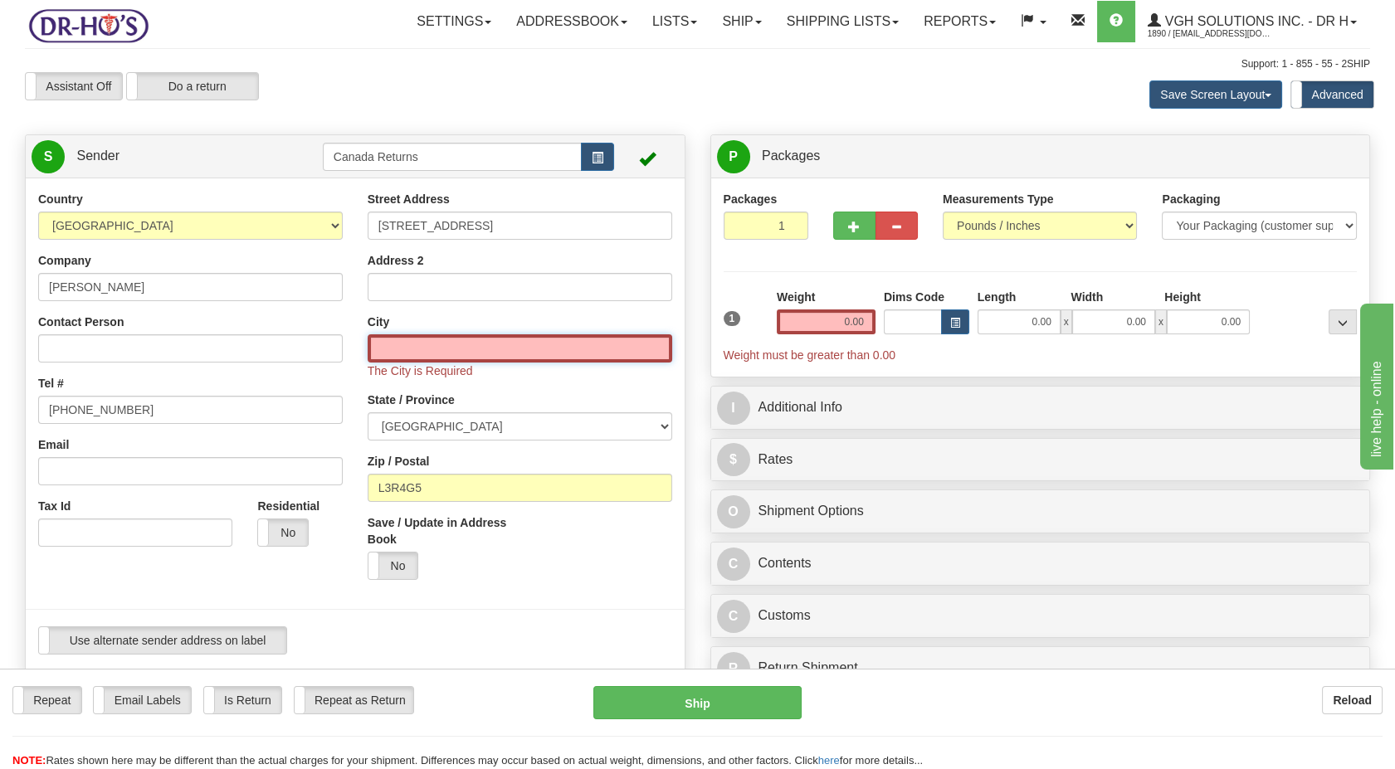
paste input "[GEOGRAPHIC_DATA],"
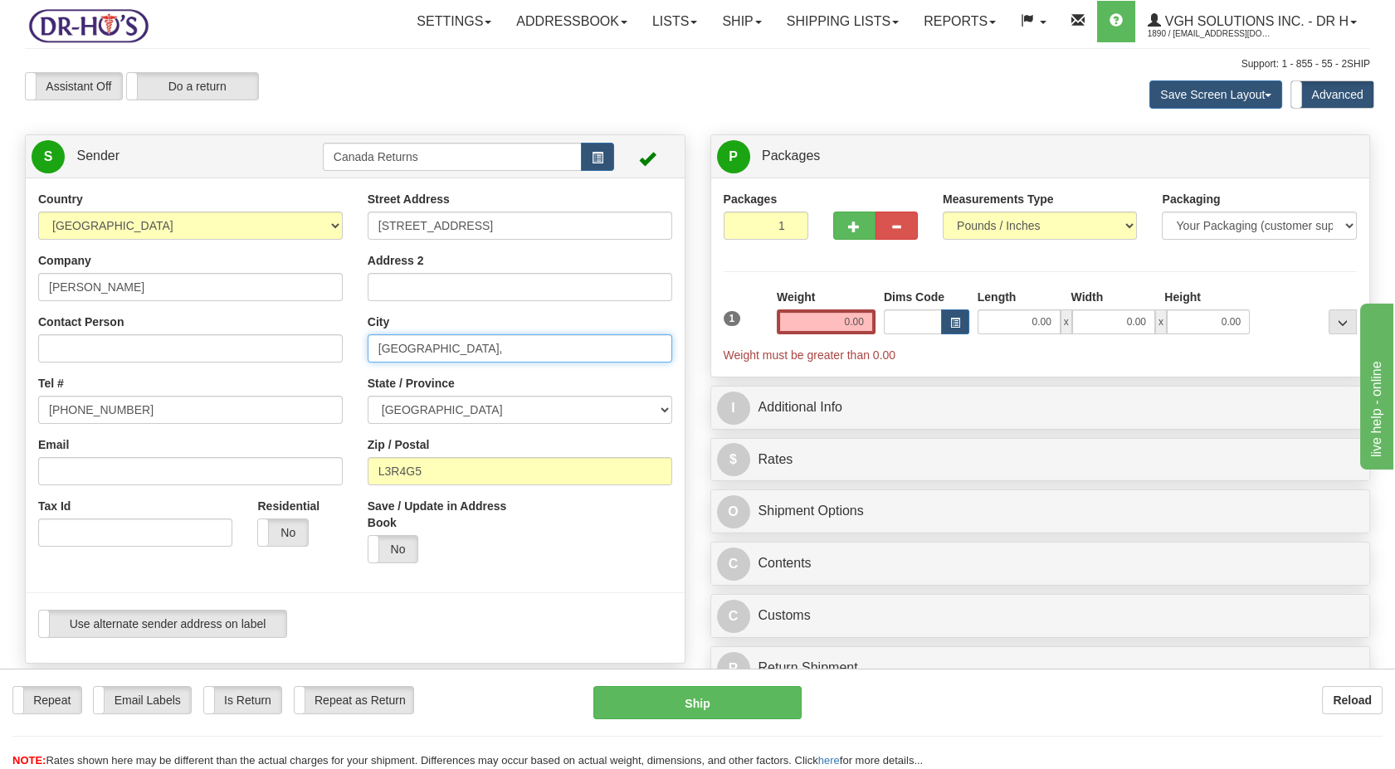
click at [383, 345] on input "[GEOGRAPHIC_DATA]," at bounding box center [520, 349] width 305 height 28
click at [441, 351] on input "[GEOGRAPHIC_DATA]," at bounding box center [520, 349] width 305 height 28
type input "[GEOGRAPHIC_DATA]"
click at [447, 415] on select "[GEOGRAPHIC_DATA] [GEOGRAPHIC_DATA] [GEOGRAPHIC_DATA] [GEOGRAPHIC_DATA] [GEOGRA…" at bounding box center [520, 410] width 305 height 28
select select "MB"
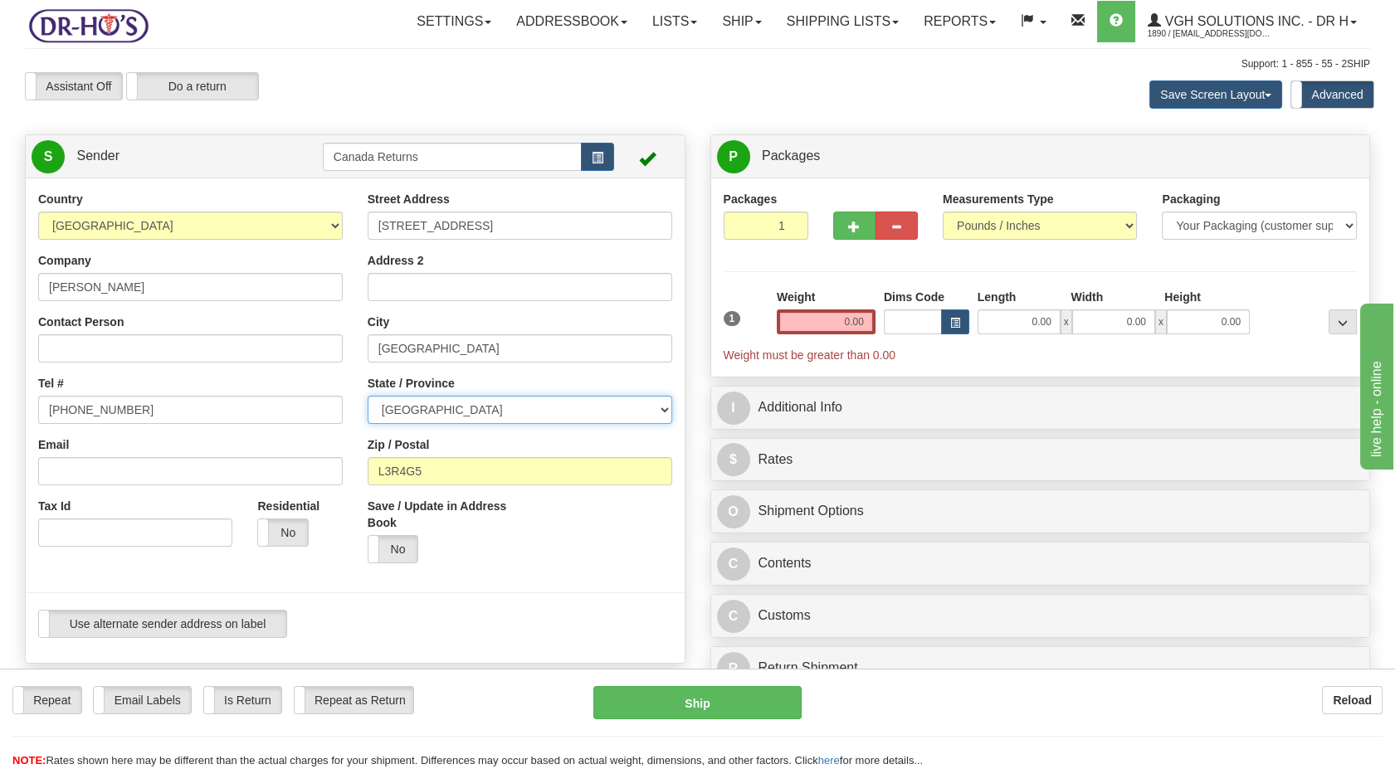
click at [368, 396] on select "[GEOGRAPHIC_DATA] [GEOGRAPHIC_DATA] [GEOGRAPHIC_DATA] [GEOGRAPHIC_DATA] [GEOGRA…" at bounding box center [520, 410] width 305 height 28
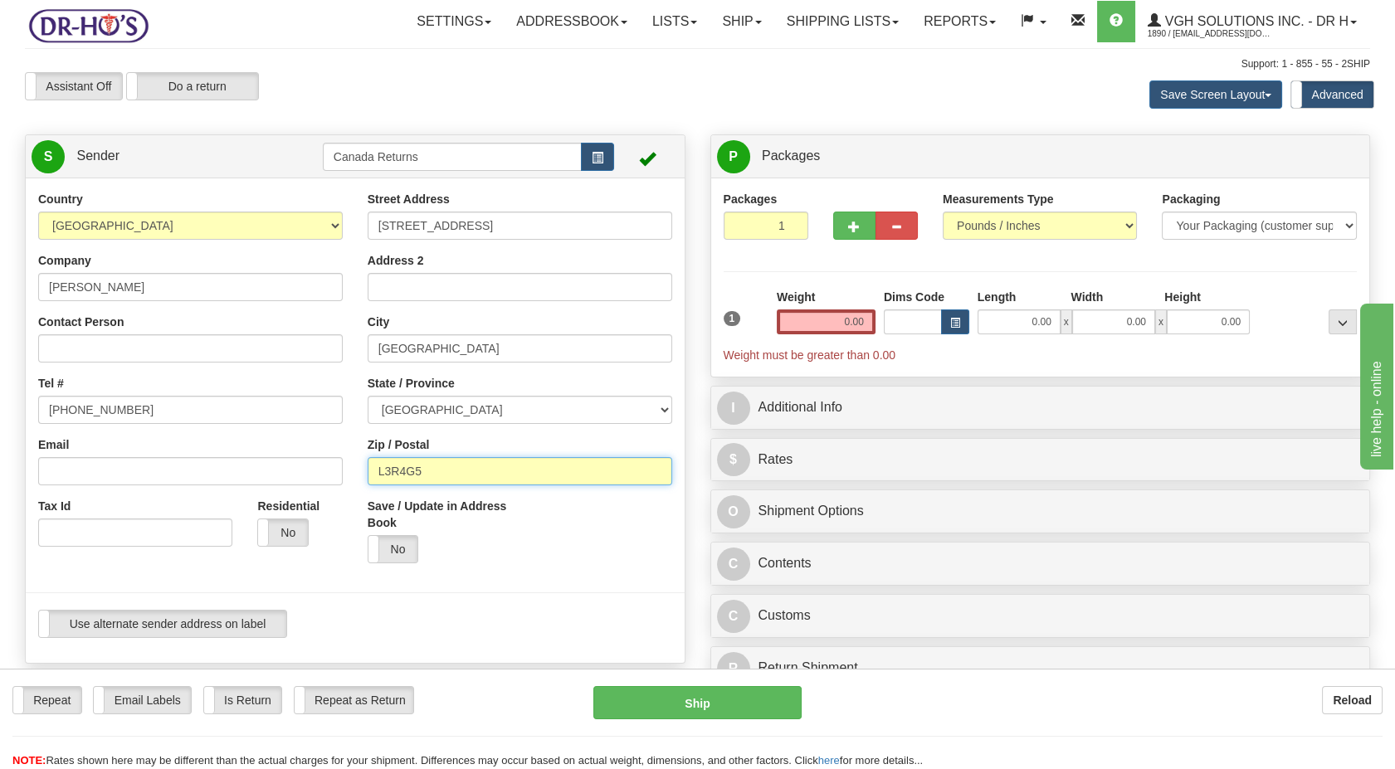
drag, startPoint x: 436, startPoint y: 471, endPoint x: 313, endPoint y: 471, distance: 122.8
click at [313, 471] on div "Country [GEOGRAPHIC_DATA] [GEOGRAPHIC_DATA] [GEOGRAPHIC_DATA] [GEOGRAPHIC_DATA]…" at bounding box center [355, 421] width 659 height 460
paste input "R3C2C9"
type input "R3C2C9"
click at [520, 568] on div "Save / Update in Address Book Yes No" at bounding box center [520, 537] width 330 height 78
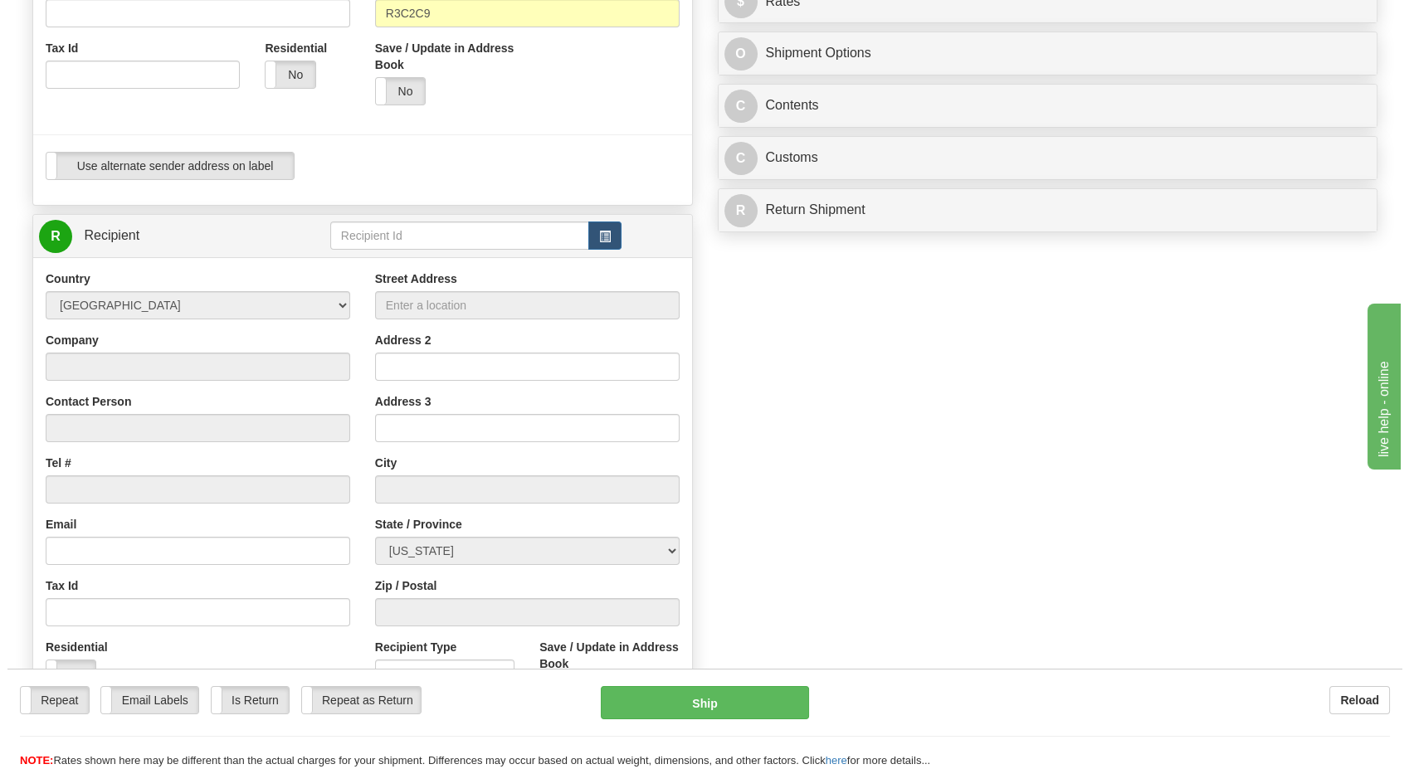
scroll to position [461, 0]
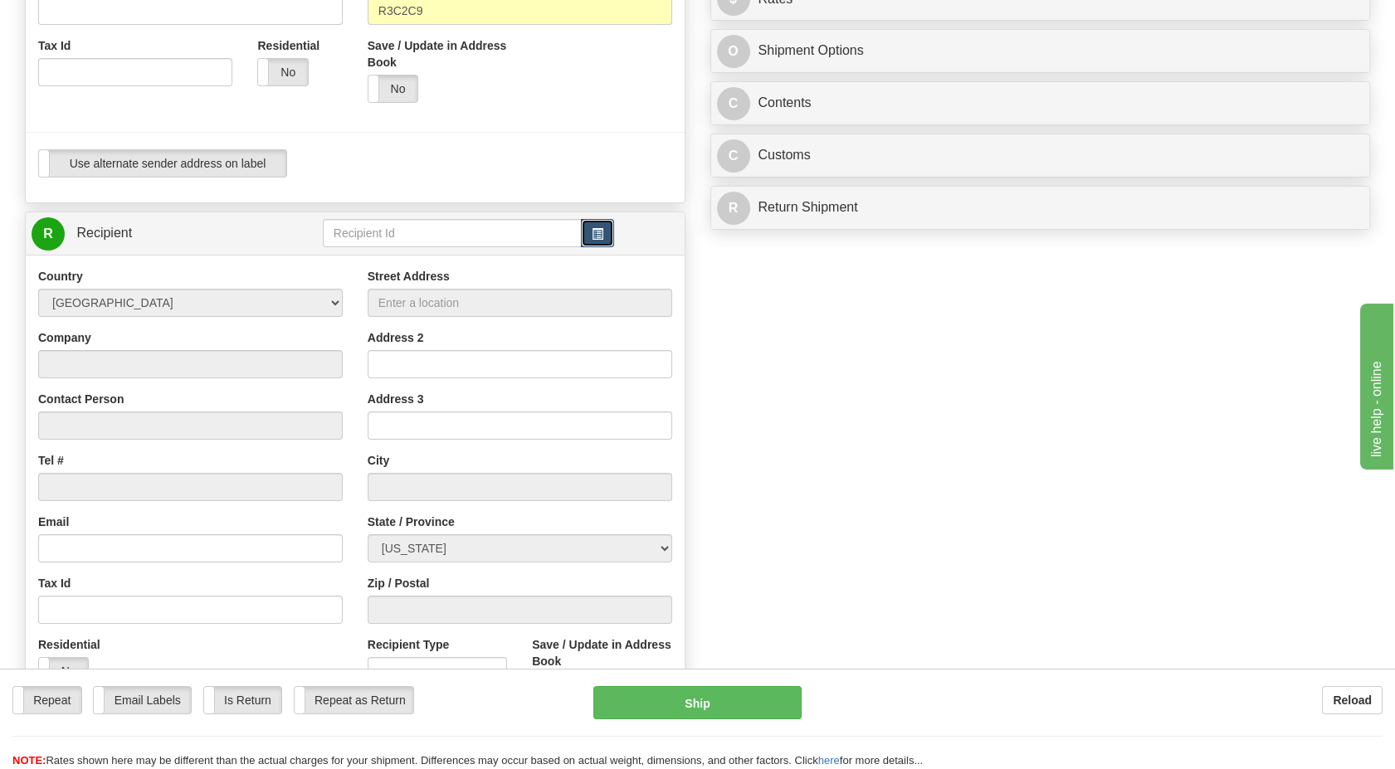
click at [607, 241] on button "button" at bounding box center [597, 233] width 33 height 28
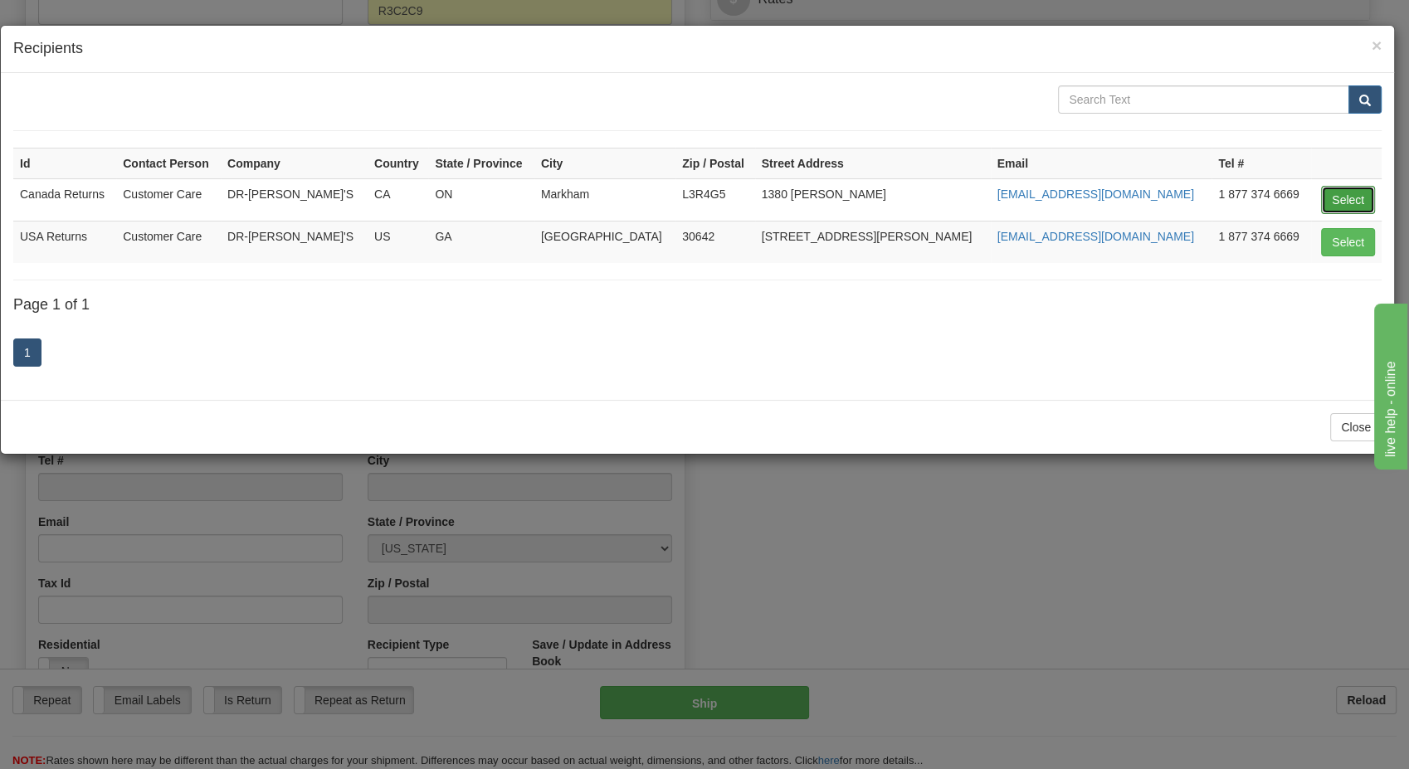
click at [1255, 198] on button "Select" at bounding box center [1348, 200] width 54 height 28
type input "Canada Returns"
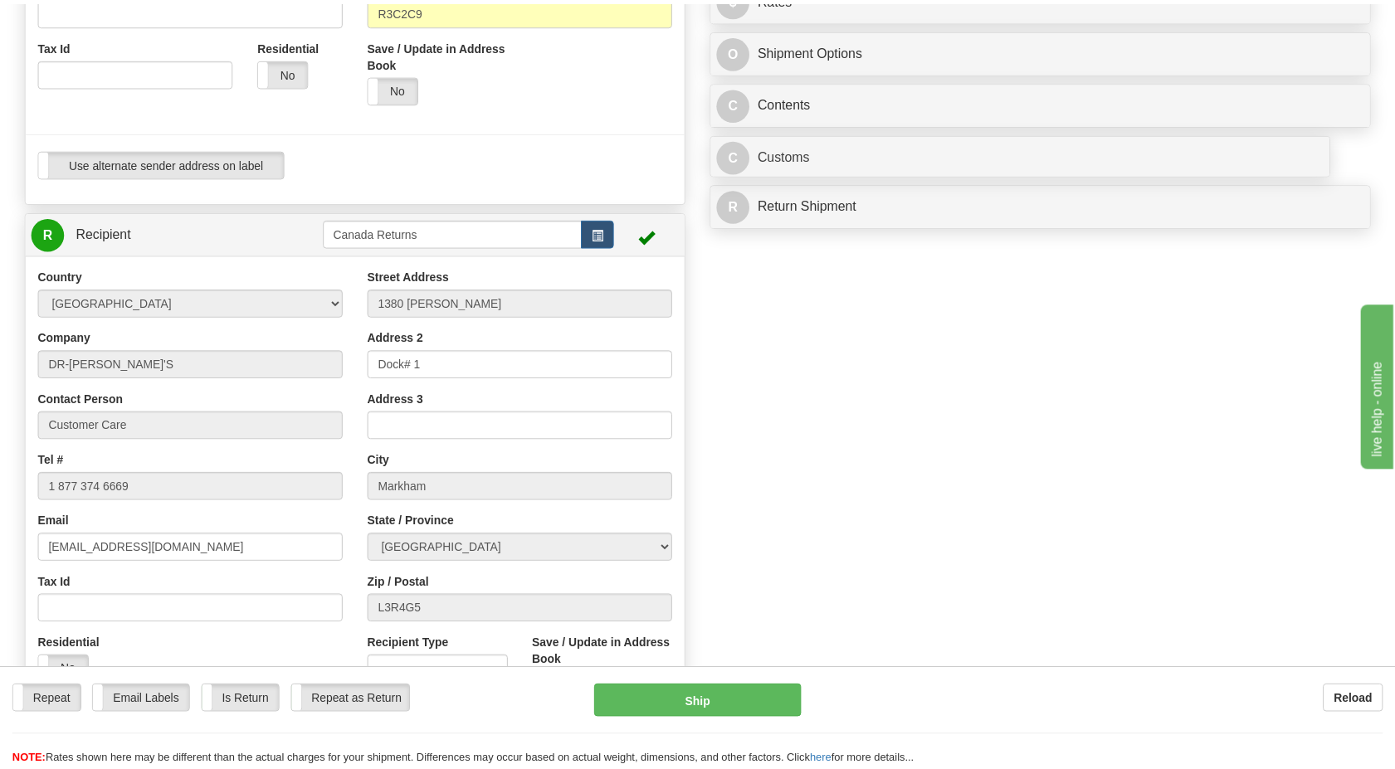
scroll to position [0, 0]
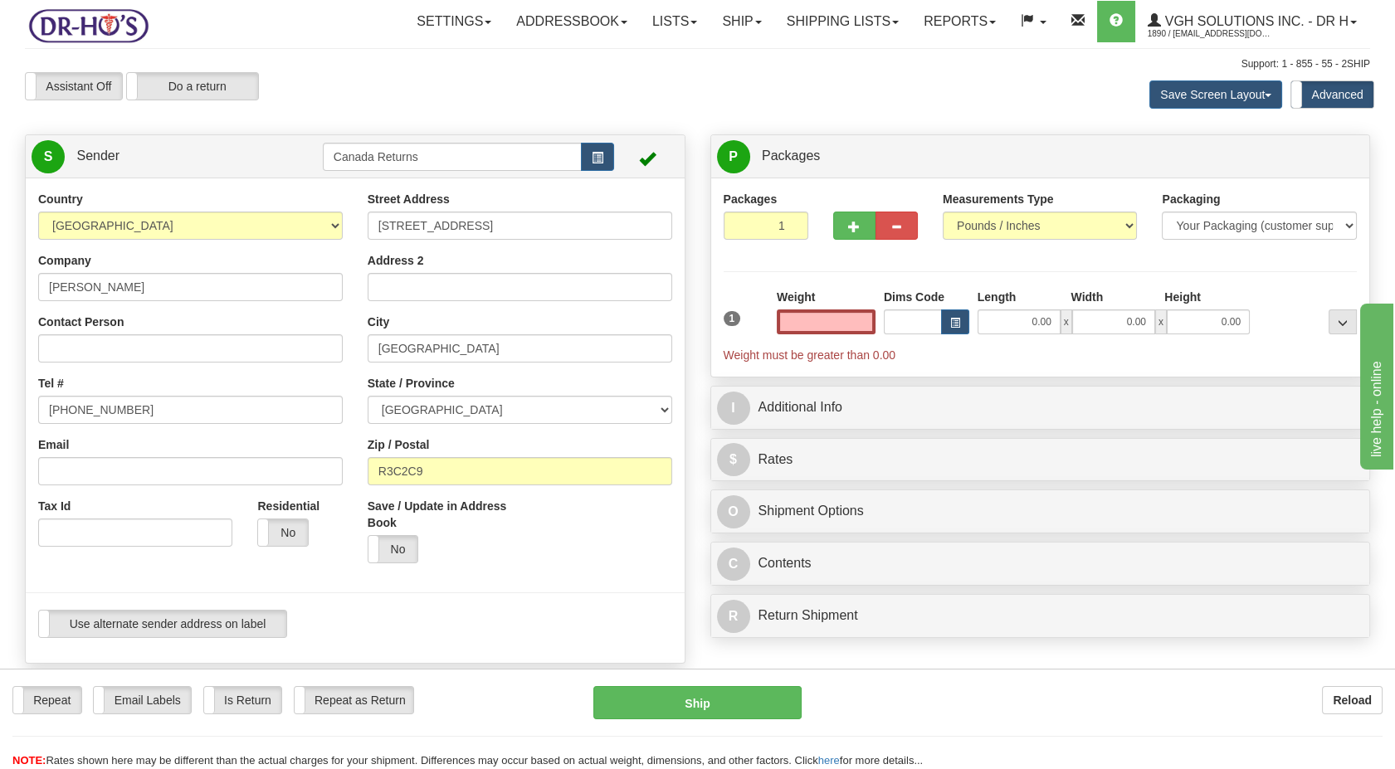
type input "0.00"
click at [575, 549] on div "Save / Update in Address Book Yes No" at bounding box center [520, 537] width 330 height 78
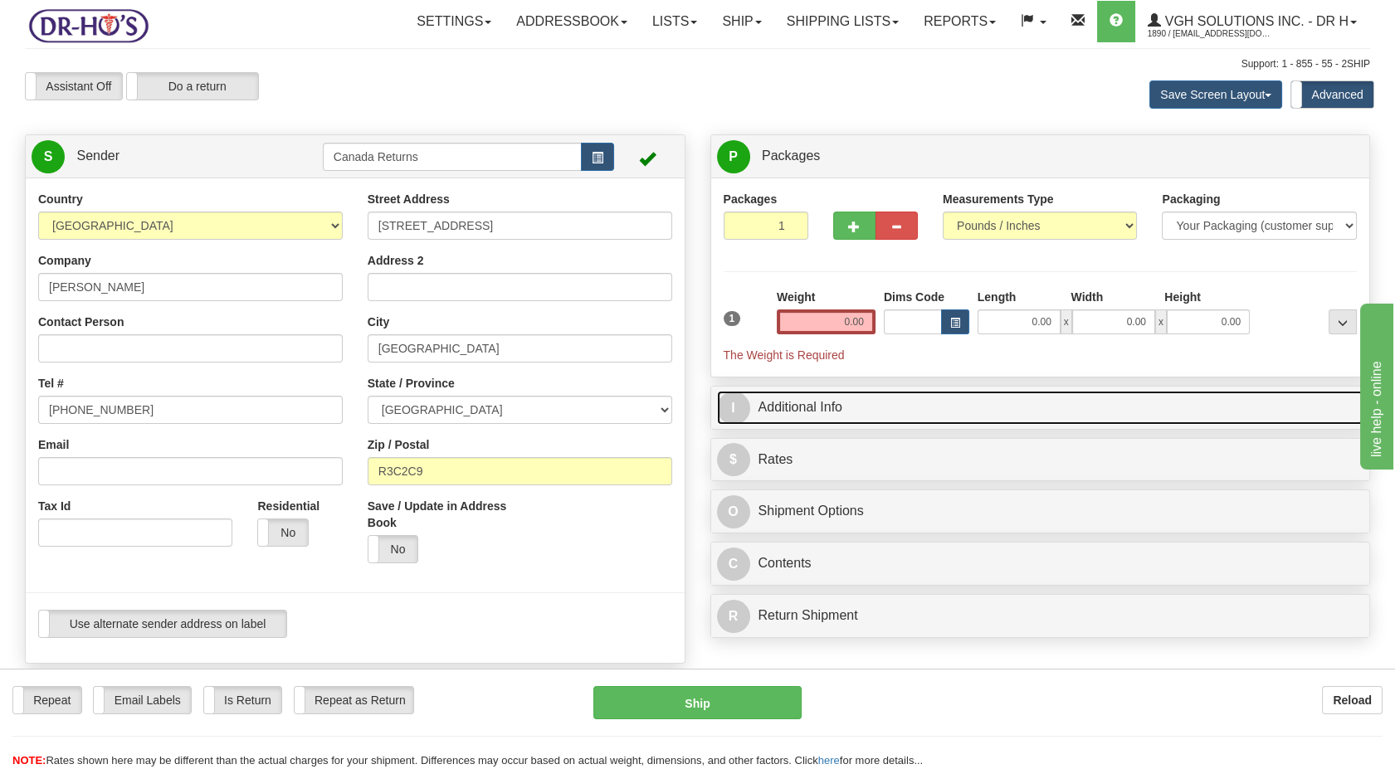
click at [768, 420] on link "I Additional Info" at bounding box center [1040, 408] width 647 height 34
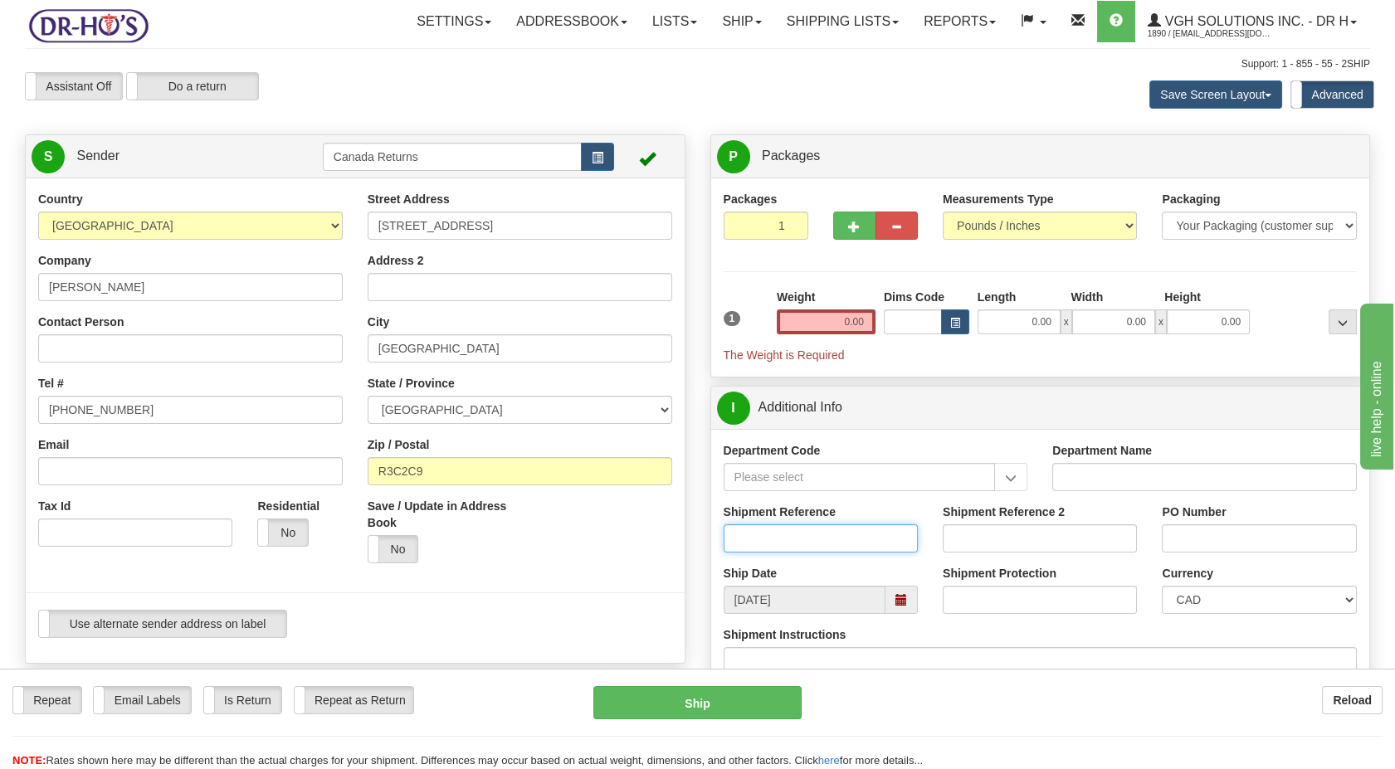
drag, startPoint x: 777, startPoint y: 534, endPoint x: 735, endPoint y: 541, distance: 42.2
click at [777, 534] on input "Shipment Reference" at bounding box center [821, 539] width 194 height 28
paste input "CU25803192"
type input "CU25803192"
click at [676, 552] on div "Save / Update in Address Book Yes No" at bounding box center [520, 537] width 330 height 78
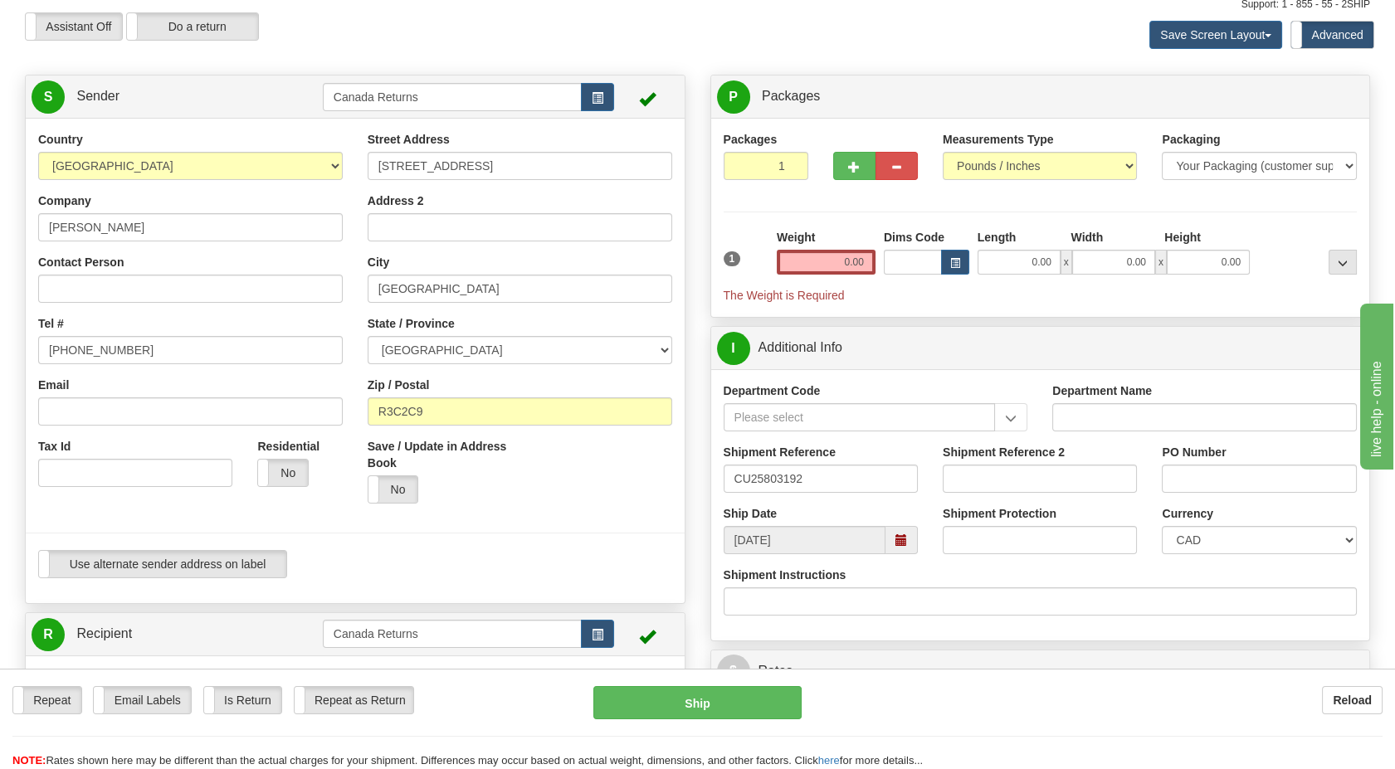
scroll to position [184, 0]
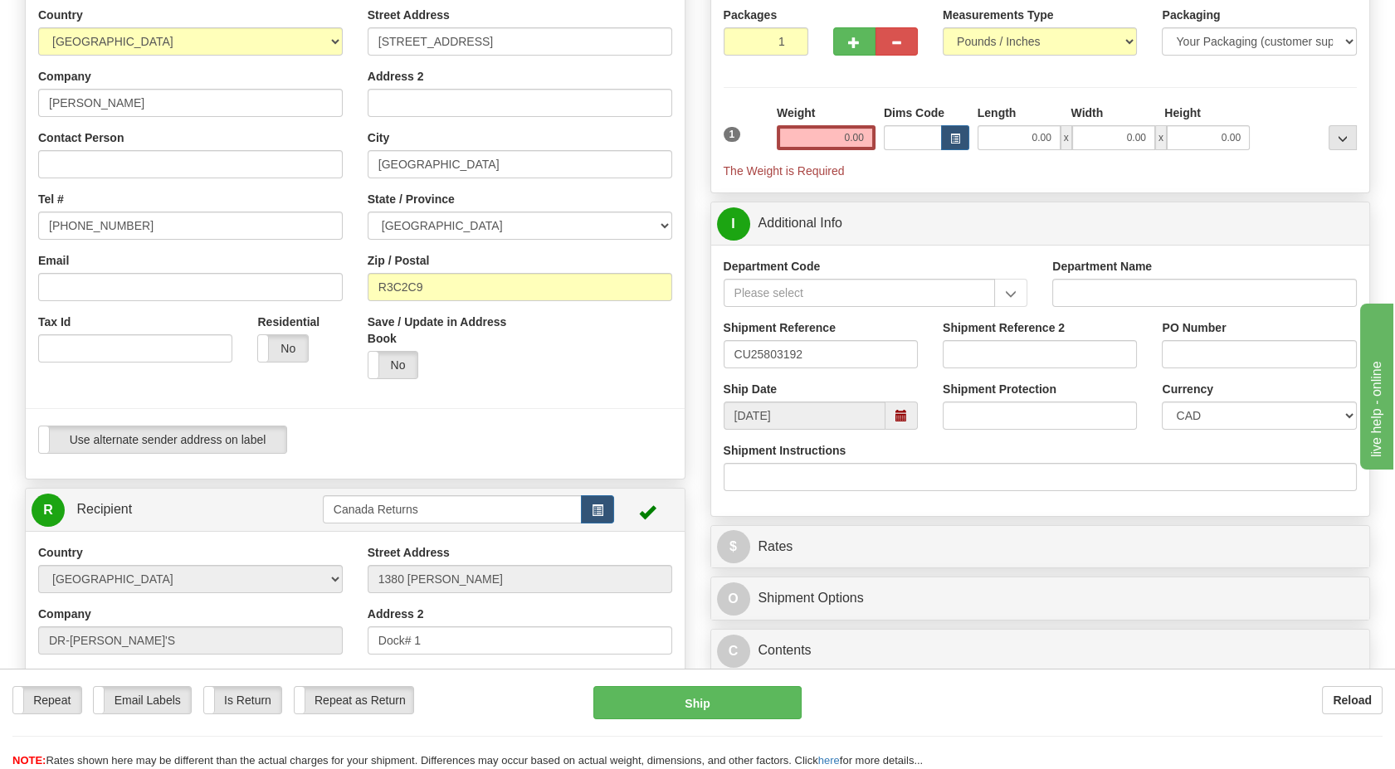
drag, startPoint x: 898, startPoint y: 422, endPoint x: 887, endPoint y: 428, distance: 12.7
click at [899, 422] on span at bounding box center [902, 416] width 32 height 28
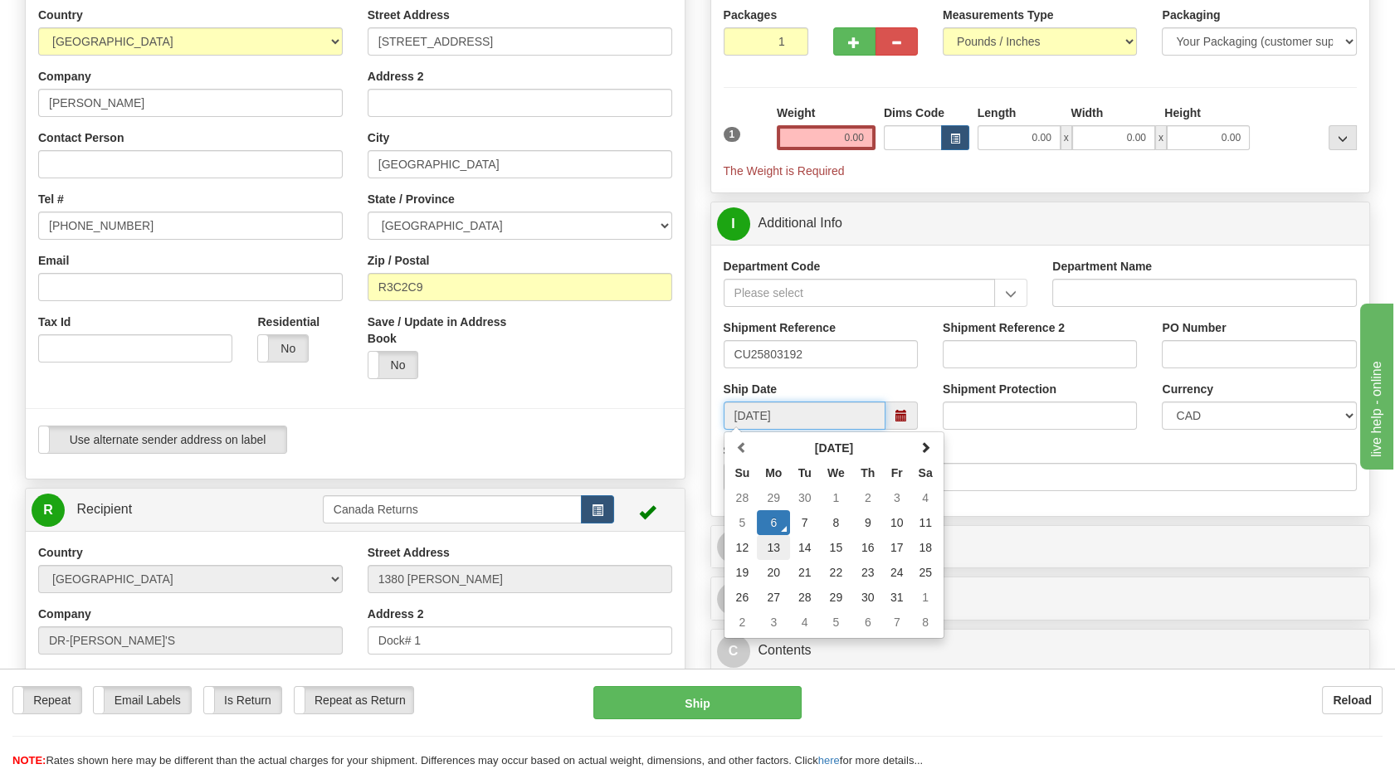
click at [783, 538] on td "13" at bounding box center [773, 547] width 33 height 25
type input "[DATE]"
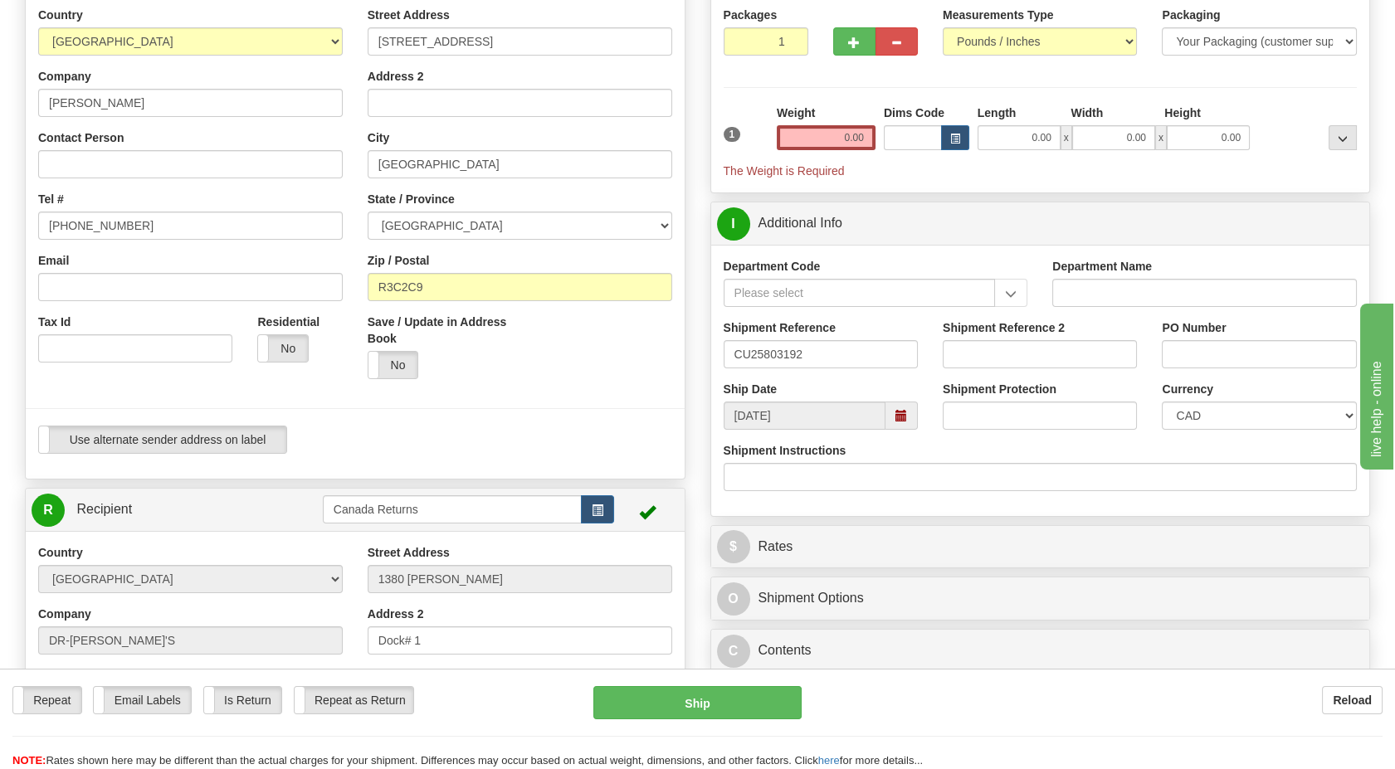
drag, startPoint x: 591, startPoint y: 415, endPoint x: 730, endPoint y: 247, distance: 217.6
click at [591, 413] on div at bounding box center [355, 409] width 684 height 34
click at [815, 147] on input "0.00" at bounding box center [826, 137] width 99 height 25
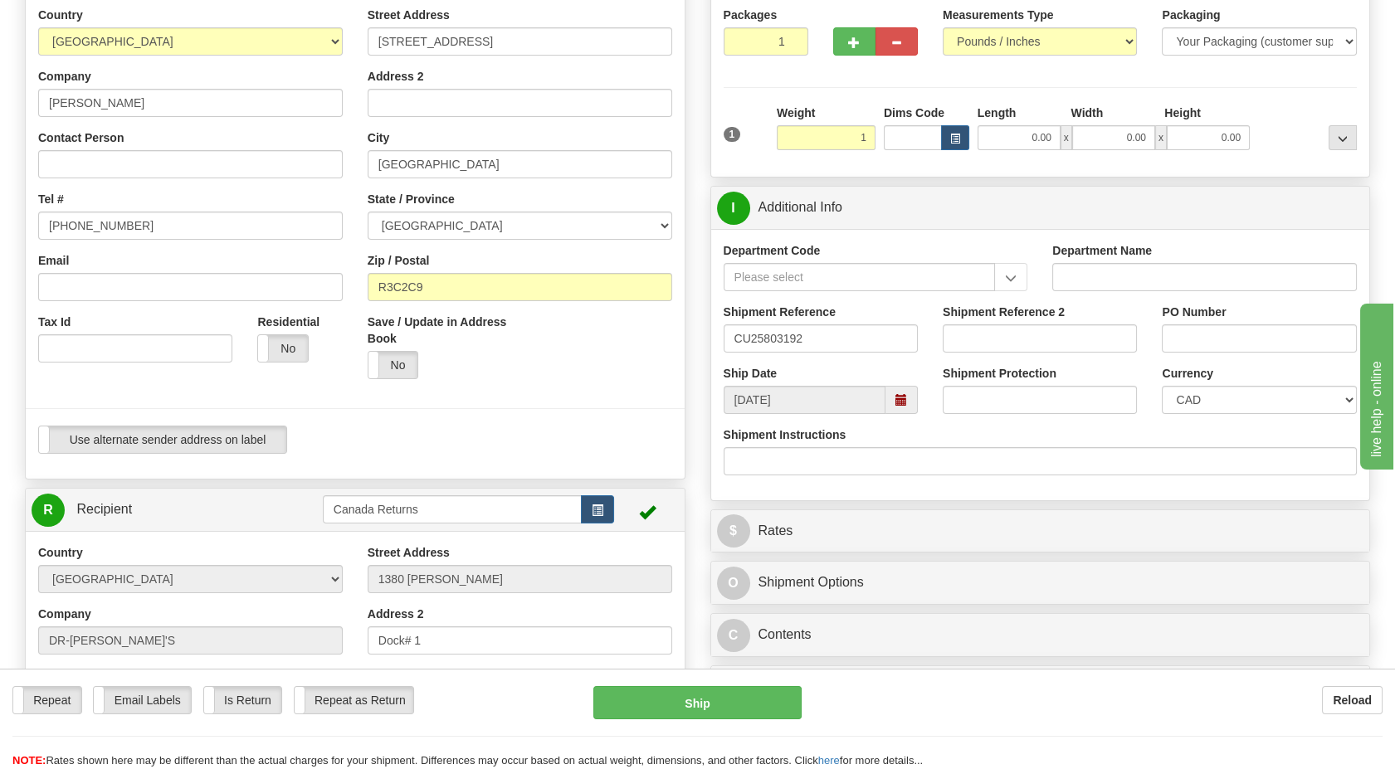
type input "1.00"
click at [773, 110] on div "Weight 1.00" at bounding box center [826, 134] width 107 height 58
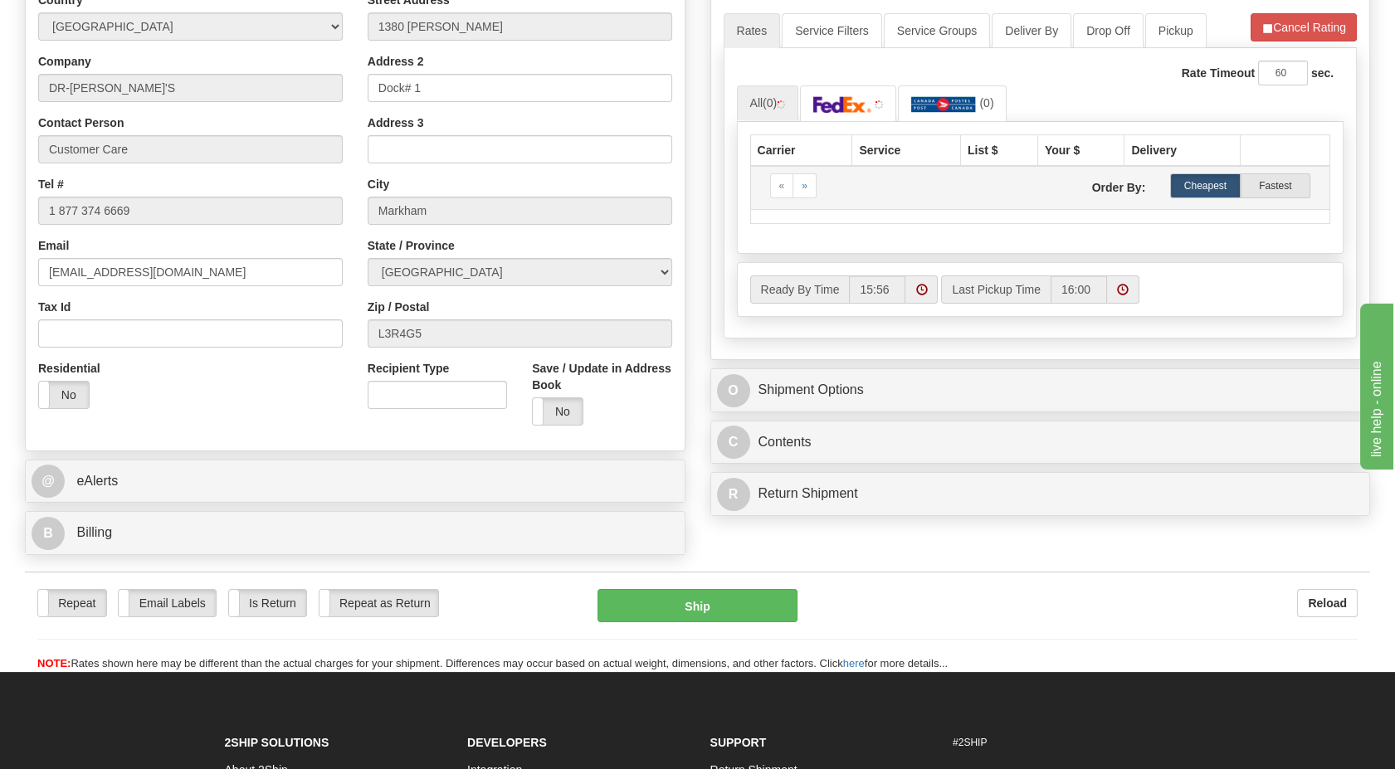
scroll to position [461, 0]
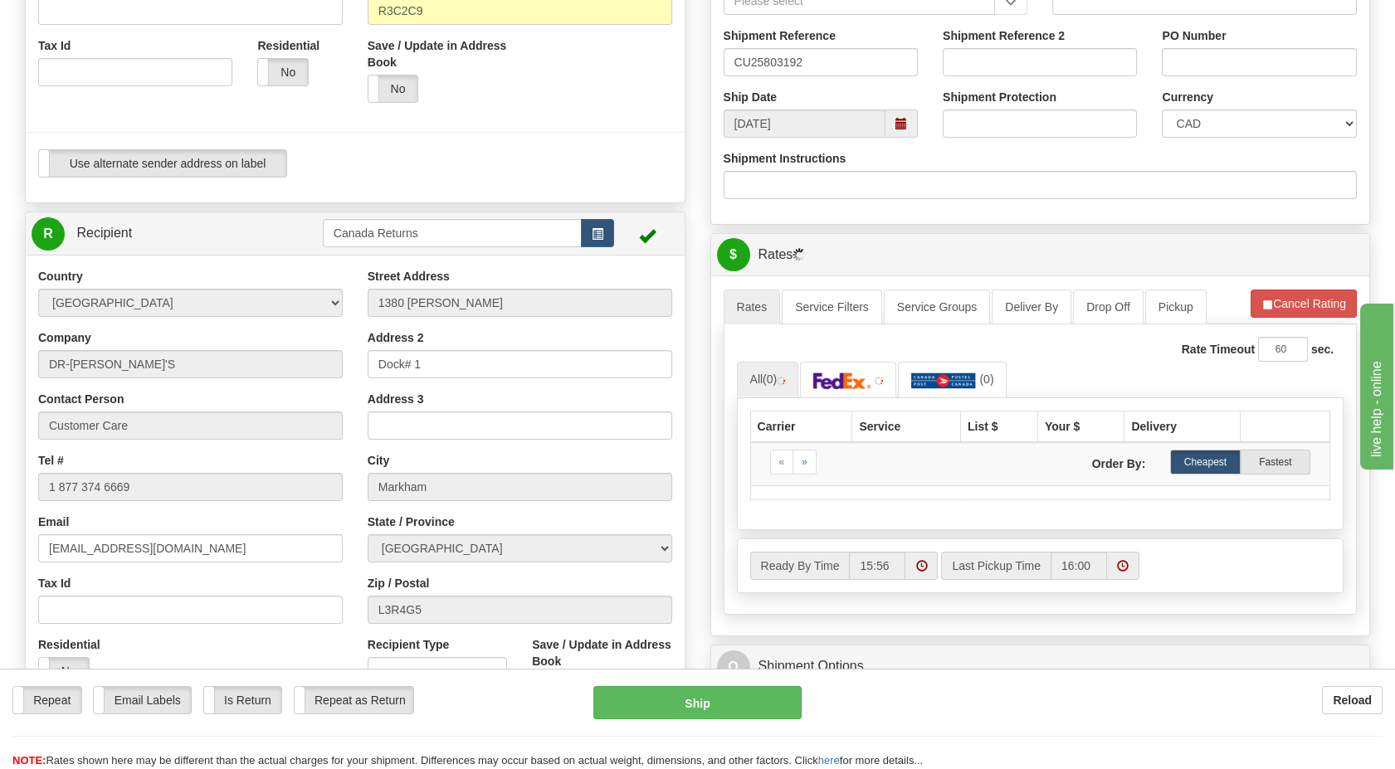
click at [900, 125] on span at bounding box center [902, 124] width 12 height 12
click at [604, 147] on div at bounding box center [355, 132] width 684 height 34
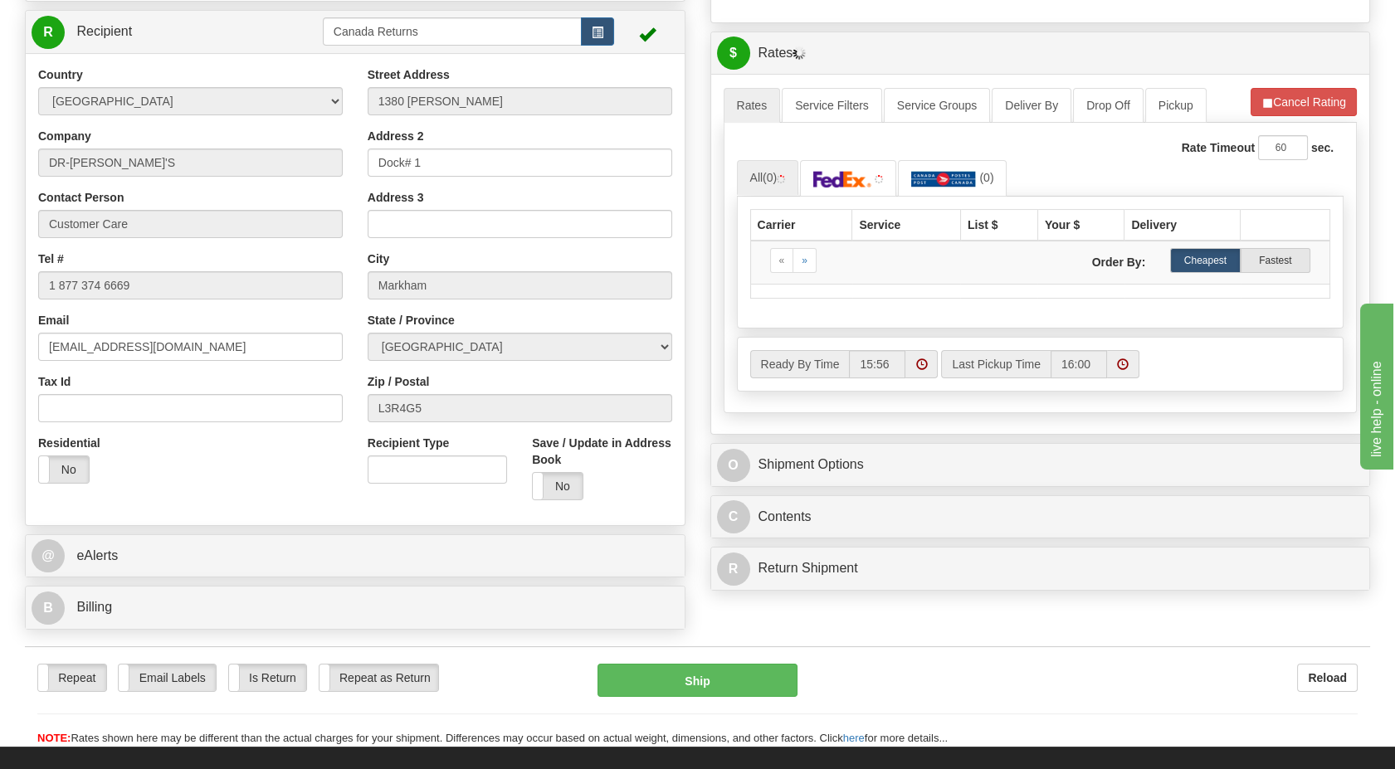
scroll to position [428, 0]
